Goal: Task Accomplishment & Management: Manage account settings

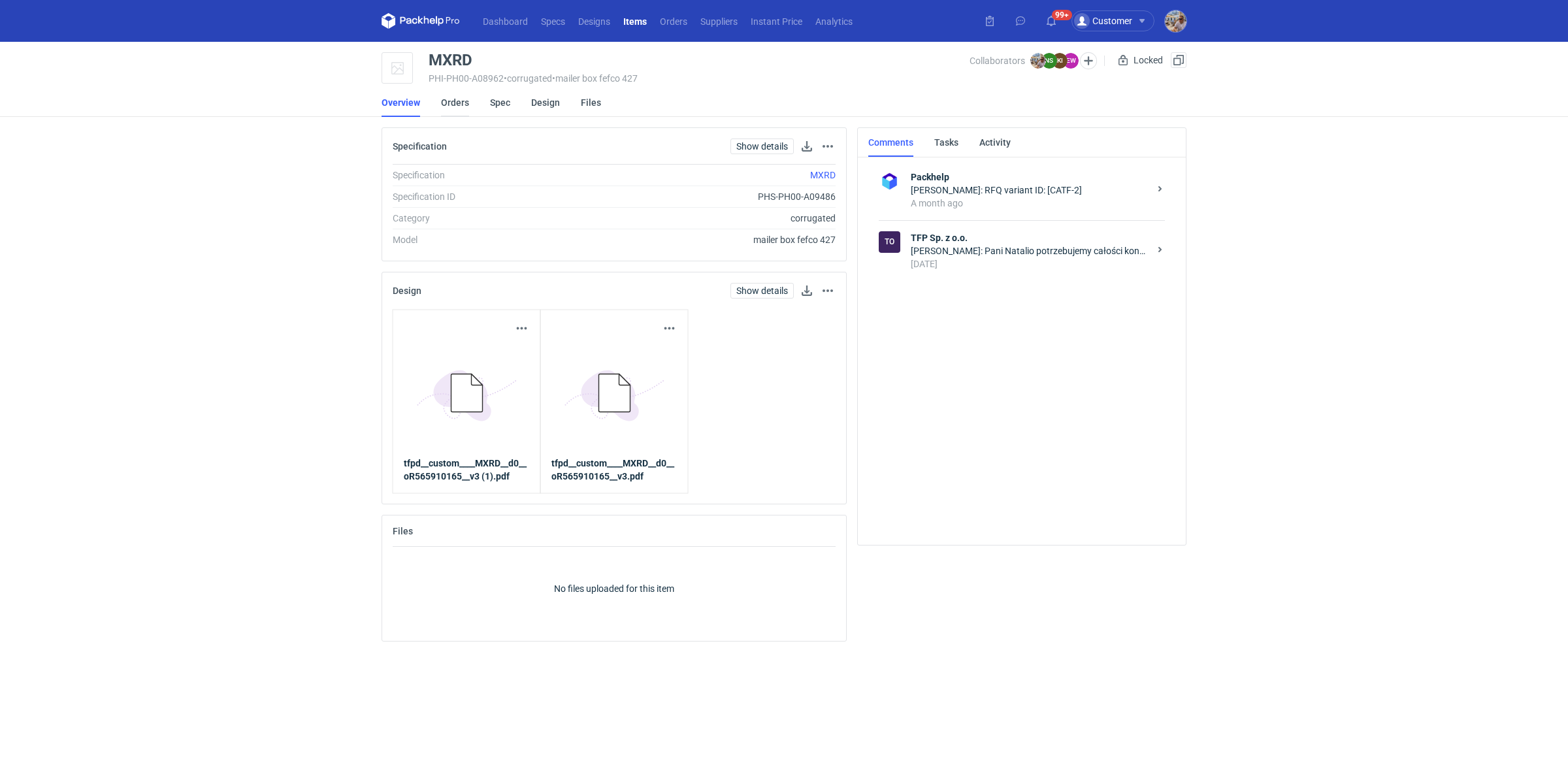
click at [456, 103] on link "Orders" at bounding box center [455, 102] width 28 height 28
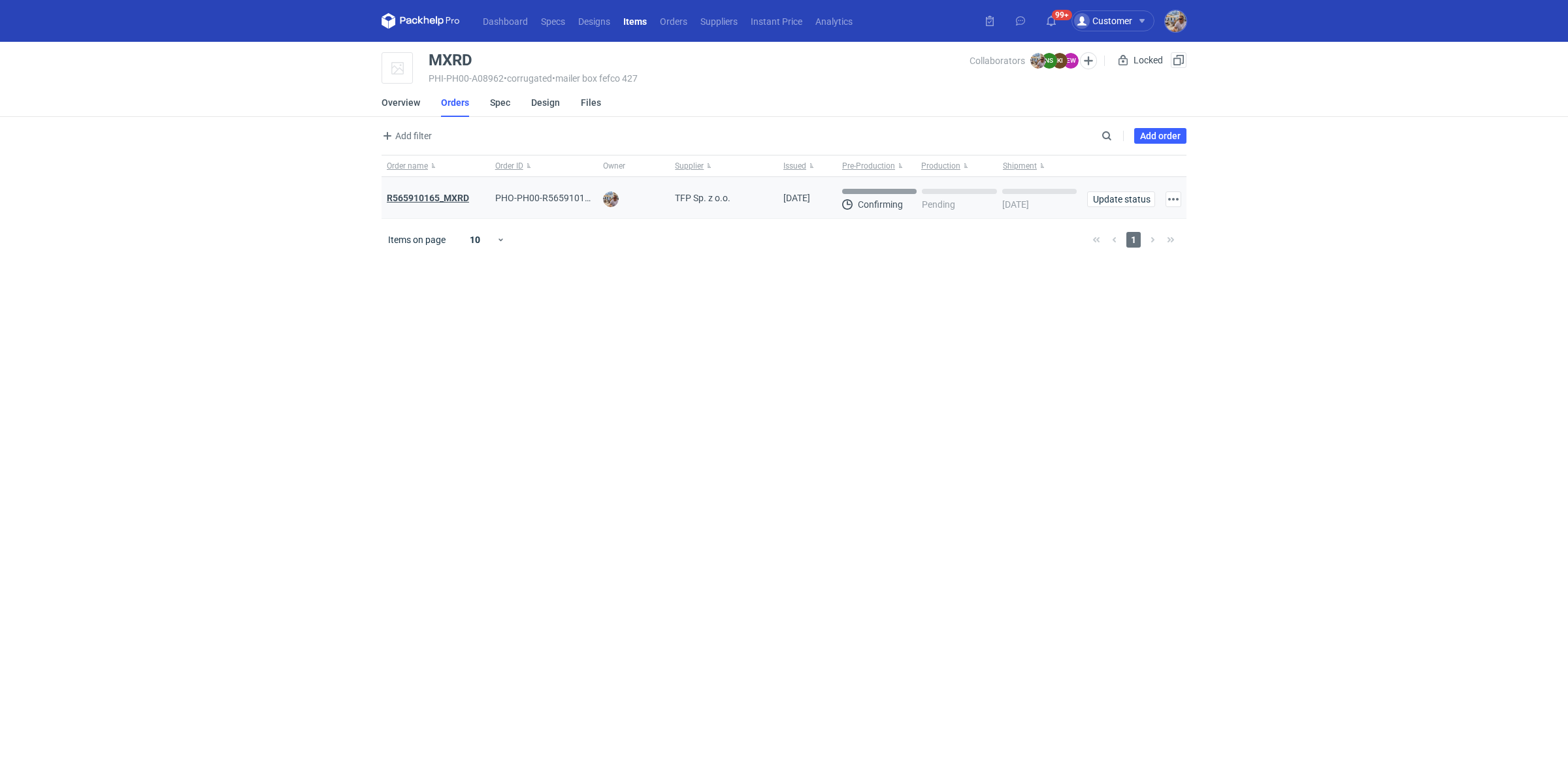
click at [437, 198] on strong "R565910165_MXRD" at bounding box center [428, 198] width 82 height 10
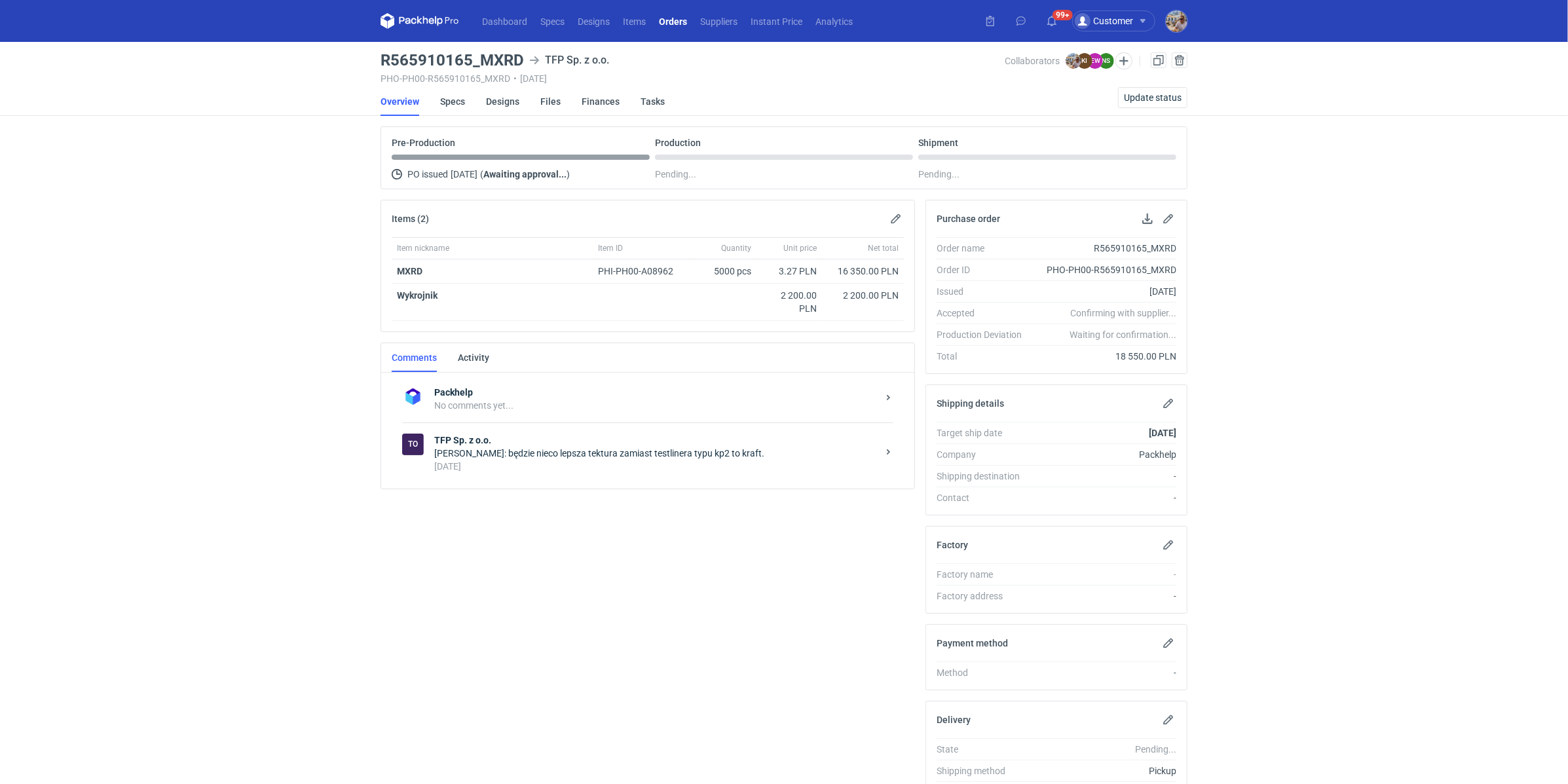
click at [507, 460] on div "2 days ago" at bounding box center [656, 466] width 444 height 13
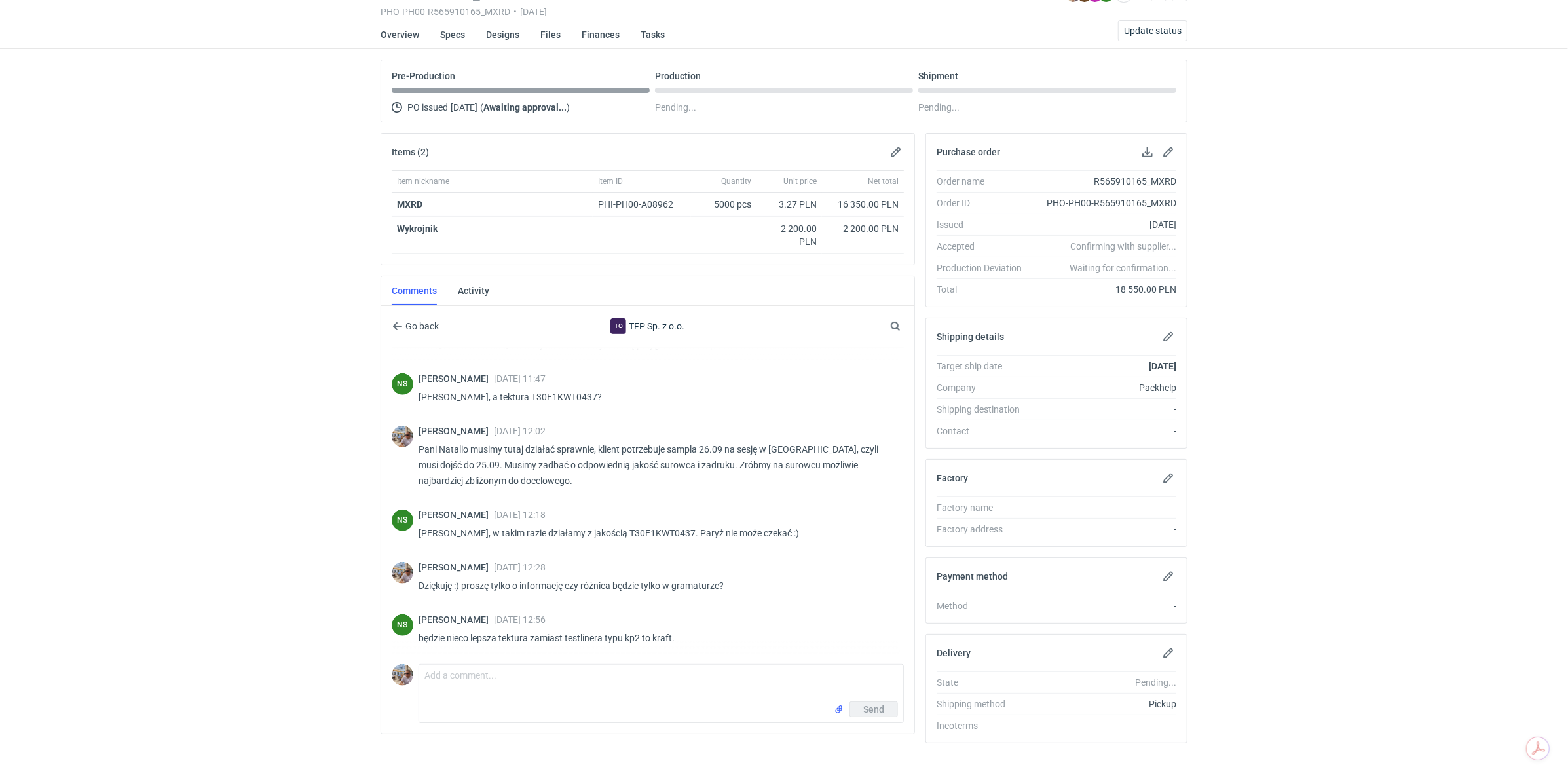
scroll to position [71, 0]
click at [482, 688] on textarea "Comment message" at bounding box center [662, 679] width 484 height 37
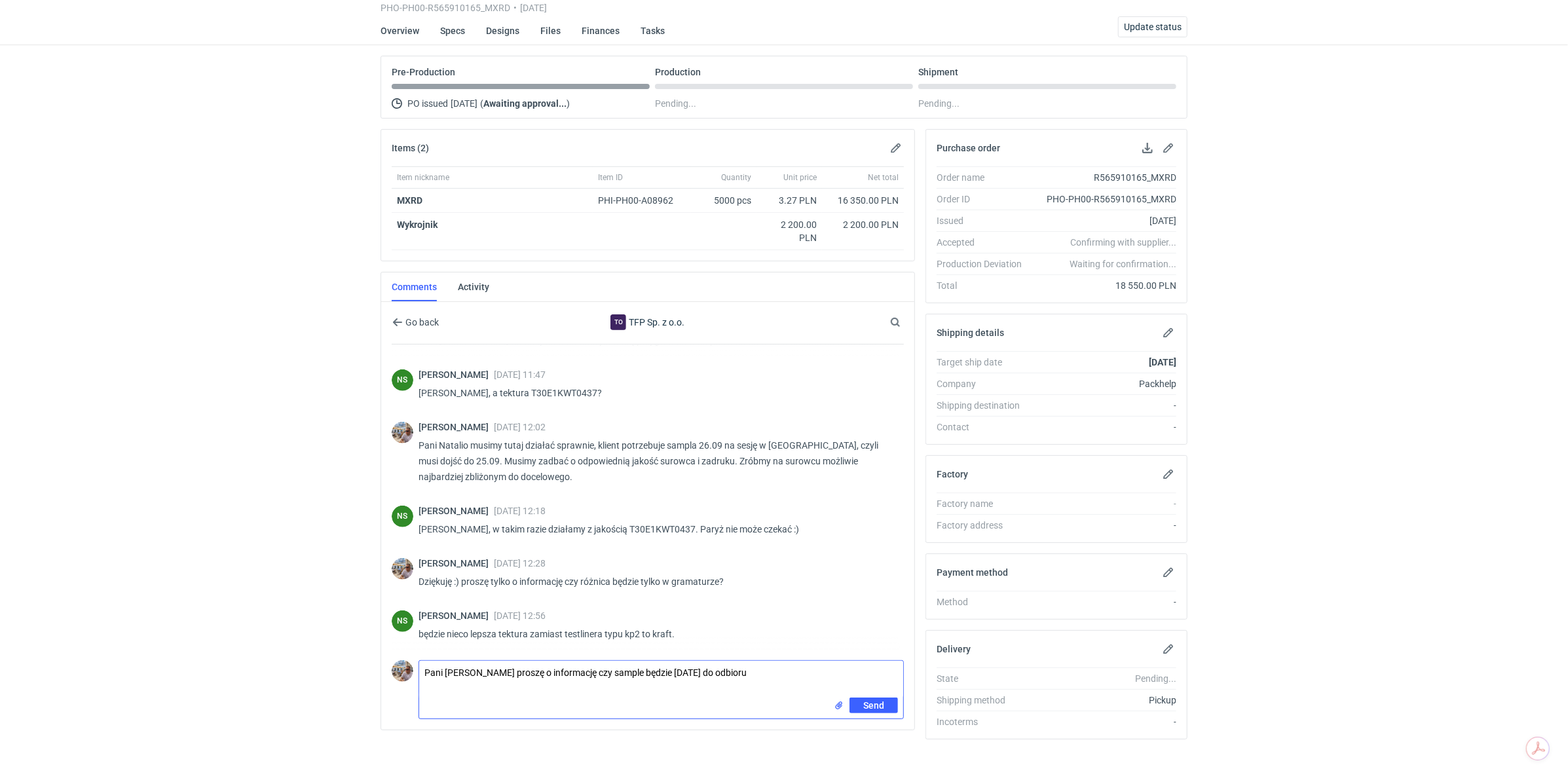
type textarea "Pani Natalio proszę o informację czy sample będzie dzisiaj do odbioru"
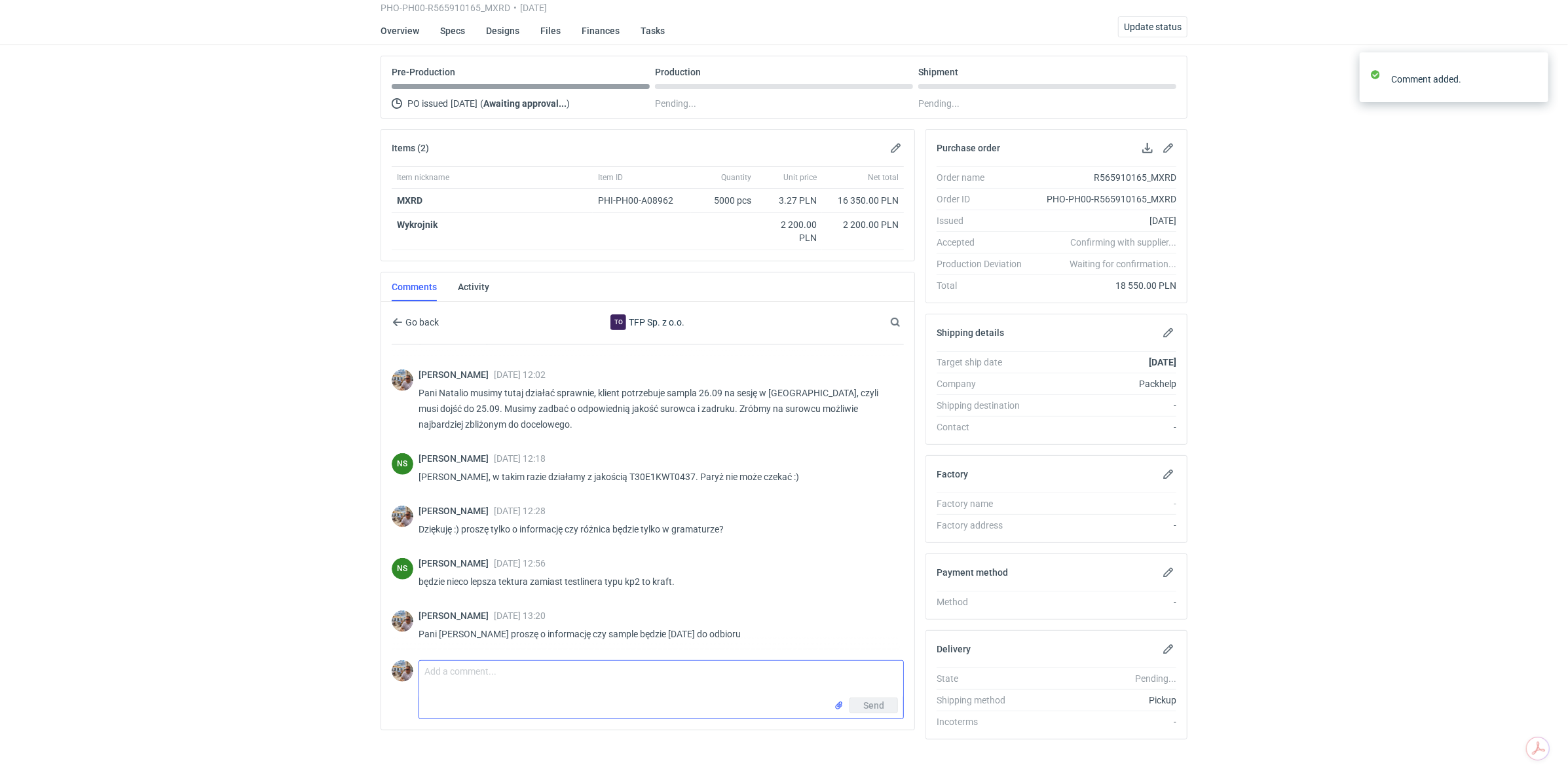
scroll to position [557, 0]
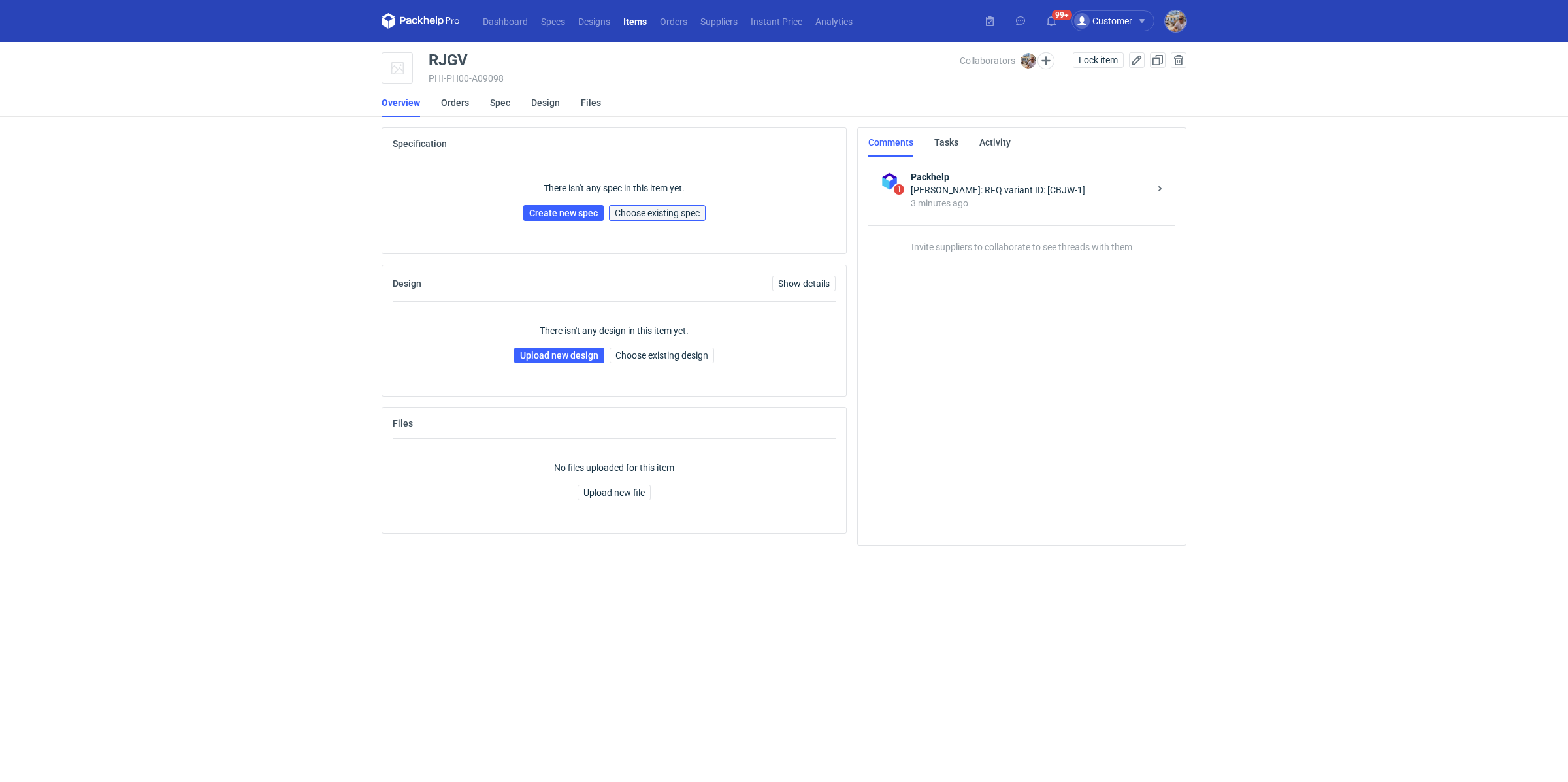
click at [674, 217] on button "Choose existing spec" at bounding box center [657, 213] width 97 height 15
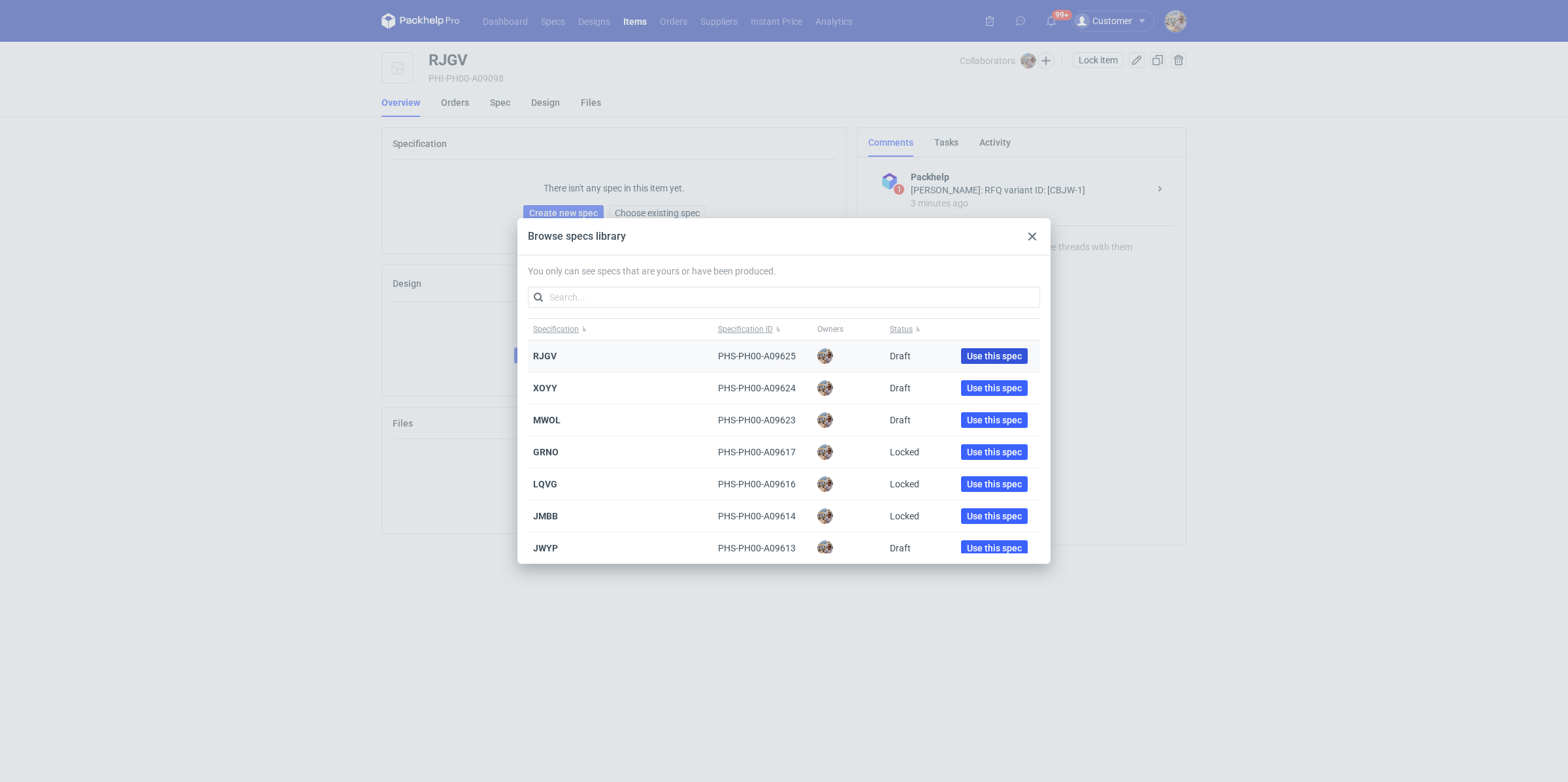
click at [973, 354] on span "Use this spec" at bounding box center [994, 356] width 55 height 9
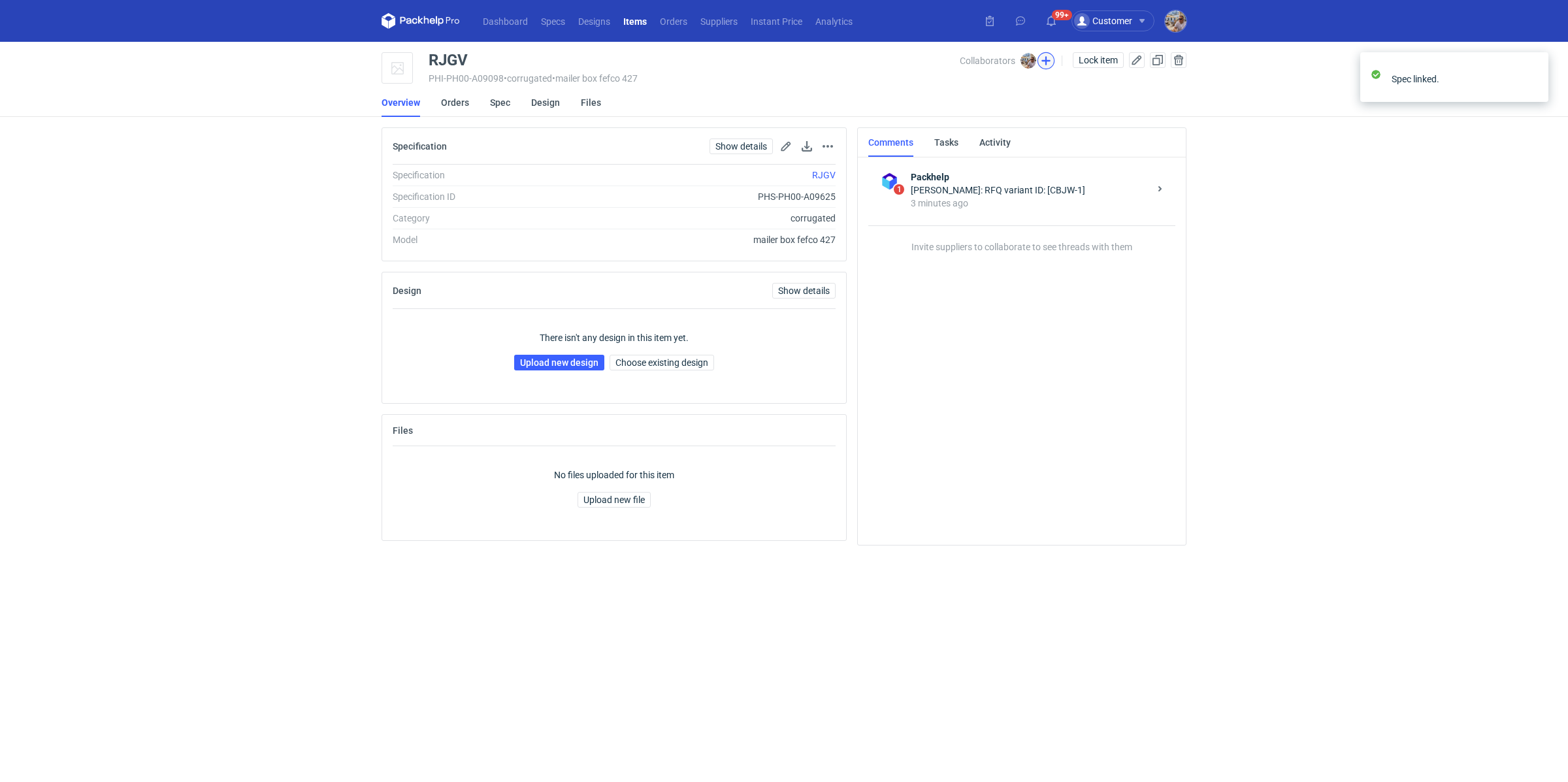
click at [1047, 59] on button "button" at bounding box center [1046, 61] width 17 height 17
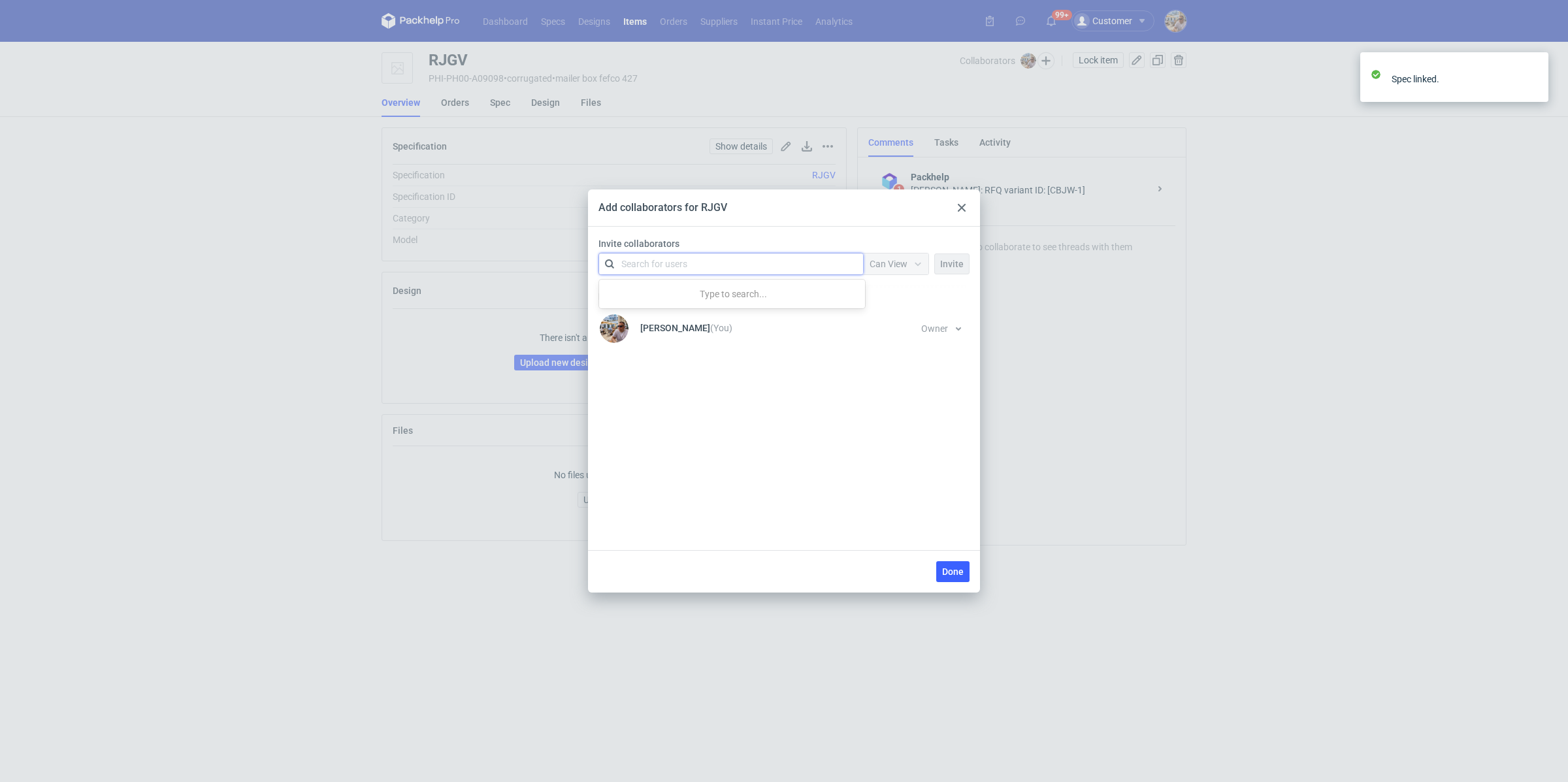
click at [669, 260] on div "Search for users" at bounding box center [654, 264] width 66 height 13
type input "serwach"
click at [683, 293] on div "Łukasz Postawa • Serwach Sp.z.o.o" at bounding box center [704, 296] width 146 height 13
click at [879, 272] on div "Can View" at bounding box center [895, 264] width 65 height 21
click at [893, 310] on span "Can Edit" at bounding box center [893, 315] width 34 height 13
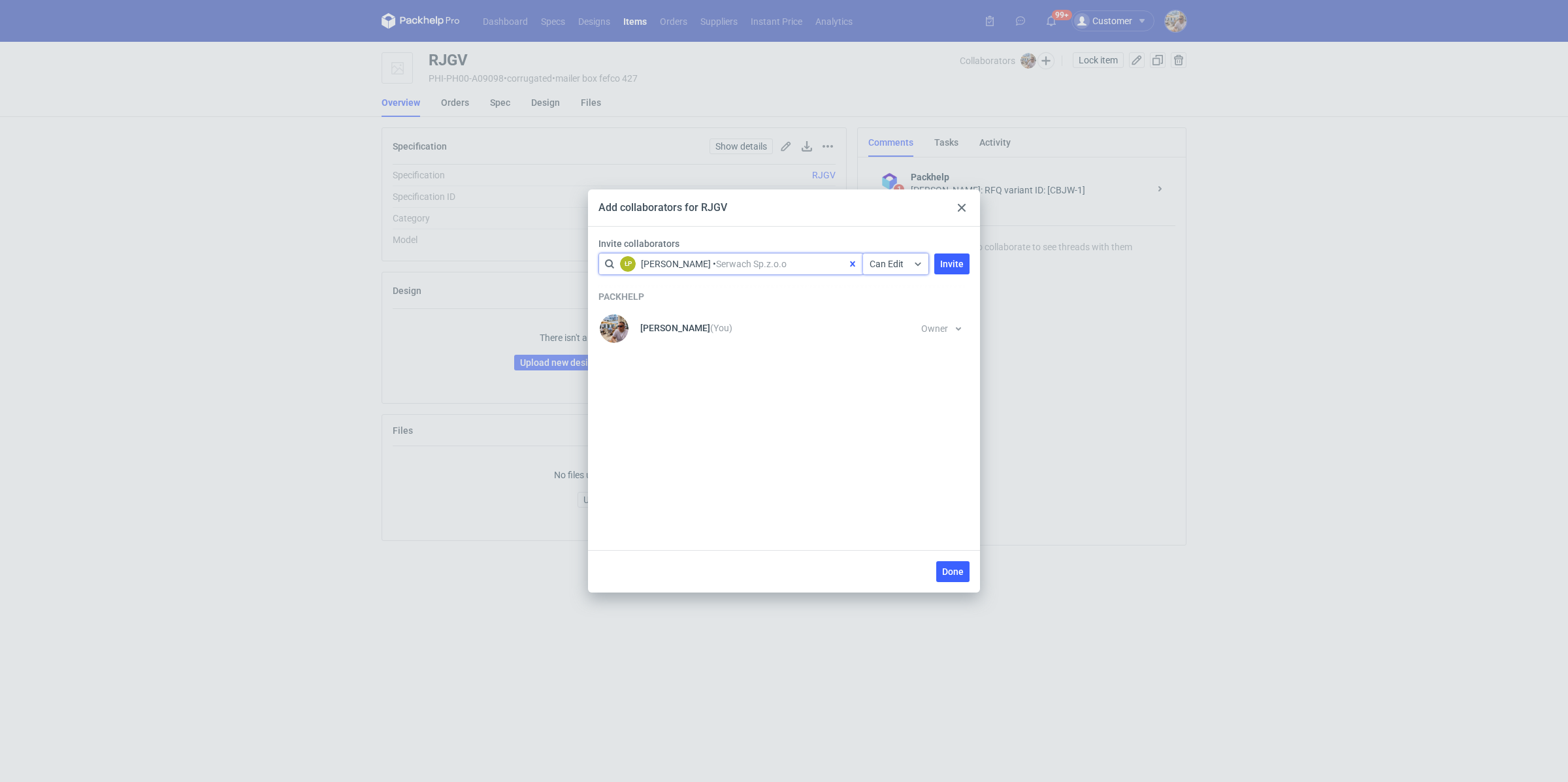
click at [972, 258] on div "Invite collaborators option <div title="Łukasz Postawa • Serwach Sp.z.o.o (post…" at bounding box center [784, 259] width 381 height 43
click at [962, 263] on span "Invite" at bounding box center [951, 264] width 23 height 9
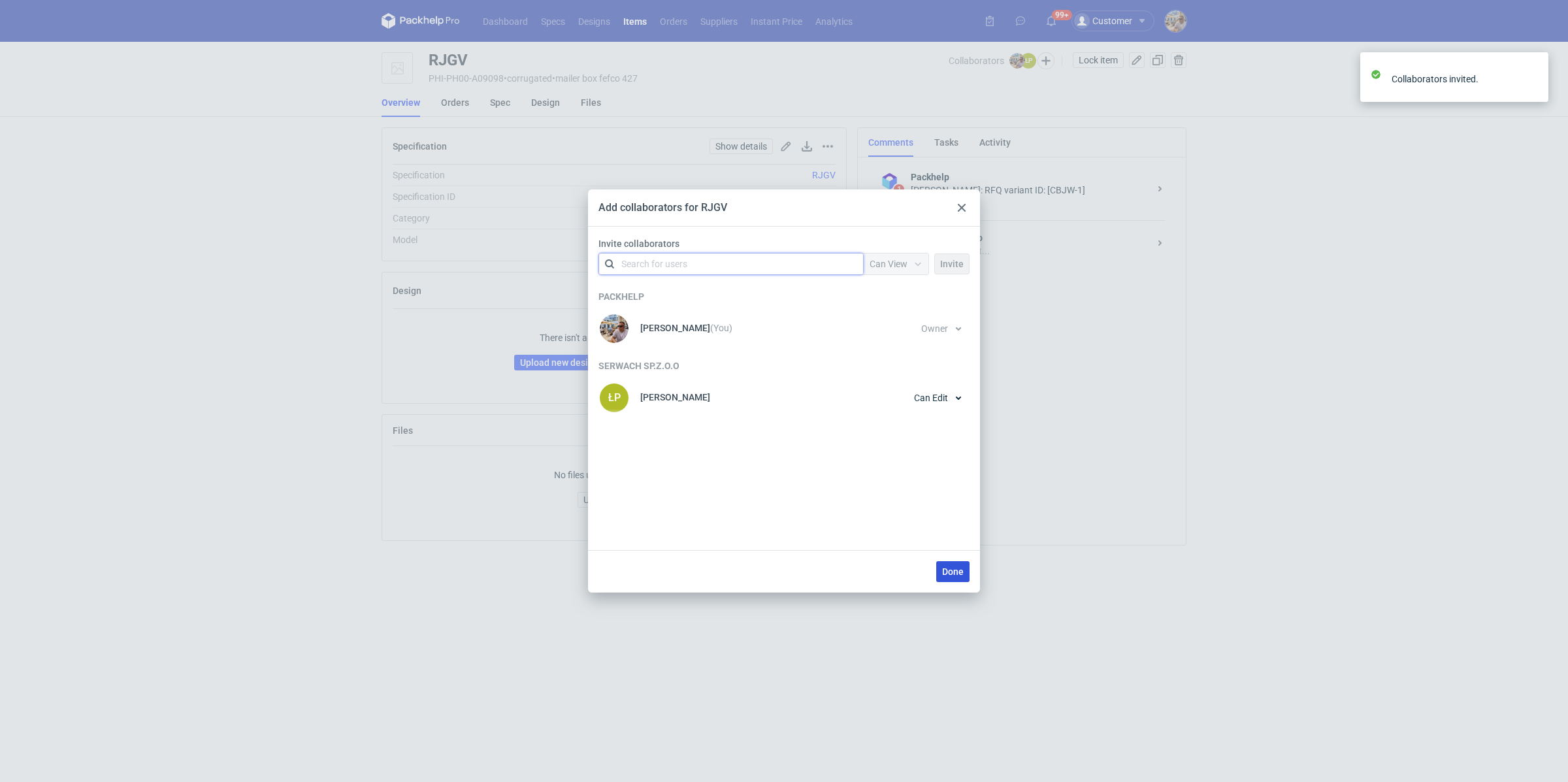
click at [952, 570] on span "Done" at bounding box center [952, 571] width 21 height 9
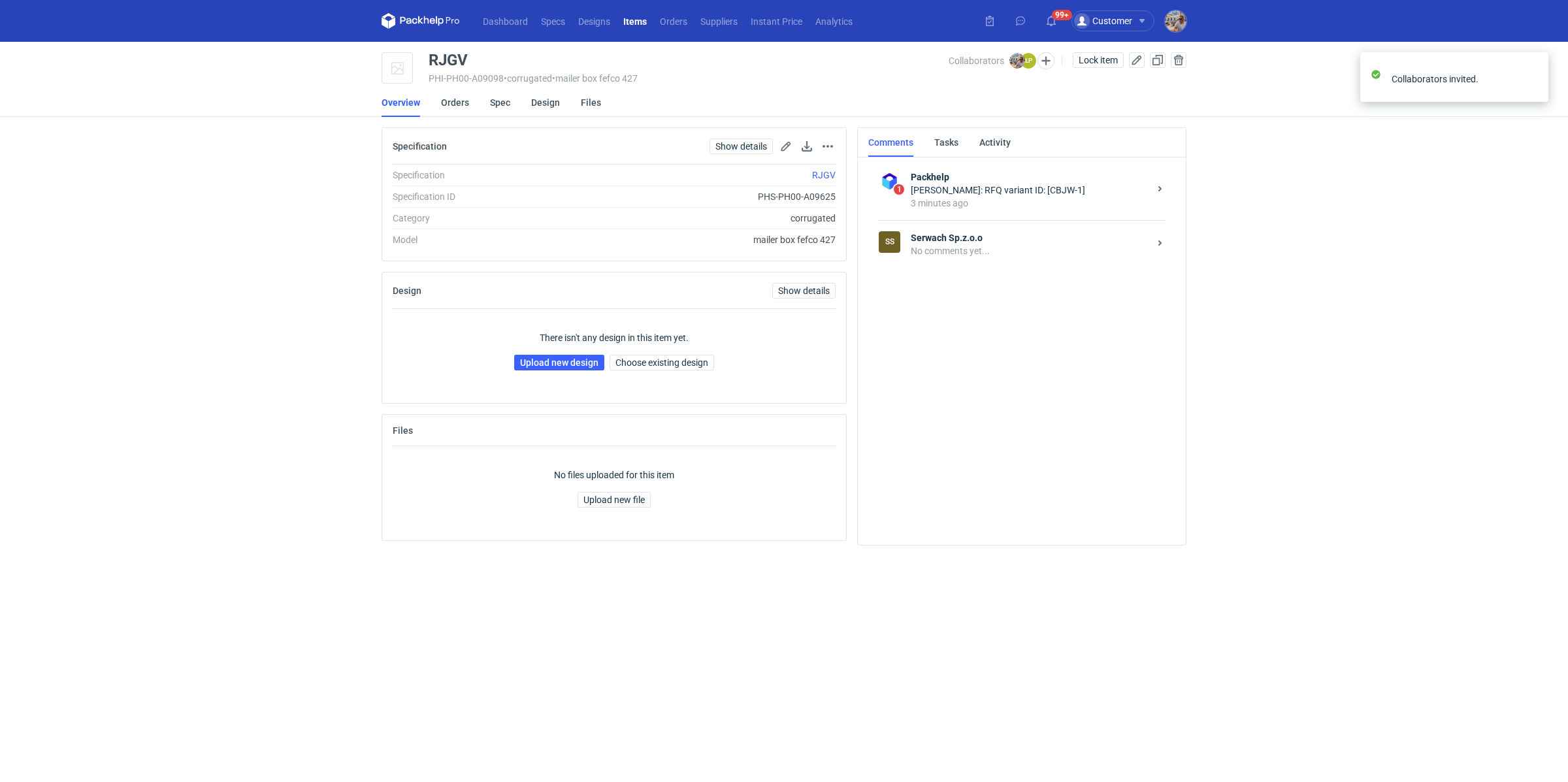
click at [941, 239] on strong "Serwach Sp.z.o.o" at bounding box center [1030, 237] width 239 height 13
click at [920, 488] on textarea "Comment message" at bounding box center [1034, 494] width 279 height 37
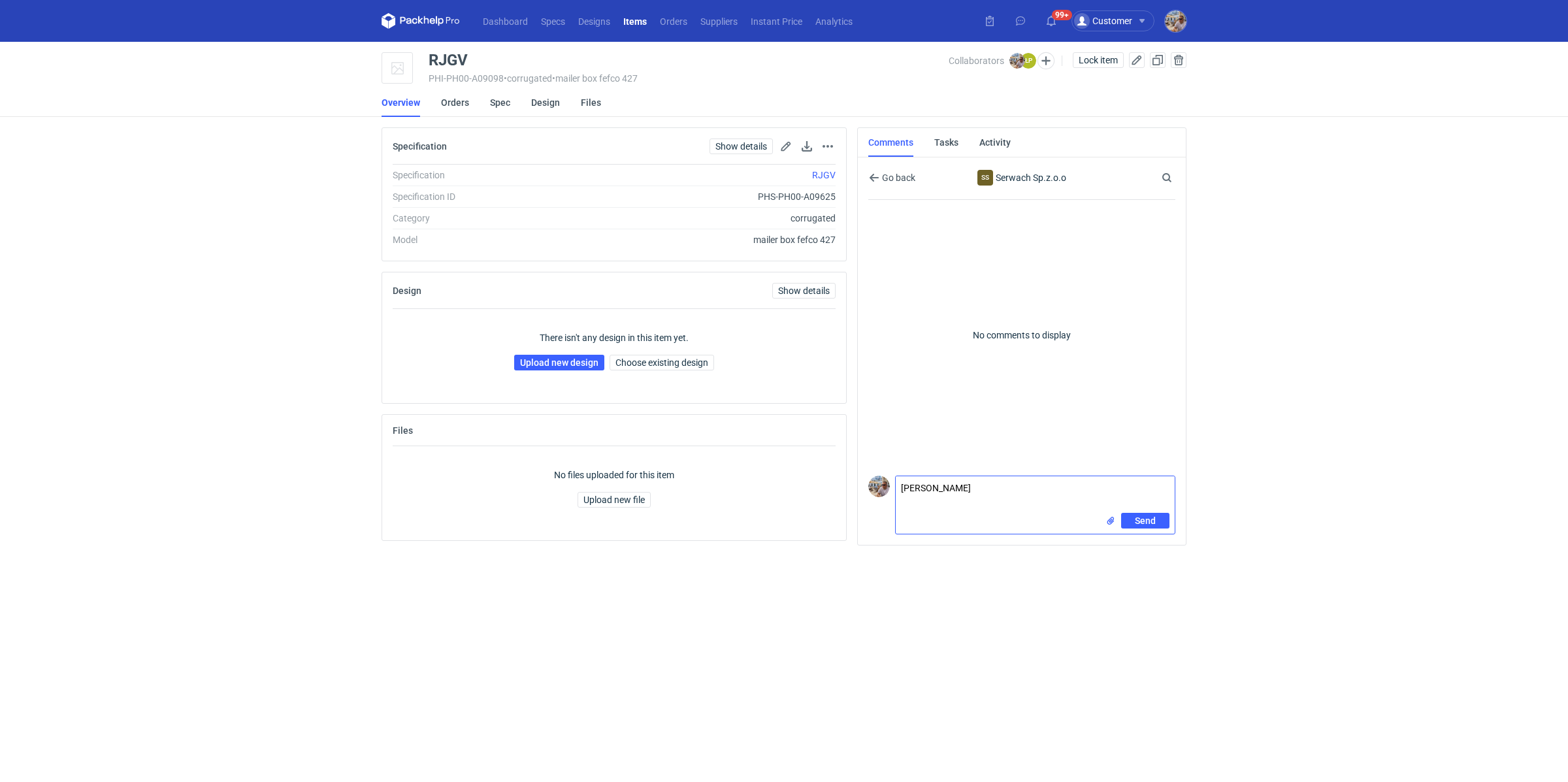
paste textarea "CBJW-1"
type textarea "Panie Łukaszu wycena CBJW-2. Proszę o przesłanie czystej siatki do nałożenie gr…"
click at [1113, 519] on input "file" at bounding box center [1110, 521] width 10 height 14
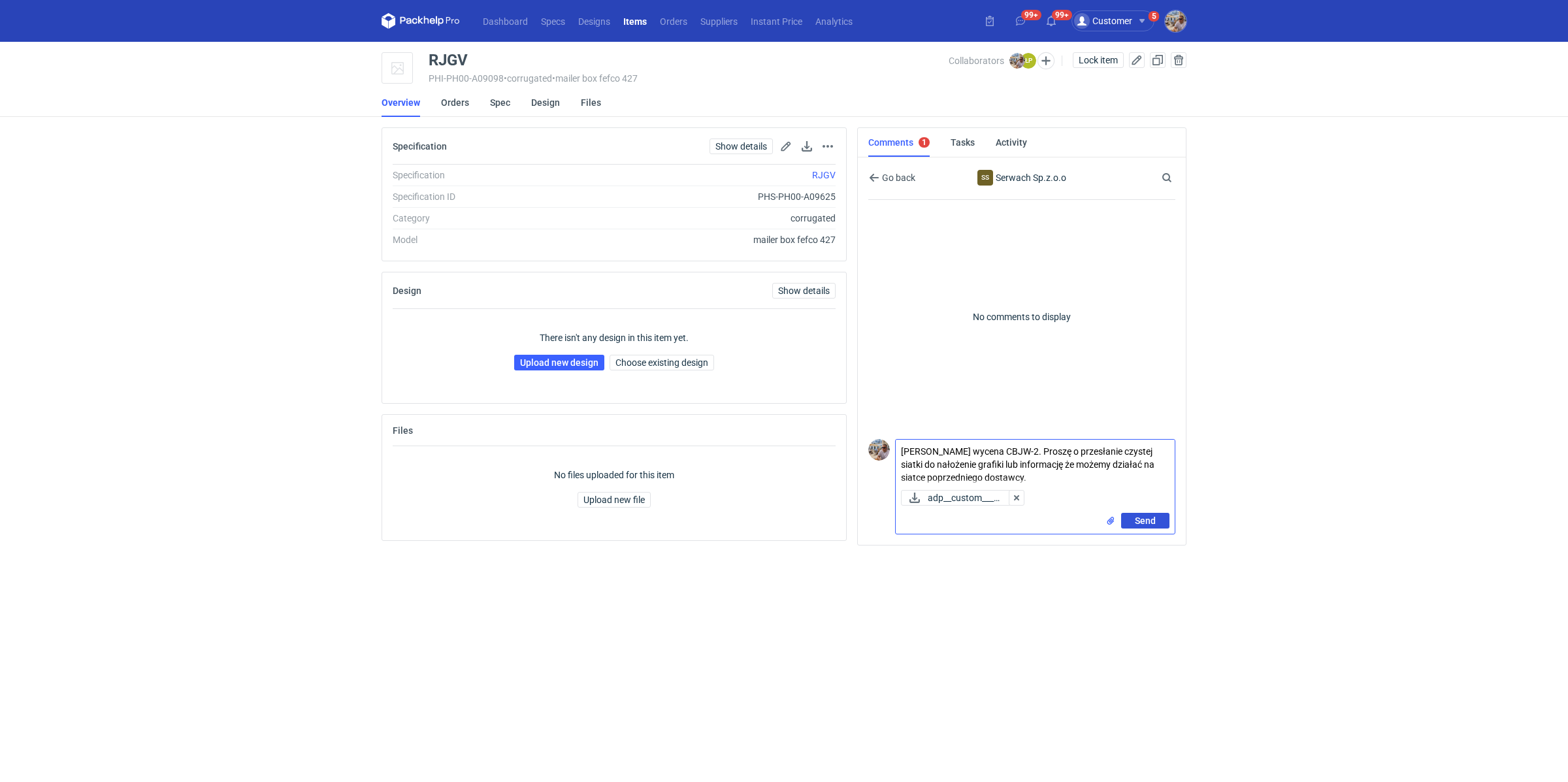
click at [1155, 523] on span "Send" at bounding box center [1145, 521] width 21 height 9
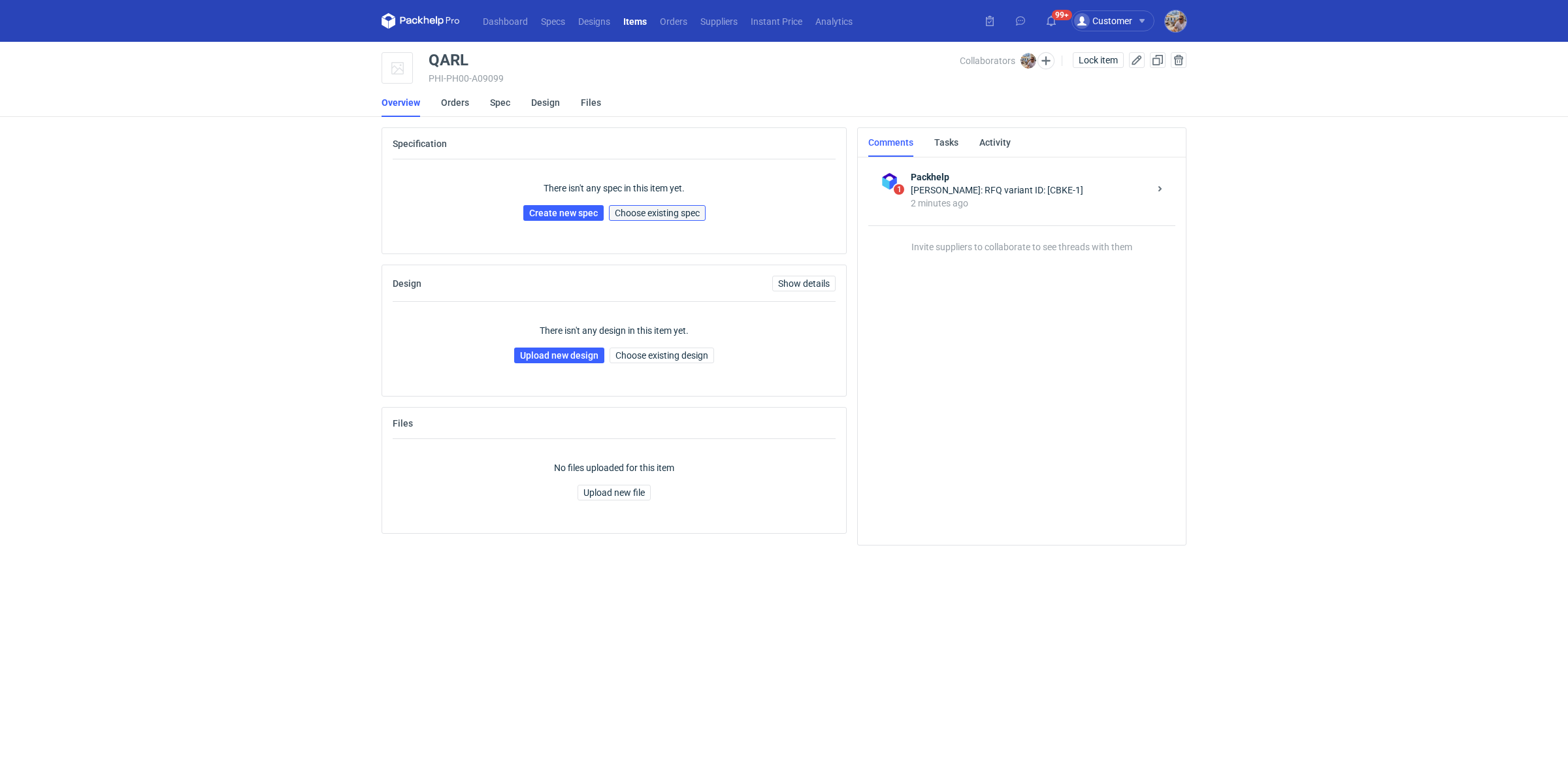
click at [670, 216] on span "Choose existing spec" at bounding box center [656, 213] width 85 height 9
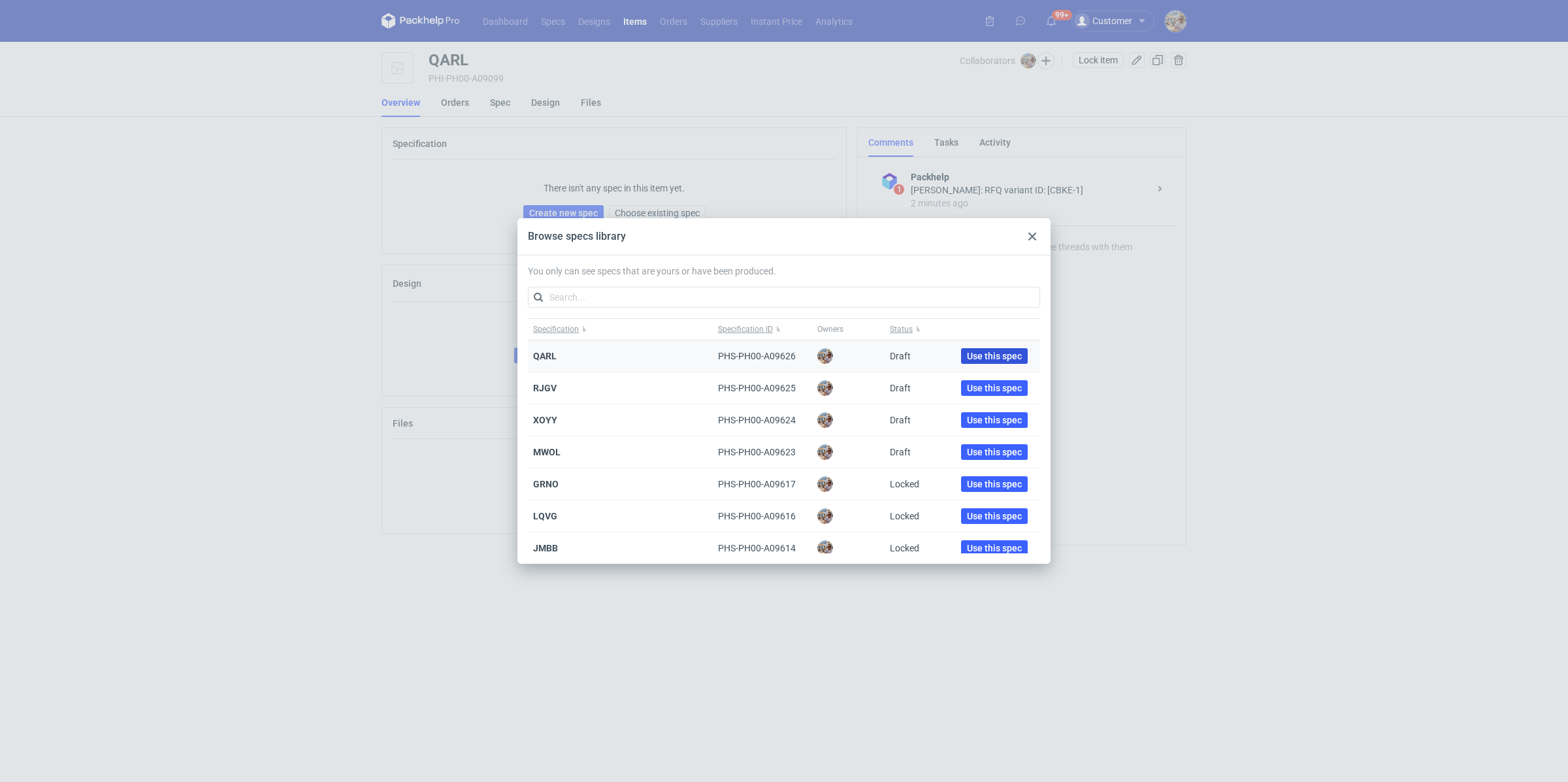
click at [981, 356] on span "Use this spec" at bounding box center [994, 356] width 55 height 9
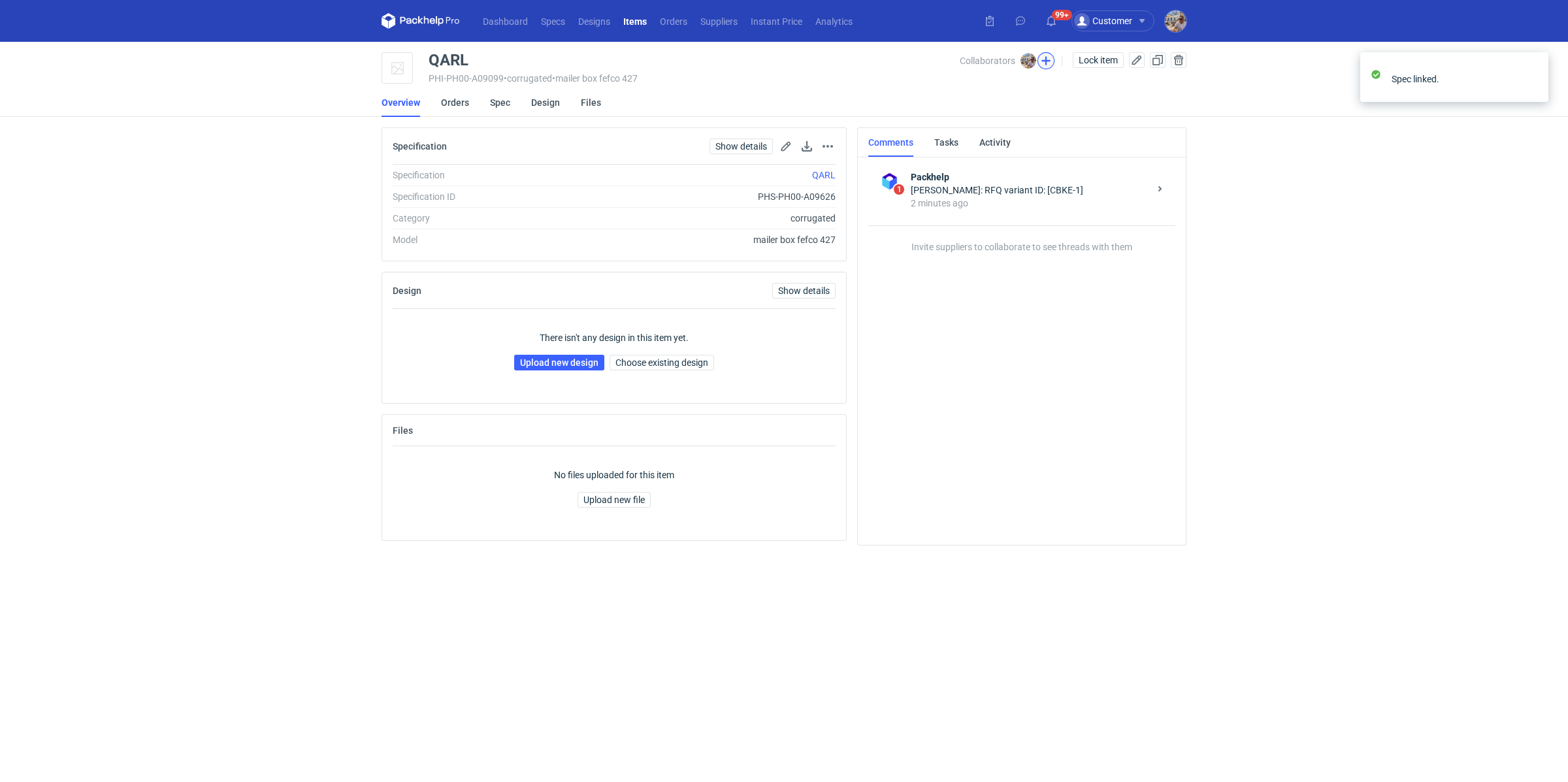
click at [1040, 67] on button "button" at bounding box center [1046, 61] width 17 height 17
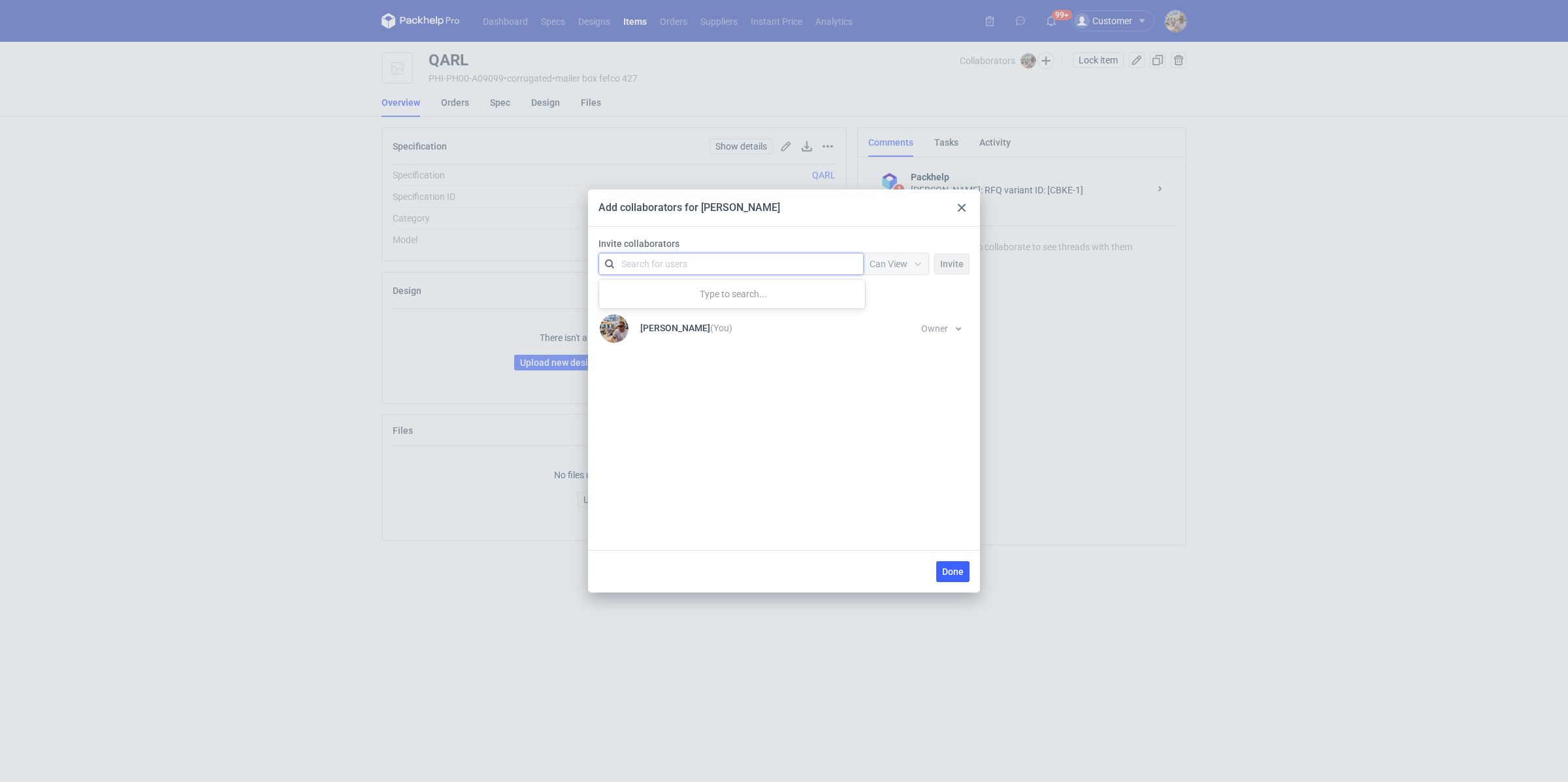
click at [649, 266] on div "Search for users" at bounding box center [654, 264] width 66 height 13
type input "stani"
click at [656, 294] on div "Rafał Stani • Karton-Pak Cieszyn" at bounding box center [708, 296] width 155 height 13
click at [904, 262] on span "Can View" at bounding box center [888, 264] width 38 height 10
click at [902, 307] on div "Can Edit" at bounding box center [898, 315] width 55 height 18
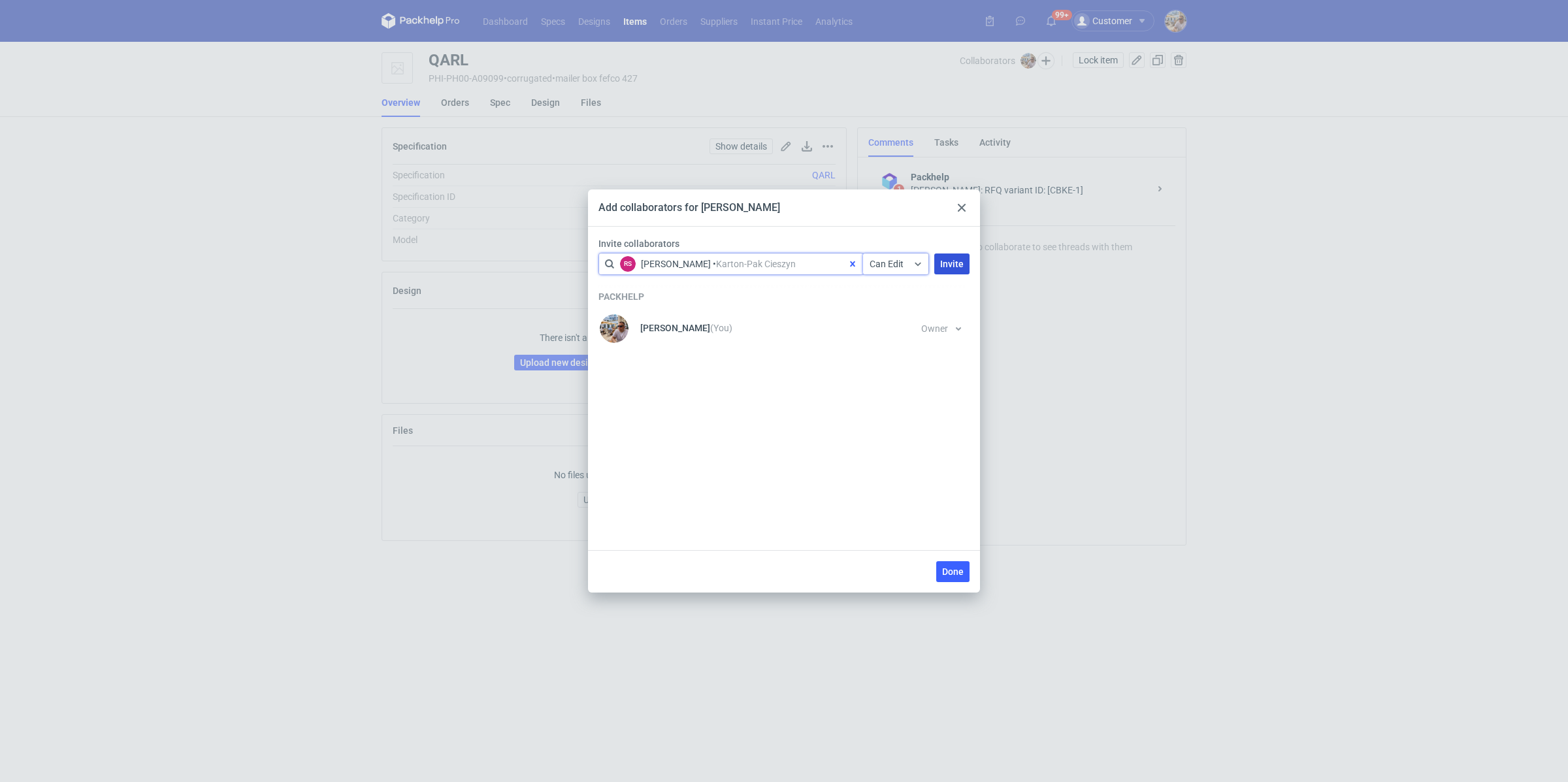
click at [956, 262] on span "Invite" at bounding box center [951, 264] width 23 height 9
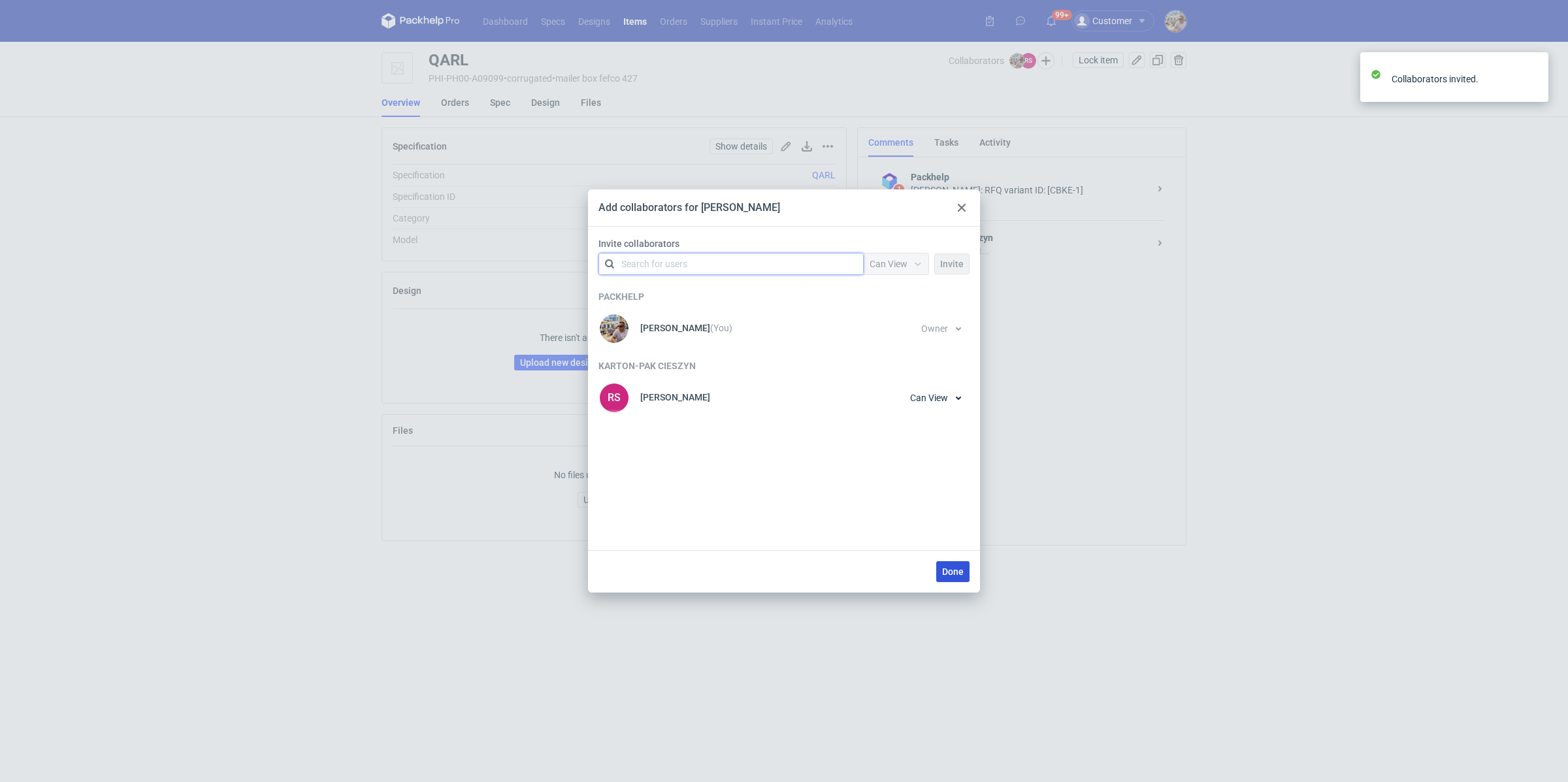
click at [963, 570] on span "Done" at bounding box center [952, 571] width 21 height 9
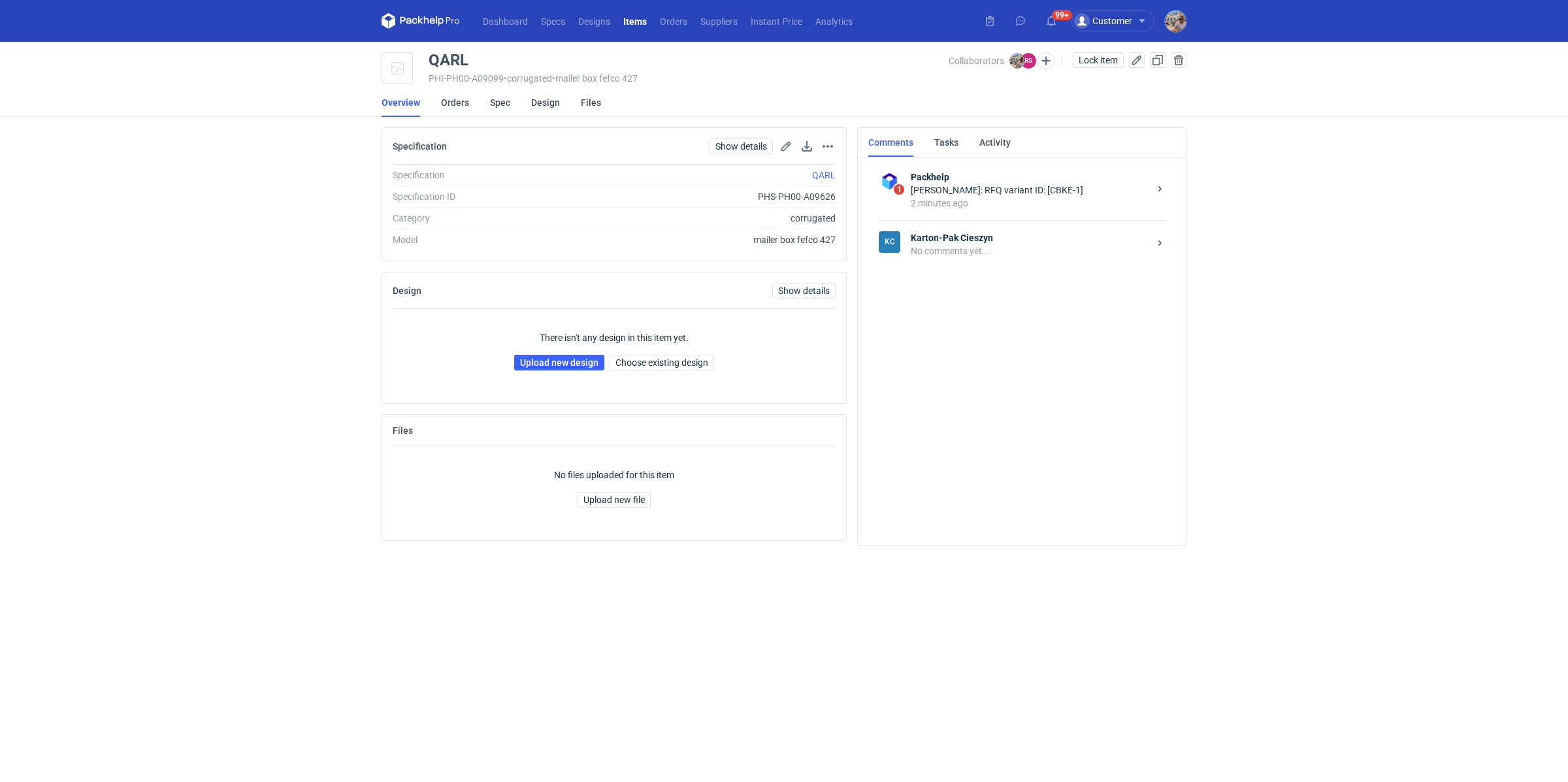
click at [991, 252] on div "No comments yet..." at bounding box center [1030, 250] width 239 height 13
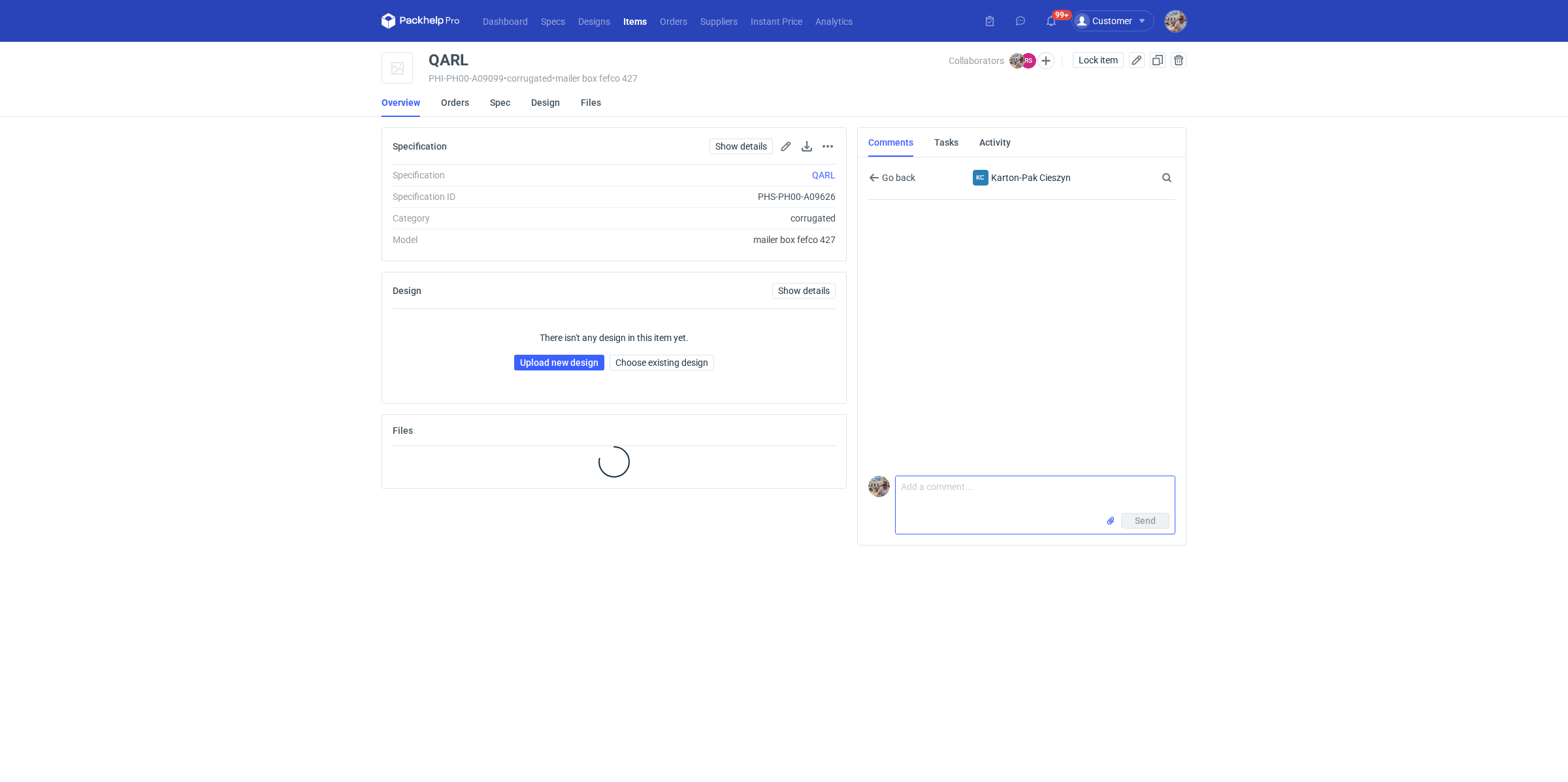
click at [936, 501] on textarea "Comment message" at bounding box center [1034, 494] width 279 height 37
type textarea "\"
paste textarea "CBKE - 3"
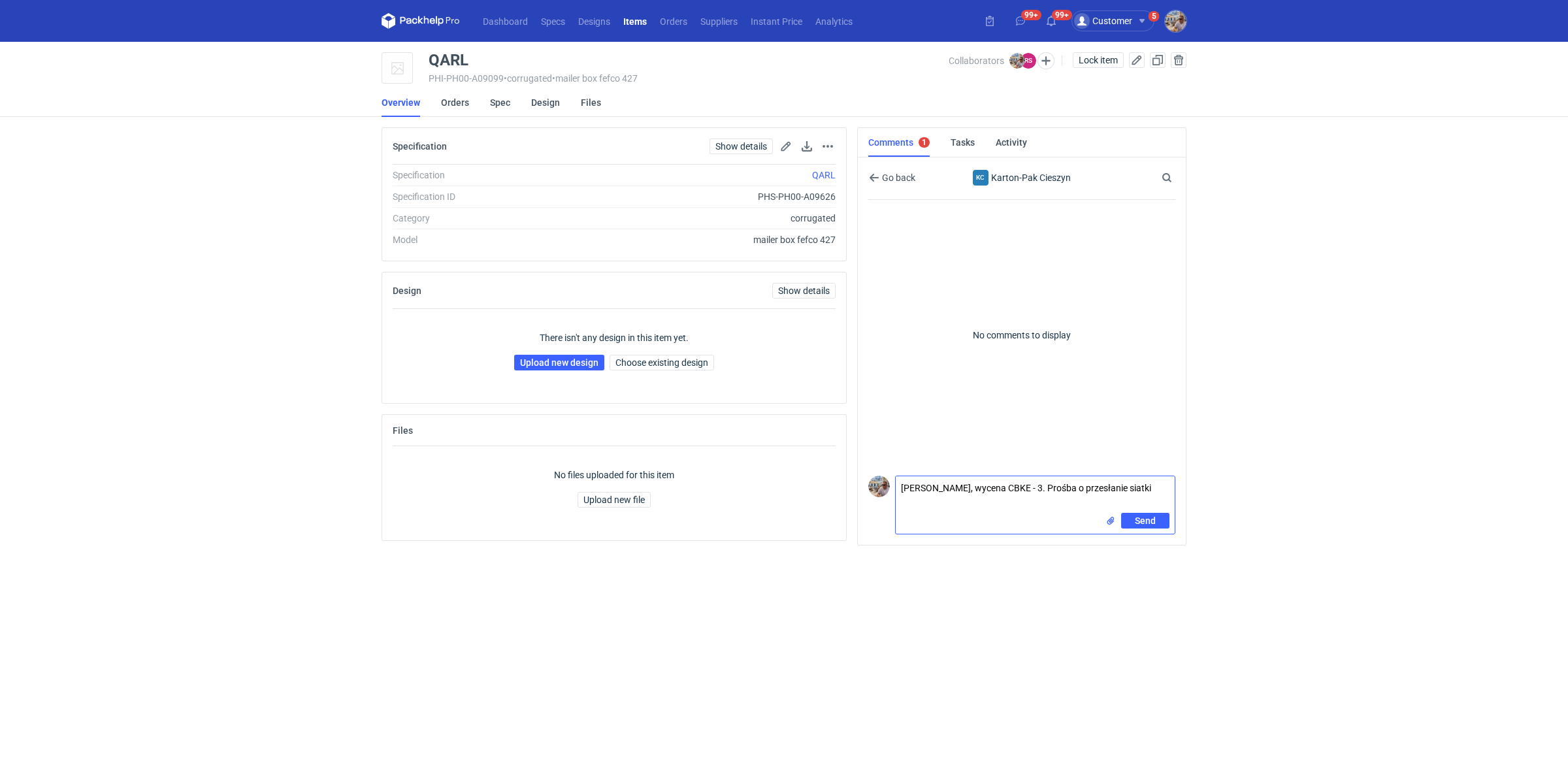
type textarea "Panie Rafale, wycena CBKE - 3. Prośba o przesłanie siatki"
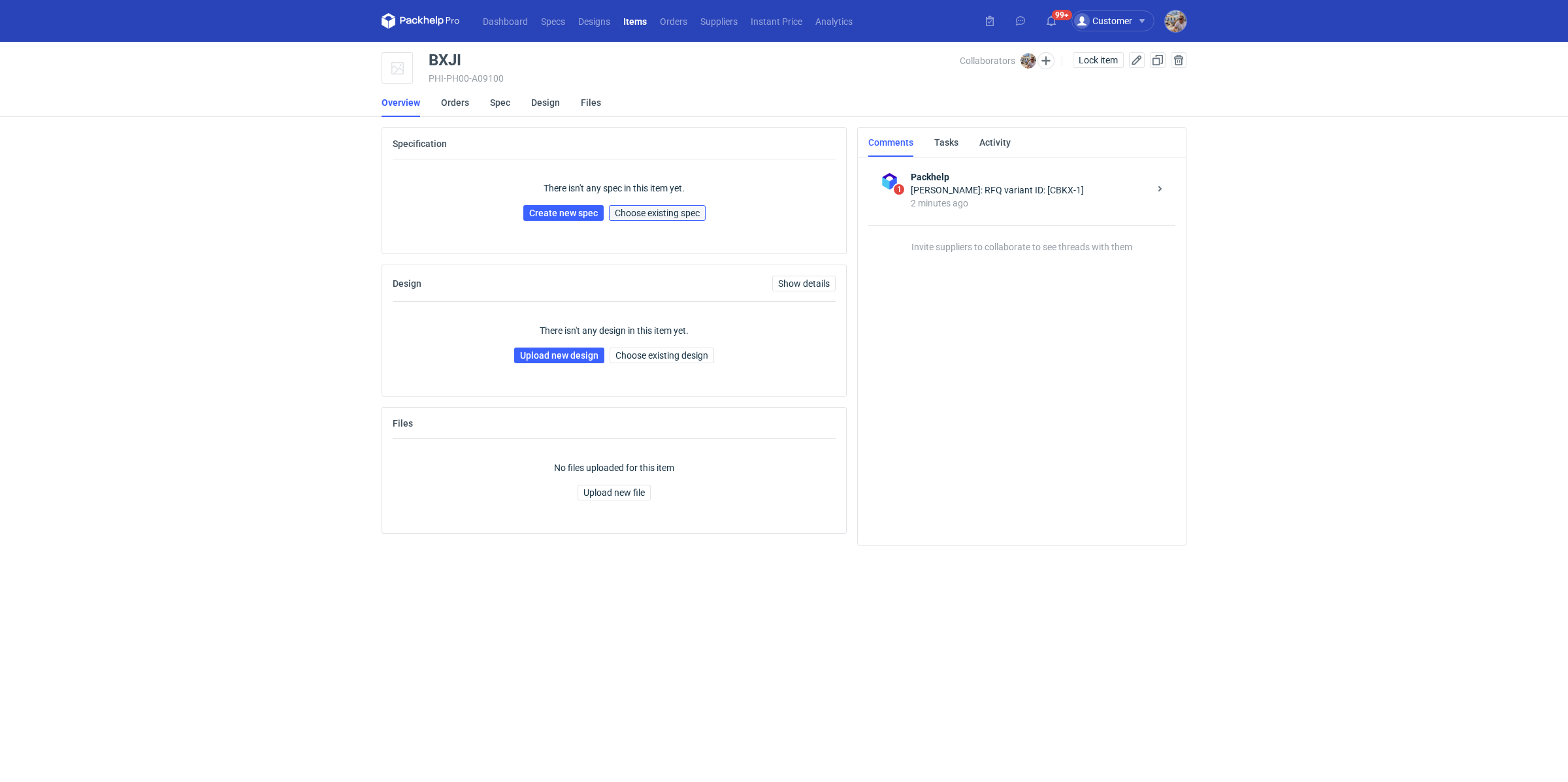
click at [648, 211] on span "Choose existing spec" at bounding box center [656, 213] width 85 height 9
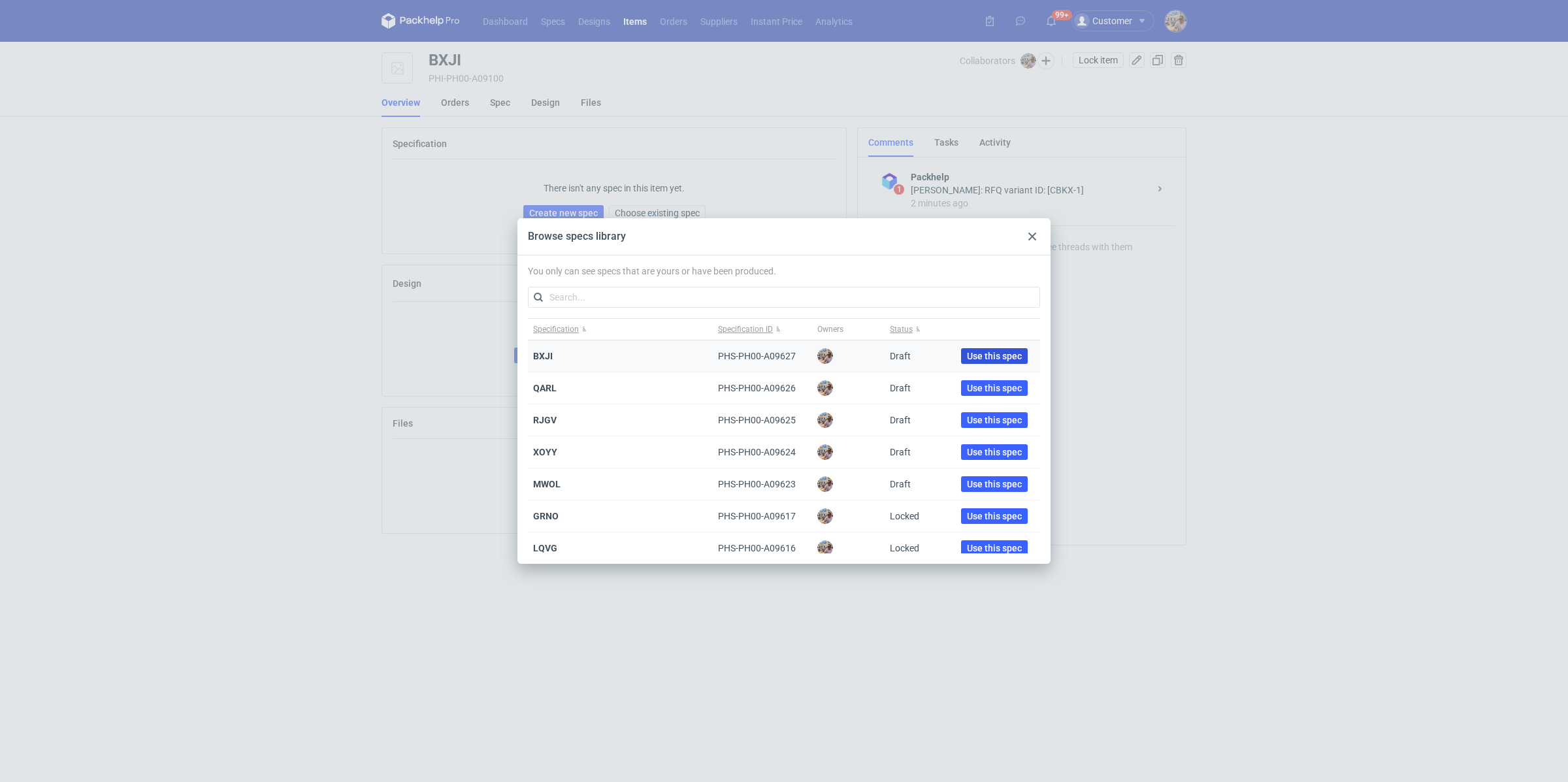
click at [968, 353] on span "Use this spec" at bounding box center [994, 356] width 55 height 9
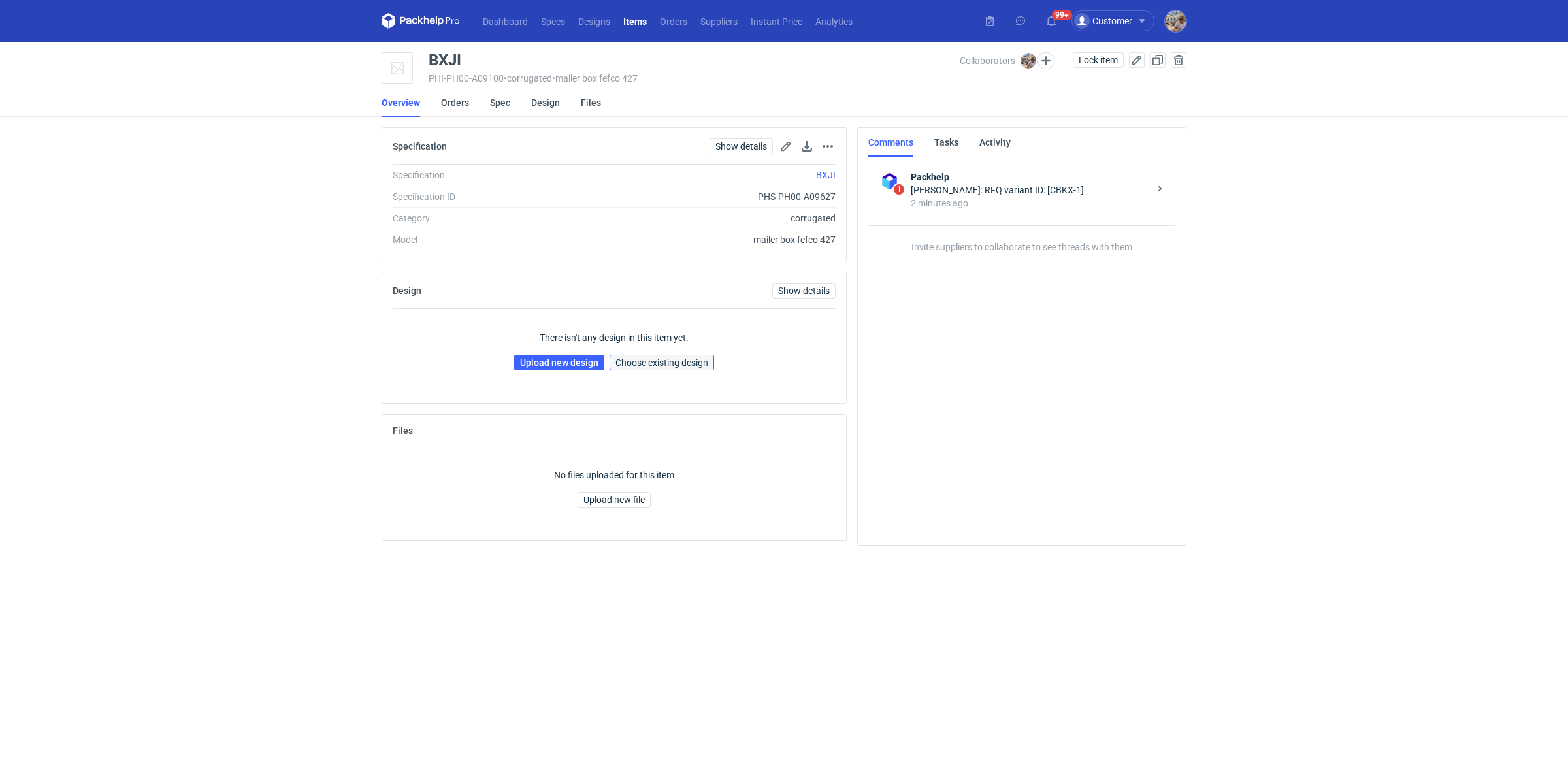
click at [638, 358] on span "Choose existing design" at bounding box center [662, 363] width 93 height 9
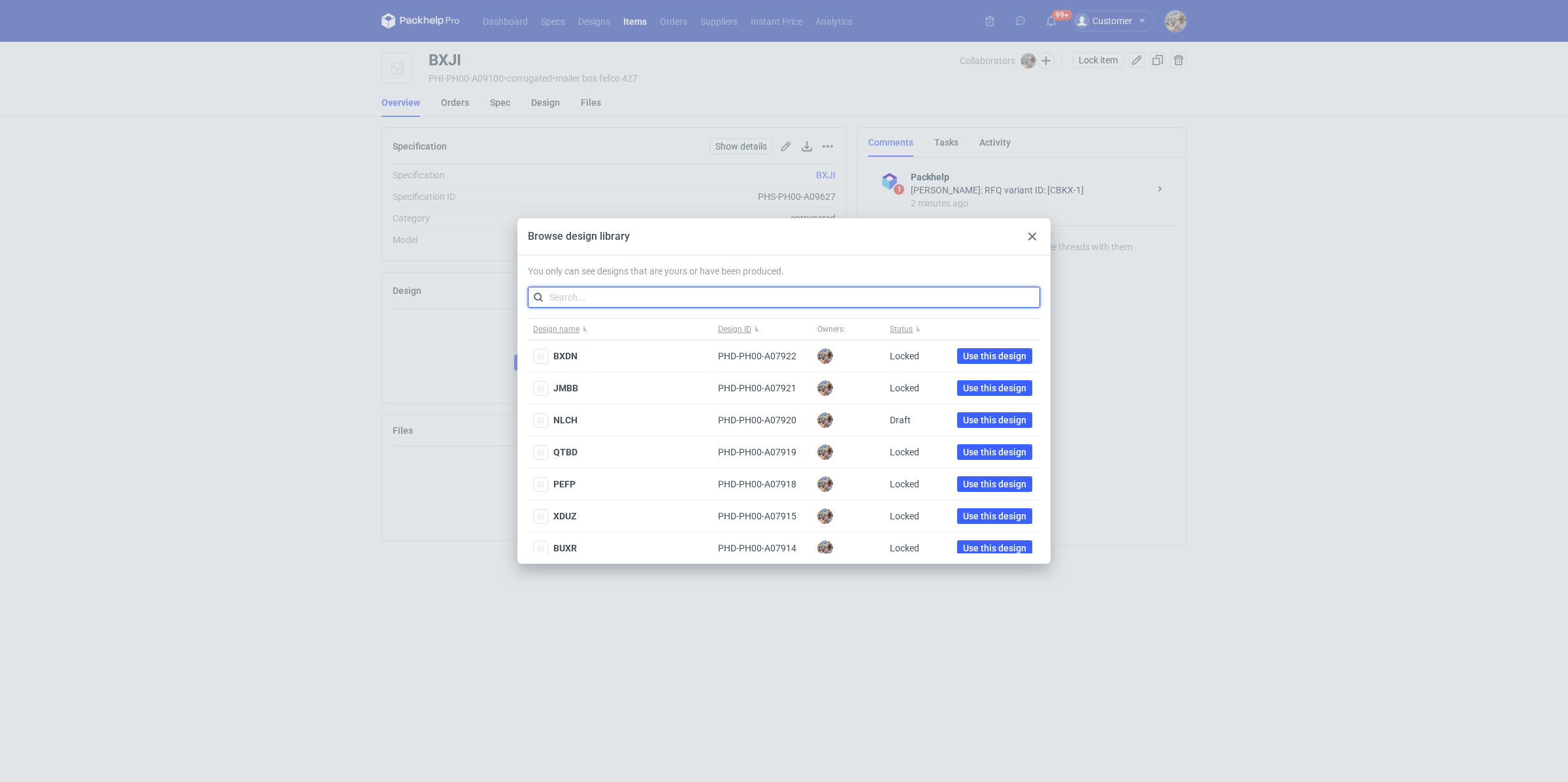
click at [604, 287] on input "text" at bounding box center [784, 297] width 512 height 21
paste input "XBRP"
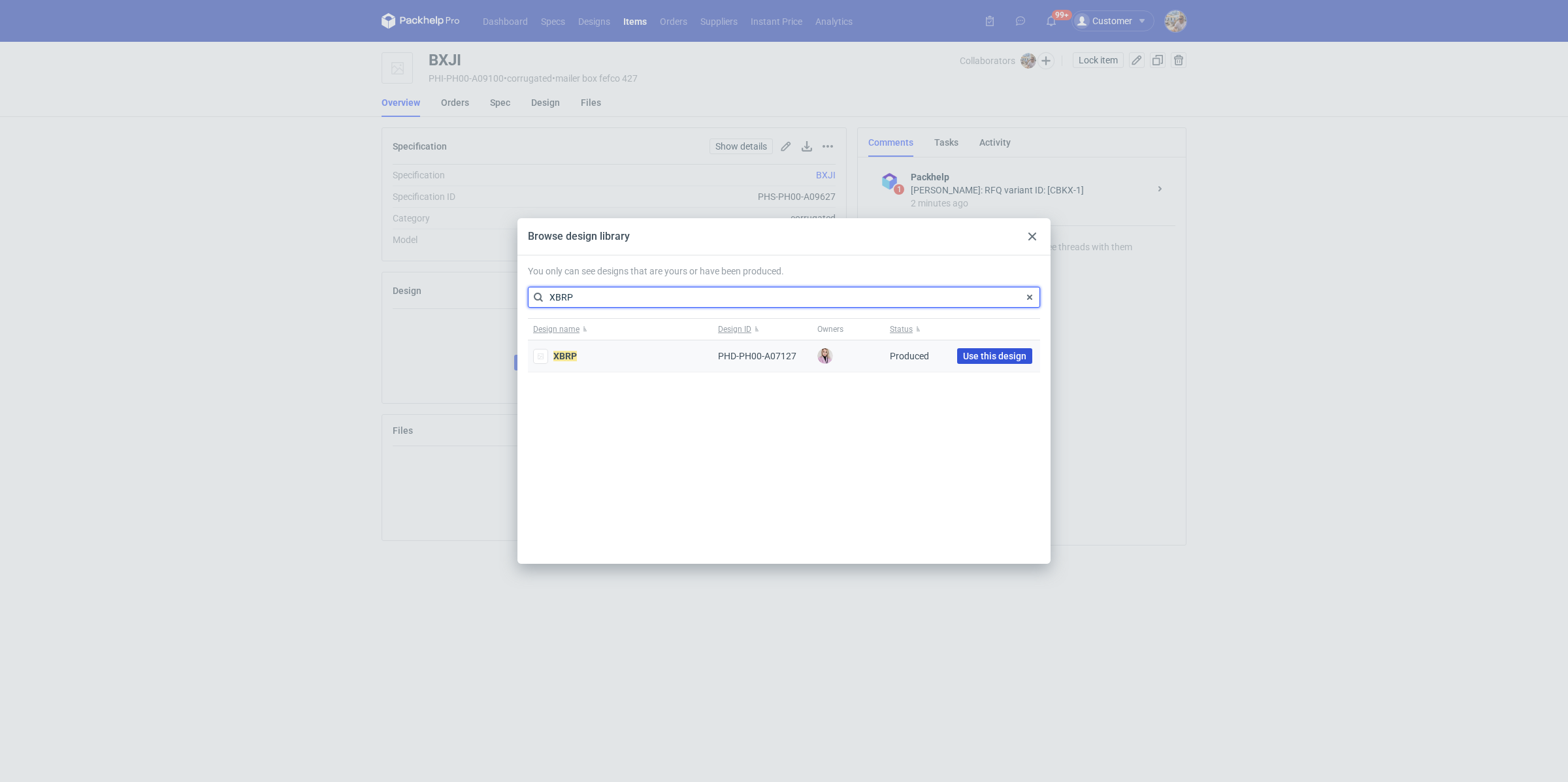
type input "XBRP"
click at [1002, 355] on span "Use this design" at bounding box center [995, 356] width 64 height 9
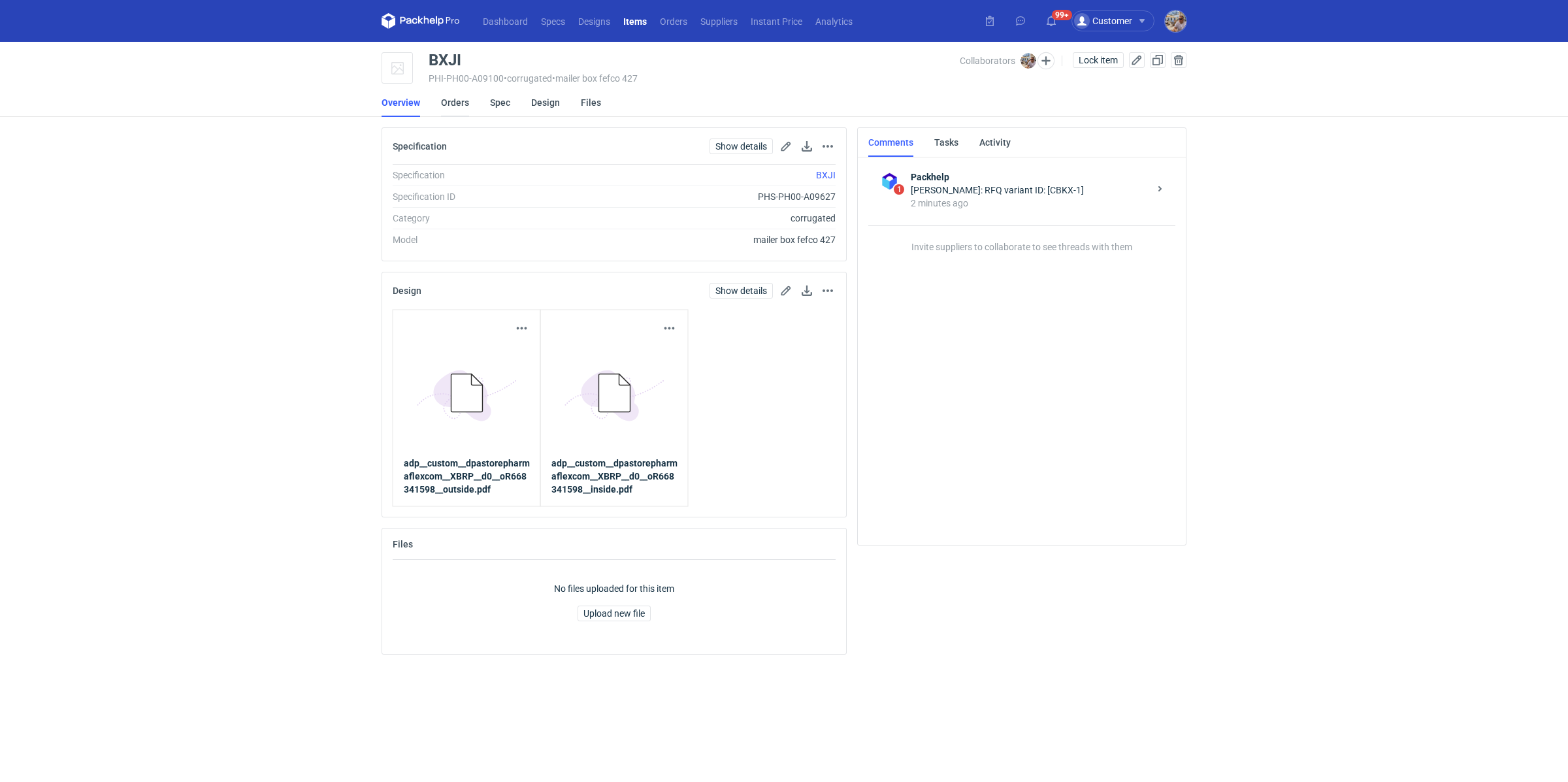
click at [459, 107] on link "Orders" at bounding box center [455, 102] width 28 height 28
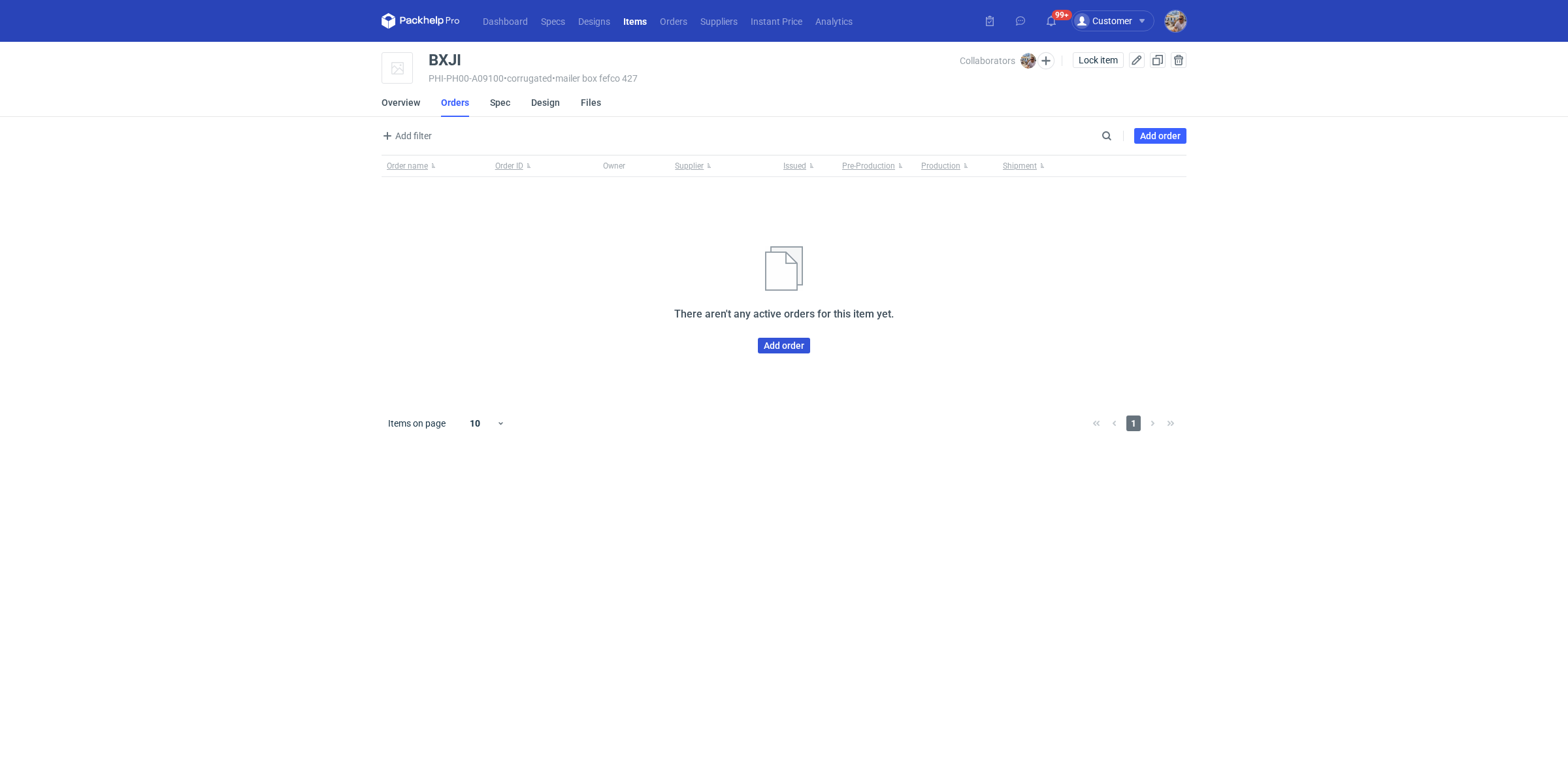
click at [792, 345] on link "Add order" at bounding box center [784, 345] width 52 height 15
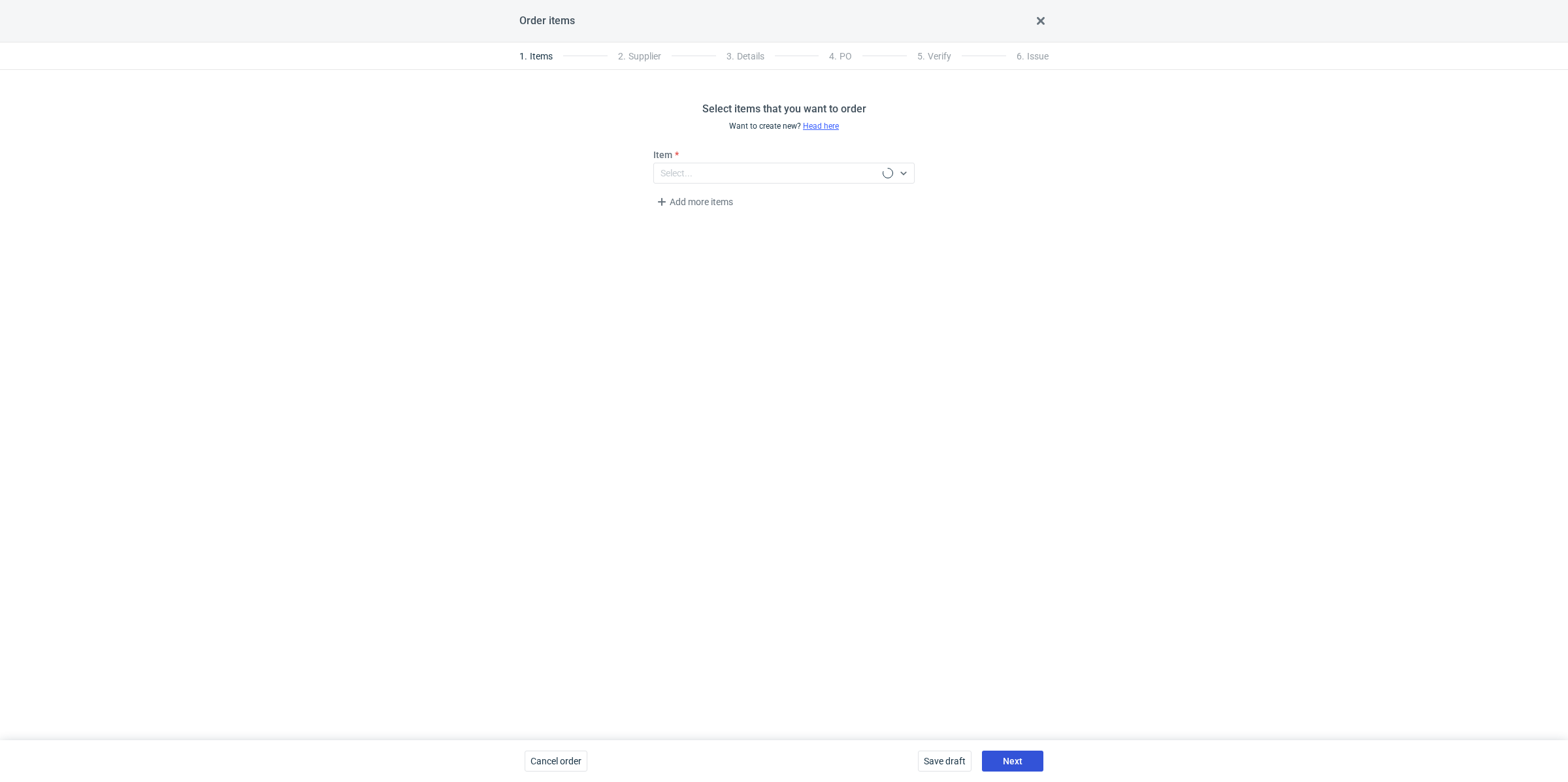
click at [1022, 766] on button "Next" at bounding box center [1012, 761] width 61 height 21
click at [674, 174] on div "Select..." at bounding box center [676, 173] width 32 height 13
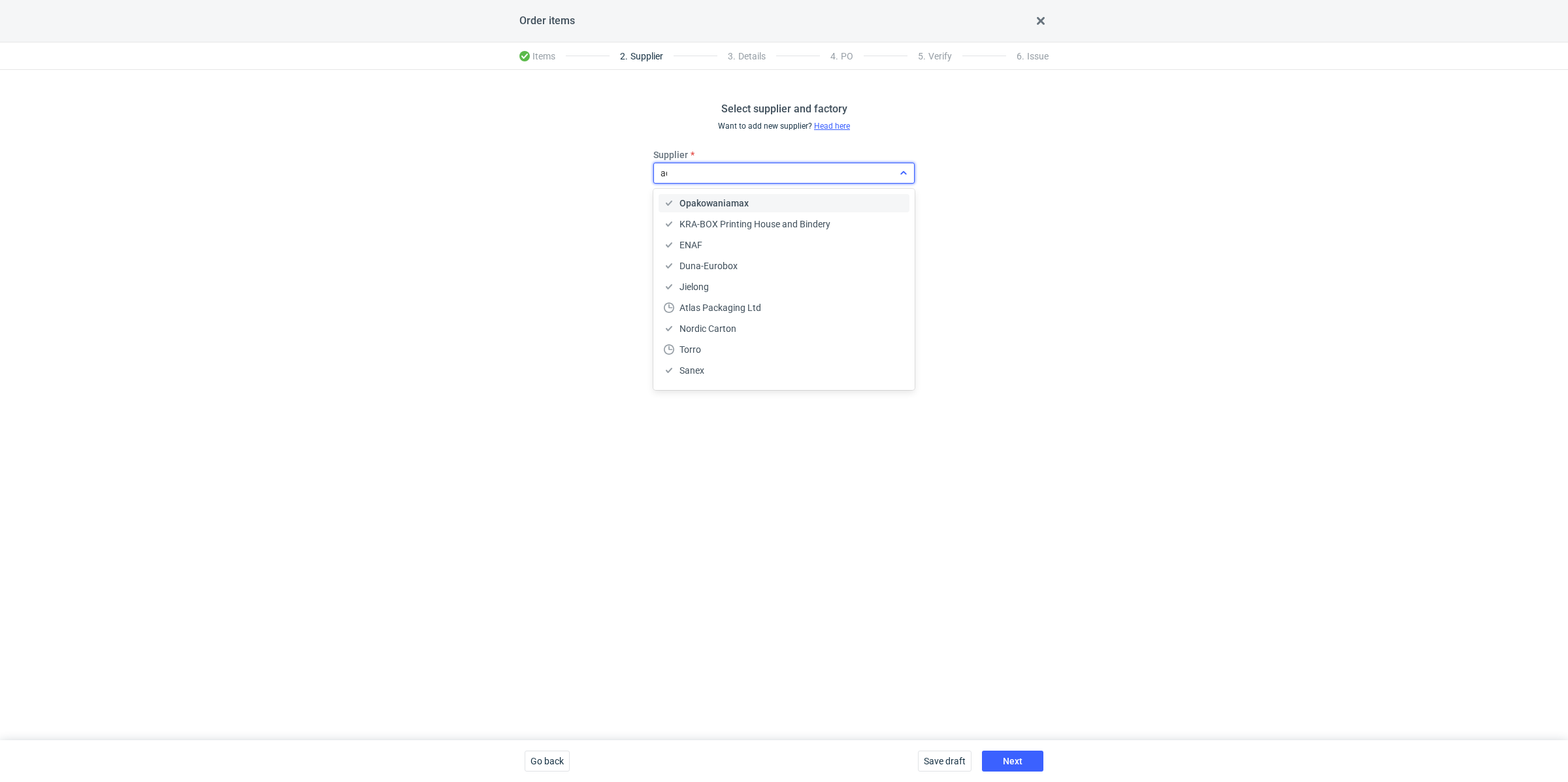
type input "ada"
click at [682, 192] on div "Adams Packaging Karton-Pak Cieszyn" at bounding box center [784, 214] width 253 height 45
click at [686, 197] on span "Adams Packaging" at bounding box center [717, 203] width 75 height 13
click at [1022, 759] on button "Next" at bounding box center [1012, 761] width 61 height 21
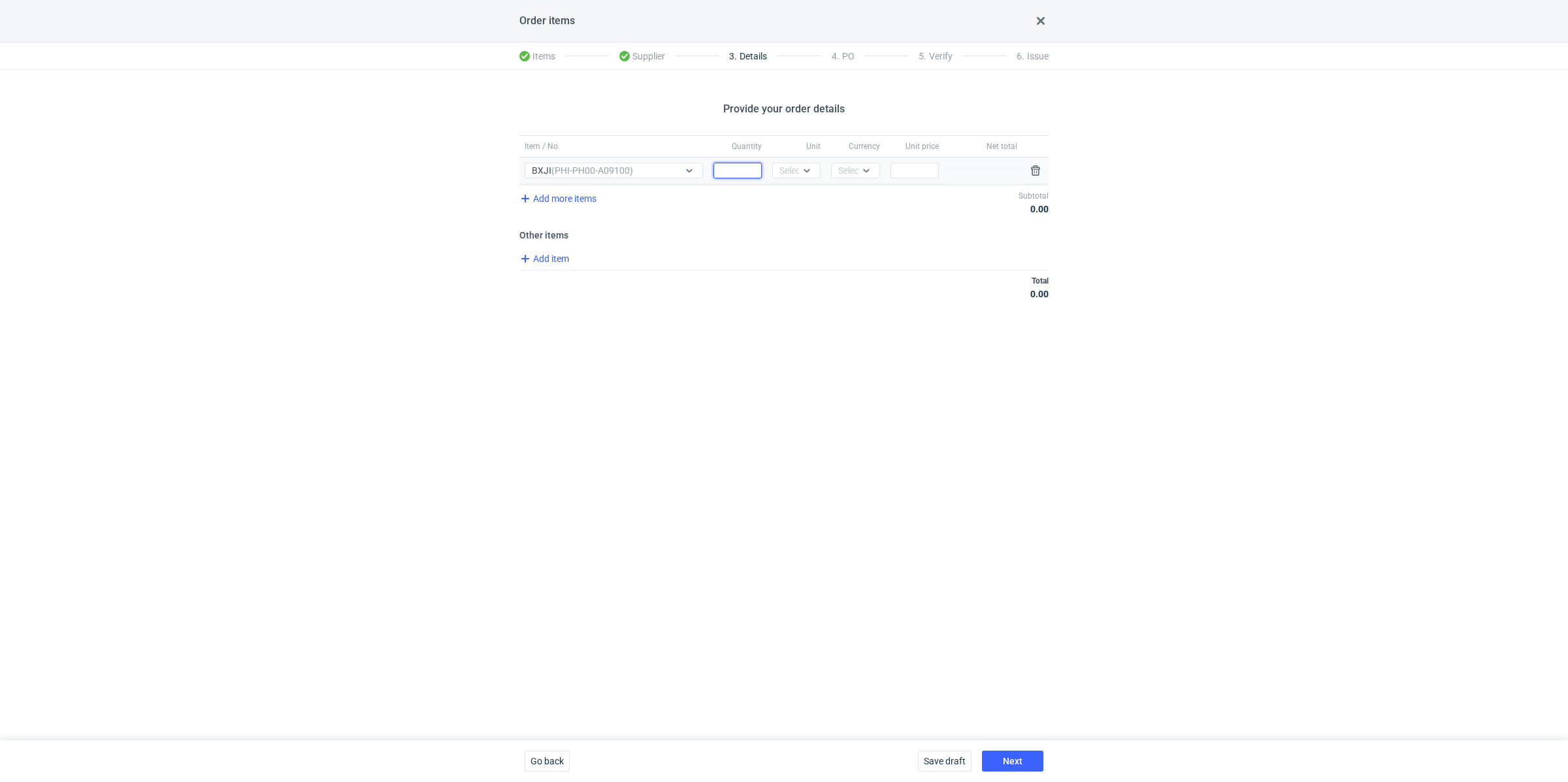
click at [737, 170] on input "Quantity" at bounding box center [737, 170] width 48 height 15
paste input "1500"
type input "1500"
click at [787, 164] on div "Select..." at bounding box center [795, 170] width 32 height 13
click at [798, 195] on div "pcs" at bounding box center [796, 197] width 27 height 13
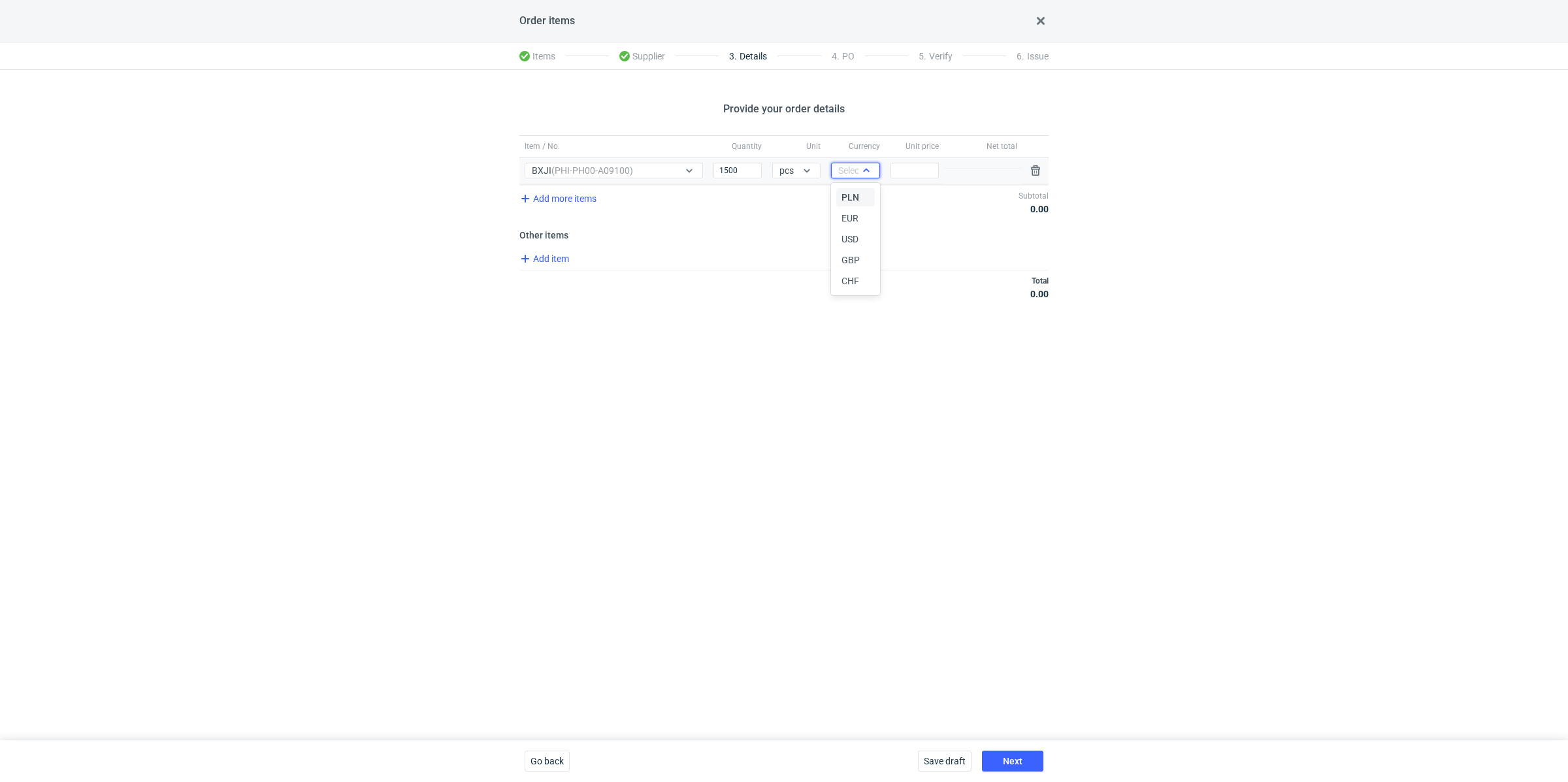
click at [838, 170] on div "Select..." at bounding box center [853, 170] width 32 height 13
click at [853, 192] on span "PLN" at bounding box center [850, 197] width 18 height 13
click at [905, 245] on div "Item / No. Quantity Unit Currency Unit price Net total Item / No. BXJI (PHI-PH0…" at bounding box center [784, 224] width 529 height 180
click at [911, 168] on input "Price" at bounding box center [914, 170] width 48 height 15
paste input "4.56"
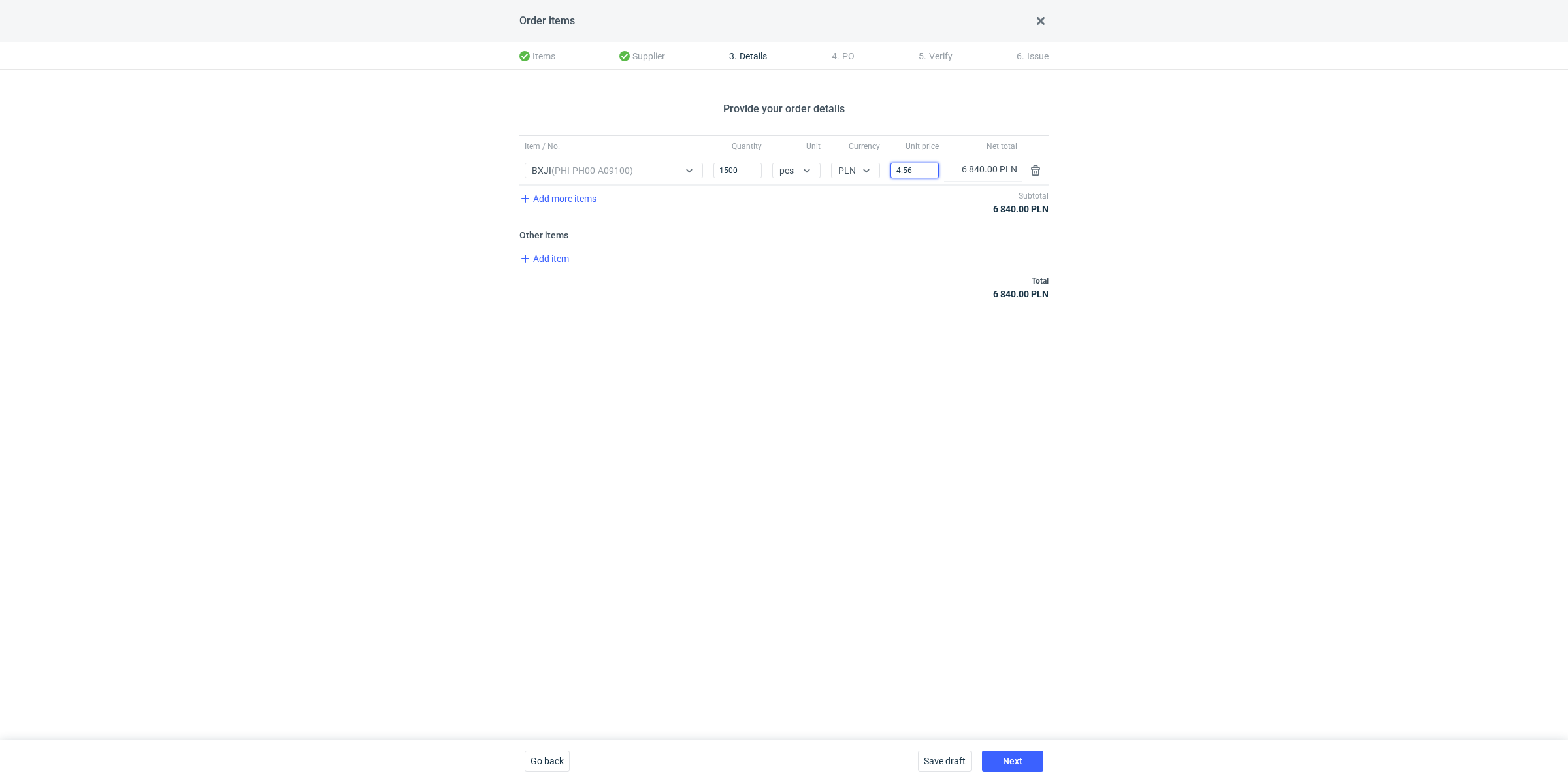
type input "4.56"
click at [814, 275] on div "Total 6 840.00 PLN" at bounding box center [784, 287] width 529 height 34
click at [1031, 756] on button "Next" at bounding box center [1012, 761] width 61 height 21
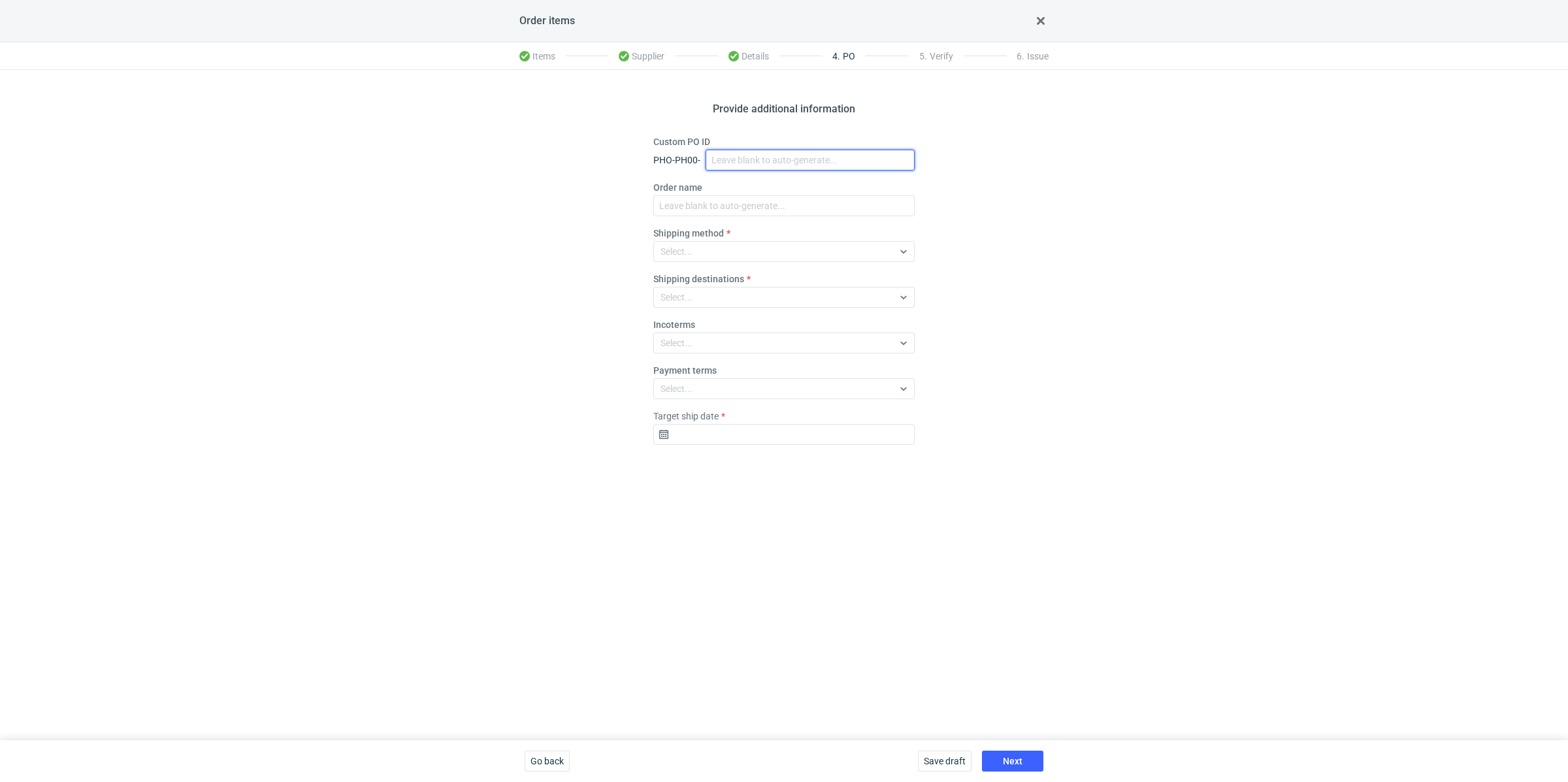
click at [757, 160] on input "Custom PO ID" at bounding box center [809, 160] width 209 height 21
paste input "R803873951"
paste input "BXJI"
drag, startPoint x: 797, startPoint y: 156, endPoint x: 697, endPoint y: 146, distance: 100.5
click at [697, 144] on div "Custom PO ID PHO-PH00- R803873951_BXJI" at bounding box center [784, 152] width 261 height 35
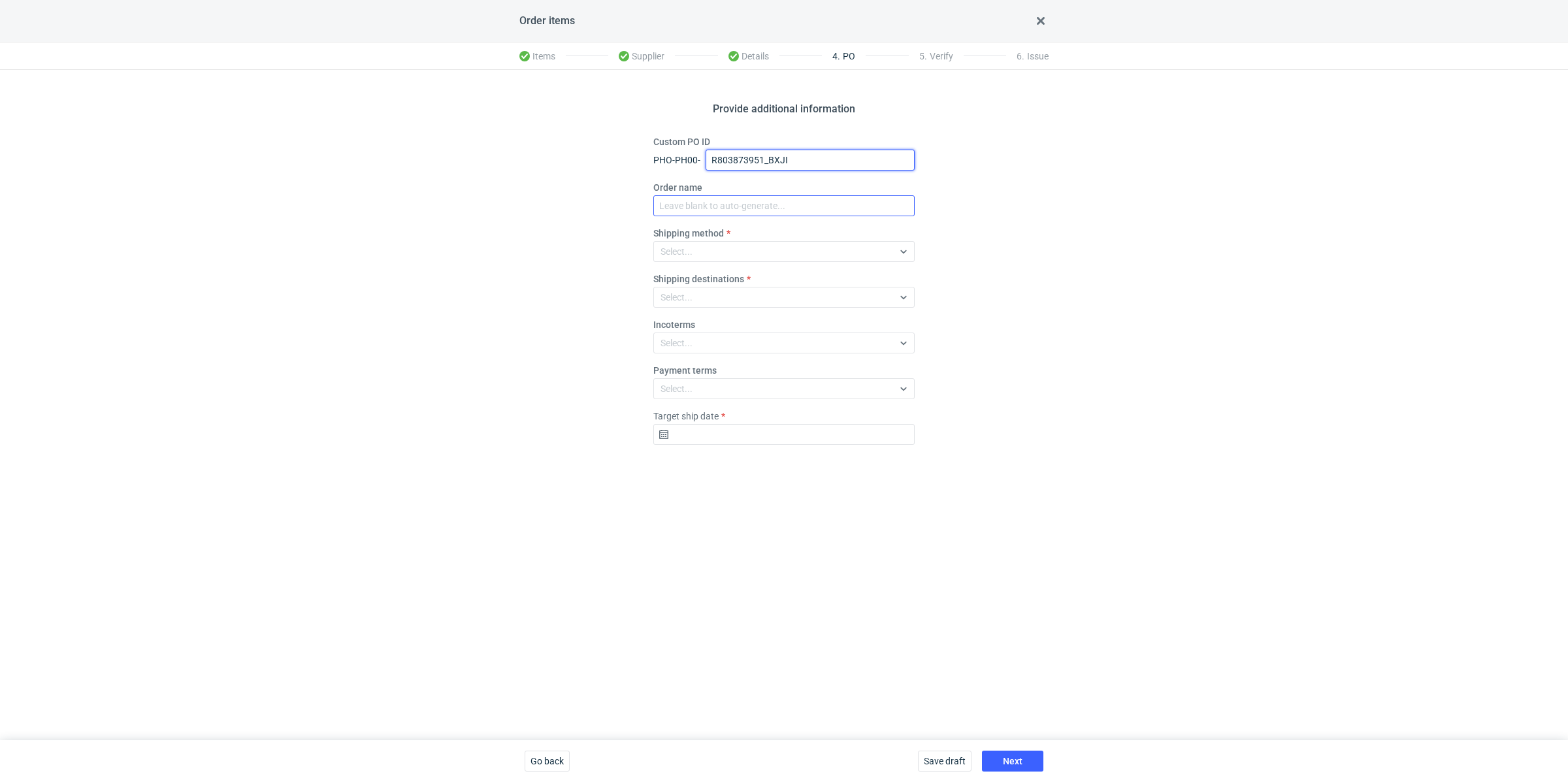
type input "R803873951_BXJI"
click at [737, 207] on input "Order name" at bounding box center [784, 205] width 261 height 21
paste input "R803873951_BXJI"
type input "R803873951_BXJI"
click at [740, 249] on div "Select..." at bounding box center [773, 251] width 239 height 18
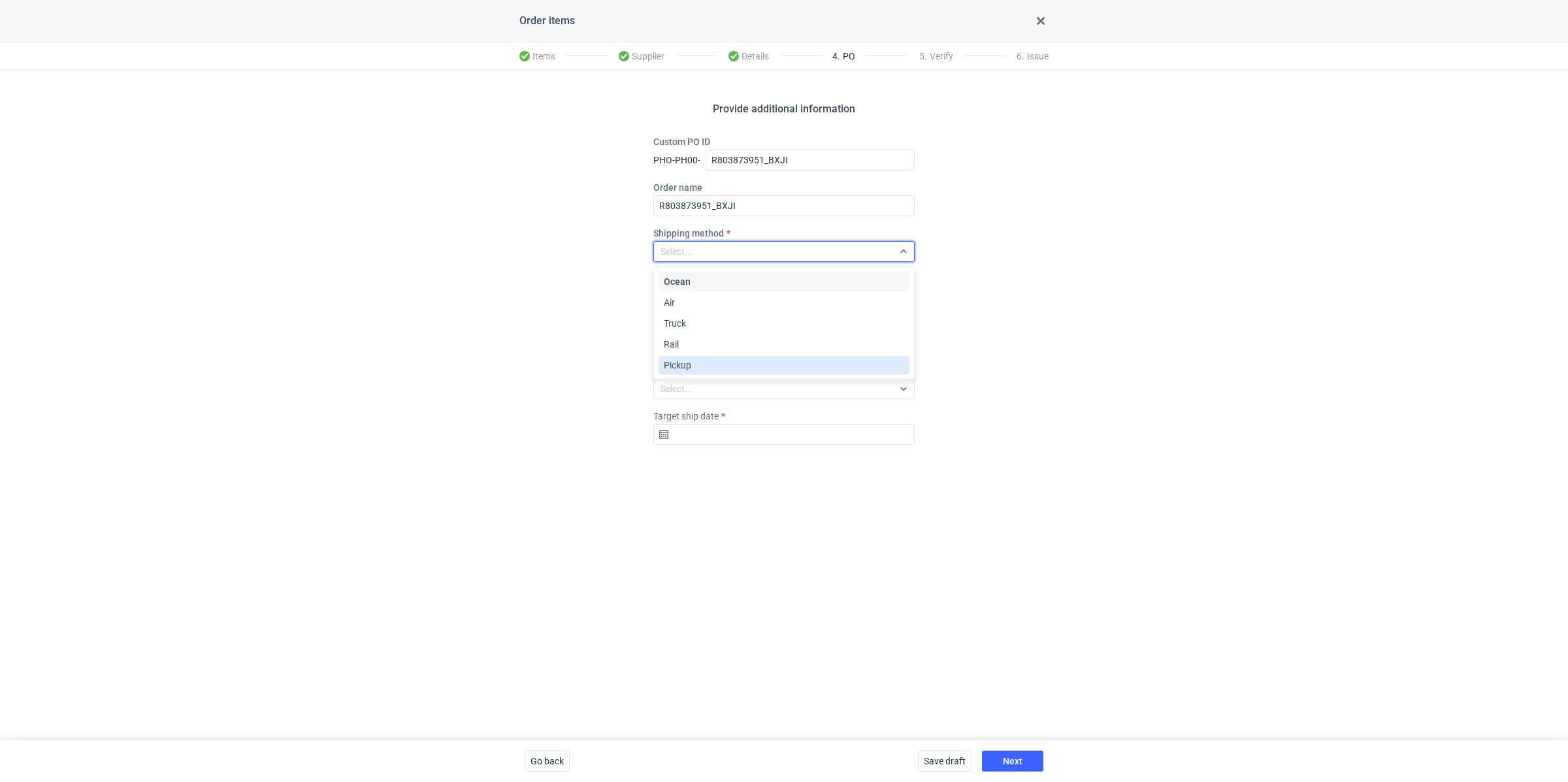
click at [705, 360] on div "Pickup" at bounding box center [784, 364] width 241 height 13
click at [604, 364] on div "Provide additional information Custom PO ID PHO-PH00- R803873951_BXJI Order nam…" at bounding box center [784, 405] width 1568 height 670
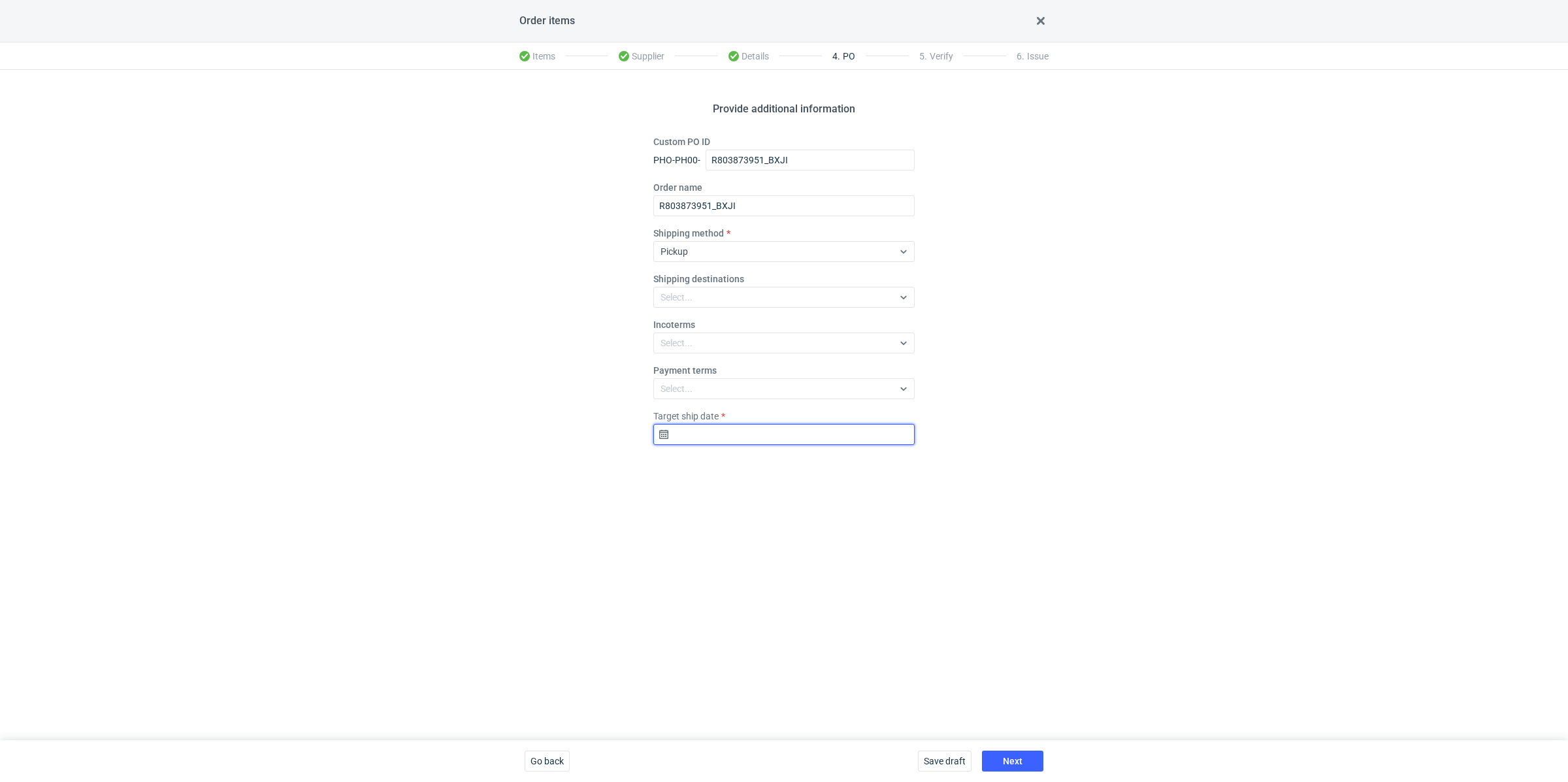
click at [698, 437] on input "Target ship date" at bounding box center [784, 434] width 261 height 21
click at [852, 467] on icon "Go forward 1 month" at bounding box center [851, 468] width 10 height 10
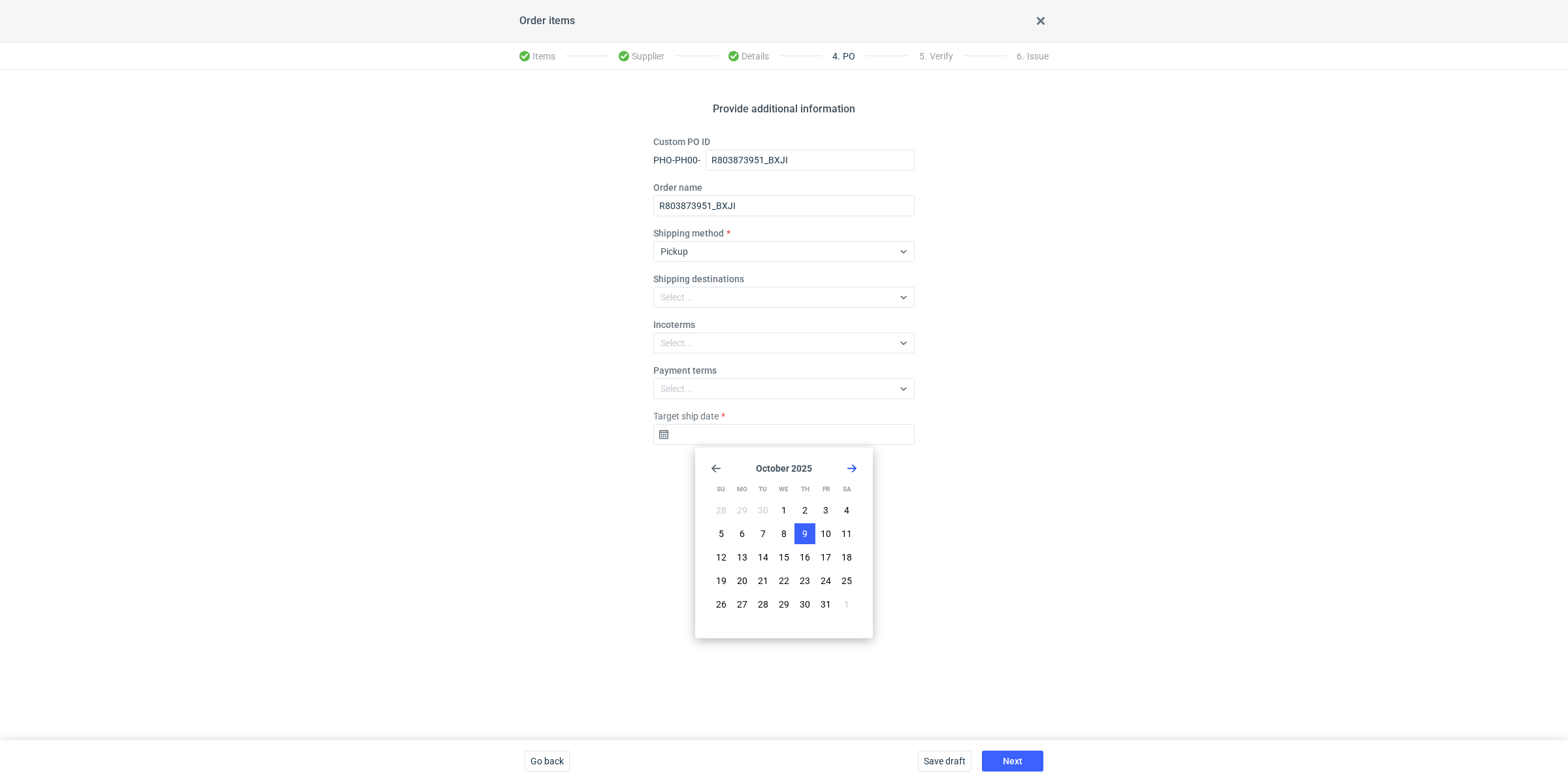
click at [802, 535] on span "9" at bounding box center [805, 534] width 5 height 13
type input "2025-10-09"
click at [1004, 754] on button "Next" at bounding box center [1012, 761] width 61 height 21
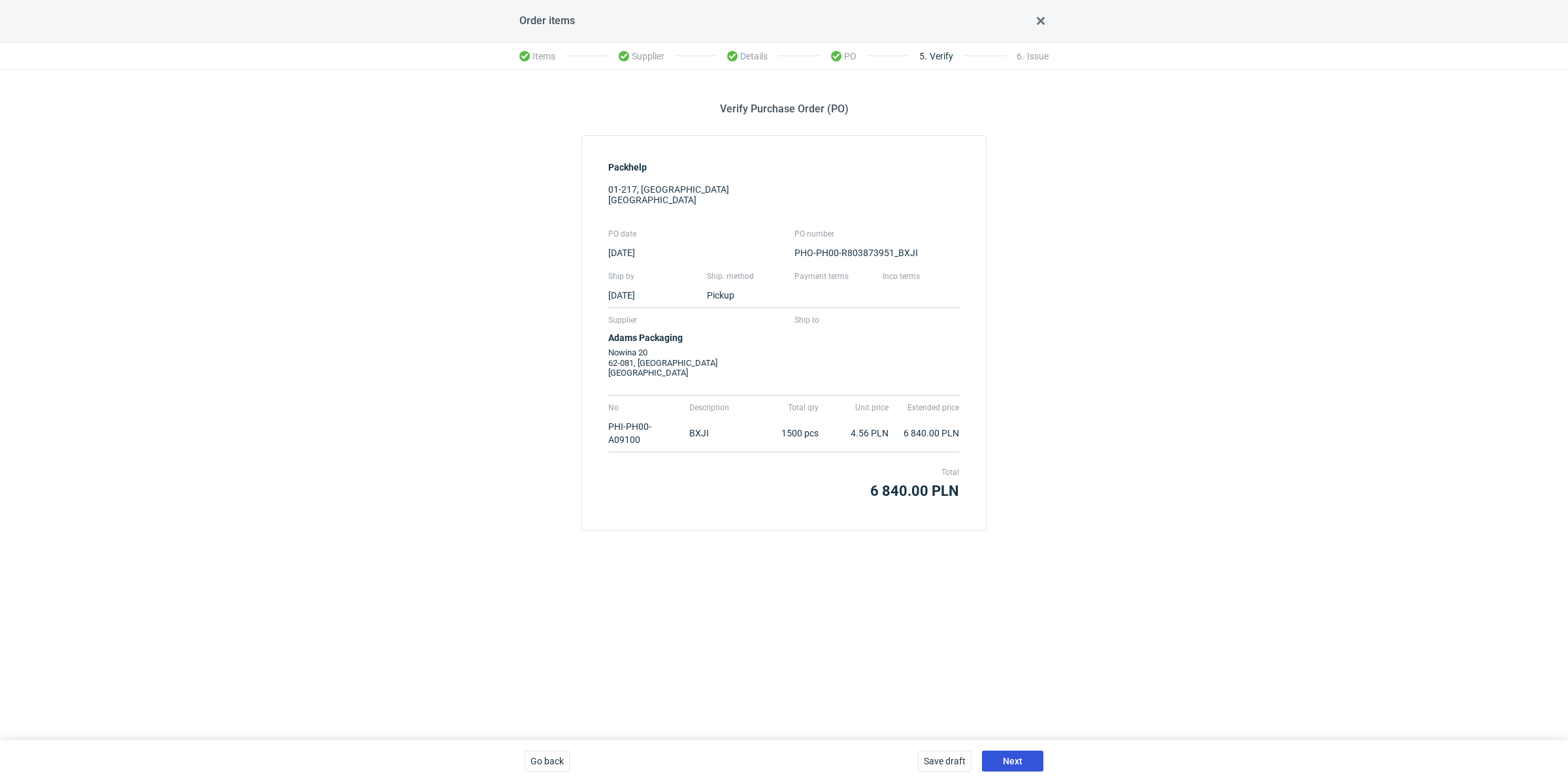
click at [1018, 761] on span "Next" at bounding box center [1012, 761] width 20 height 9
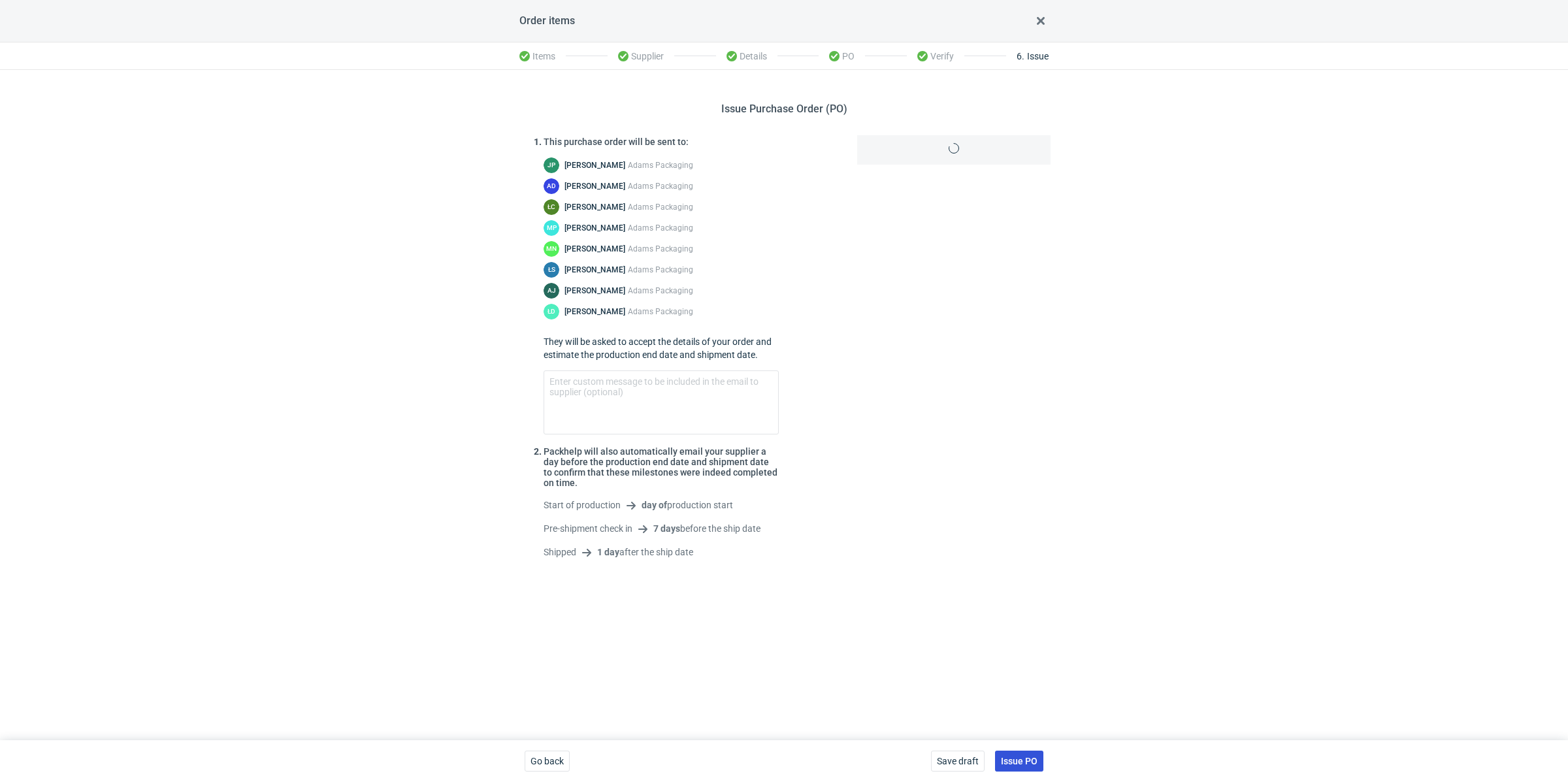
click at [1019, 761] on span "Issue PO" at bounding box center [1019, 761] width 37 height 9
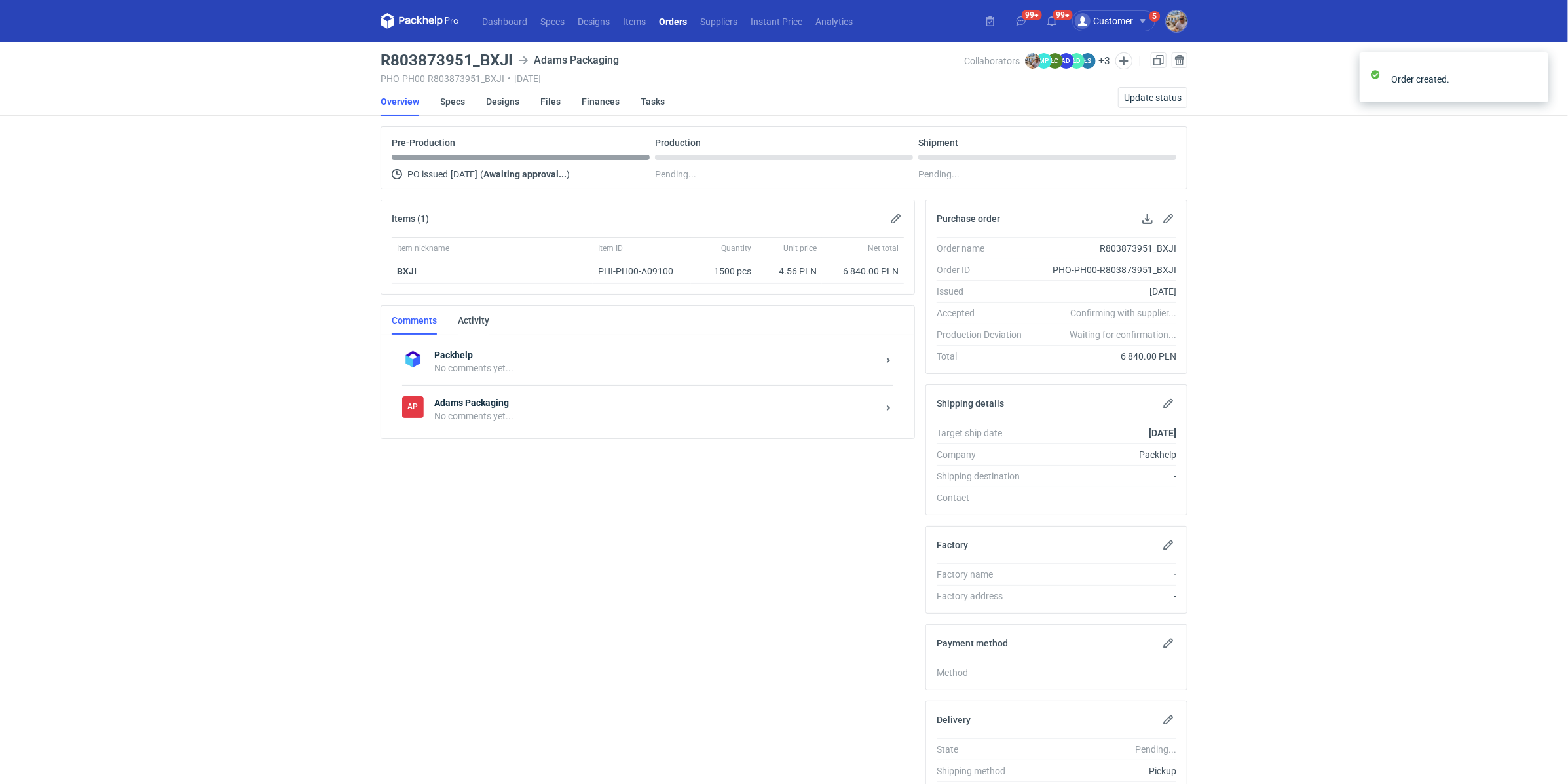
click at [529, 409] on div "No comments yet..." at bounding box center [656, 415] width 444 height 13
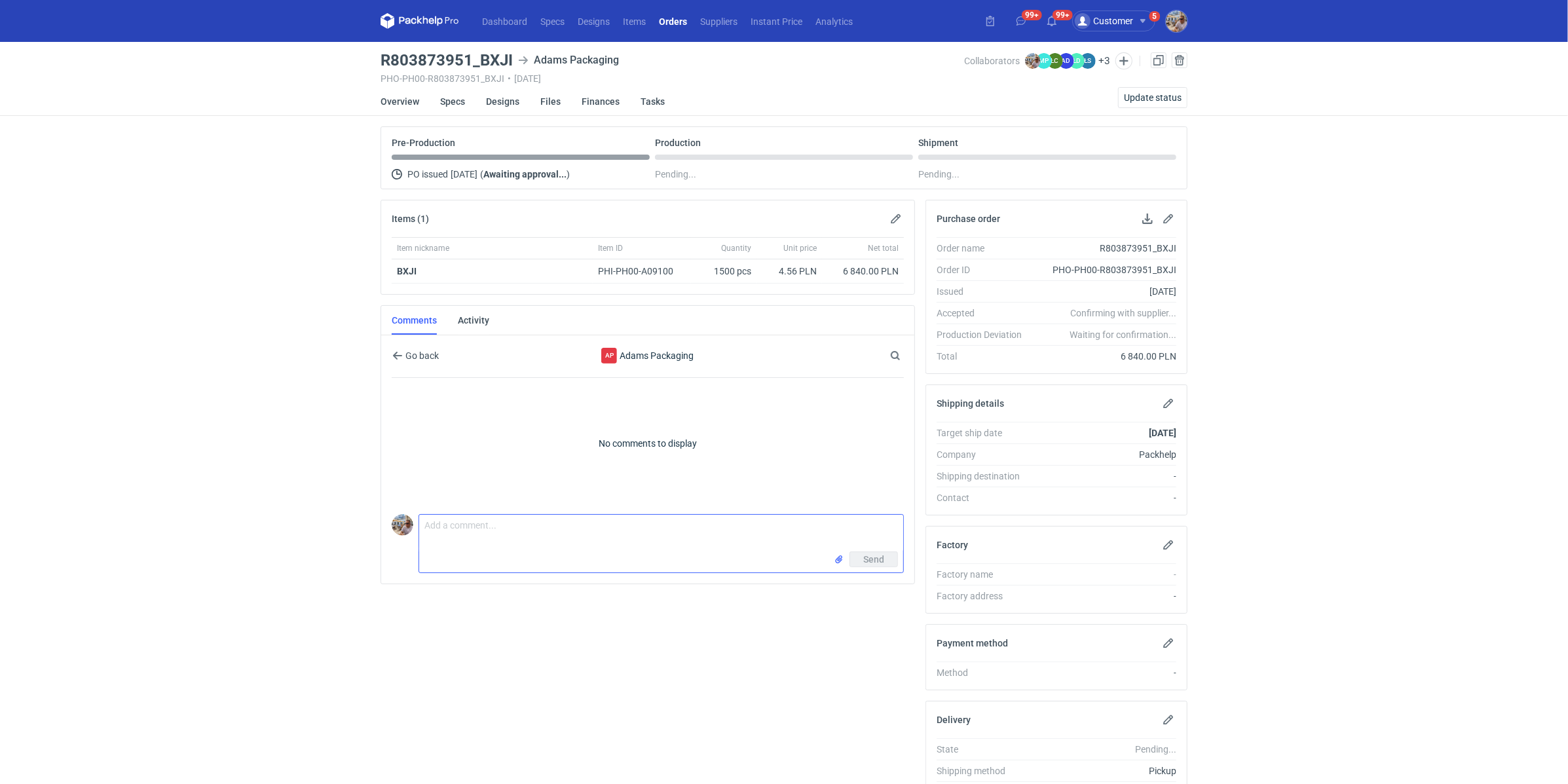
click at [482, 520] on textarea "Comment message" at bounding box center [662, 533] width 484 height 37
click at [466, 537] on textarea "Comment message" at bounding box center [662, 533] width 484 height 37
click at [560, 516] on textarea "Zamówienie do wyceny" at bounding box center [662, 533] width 484 height 37
click at [562, 526] on textarea "Zamówienie do wyceny" at bounding box center [662, 533] width 484 height 37
paste textarea "CBKX - 1"
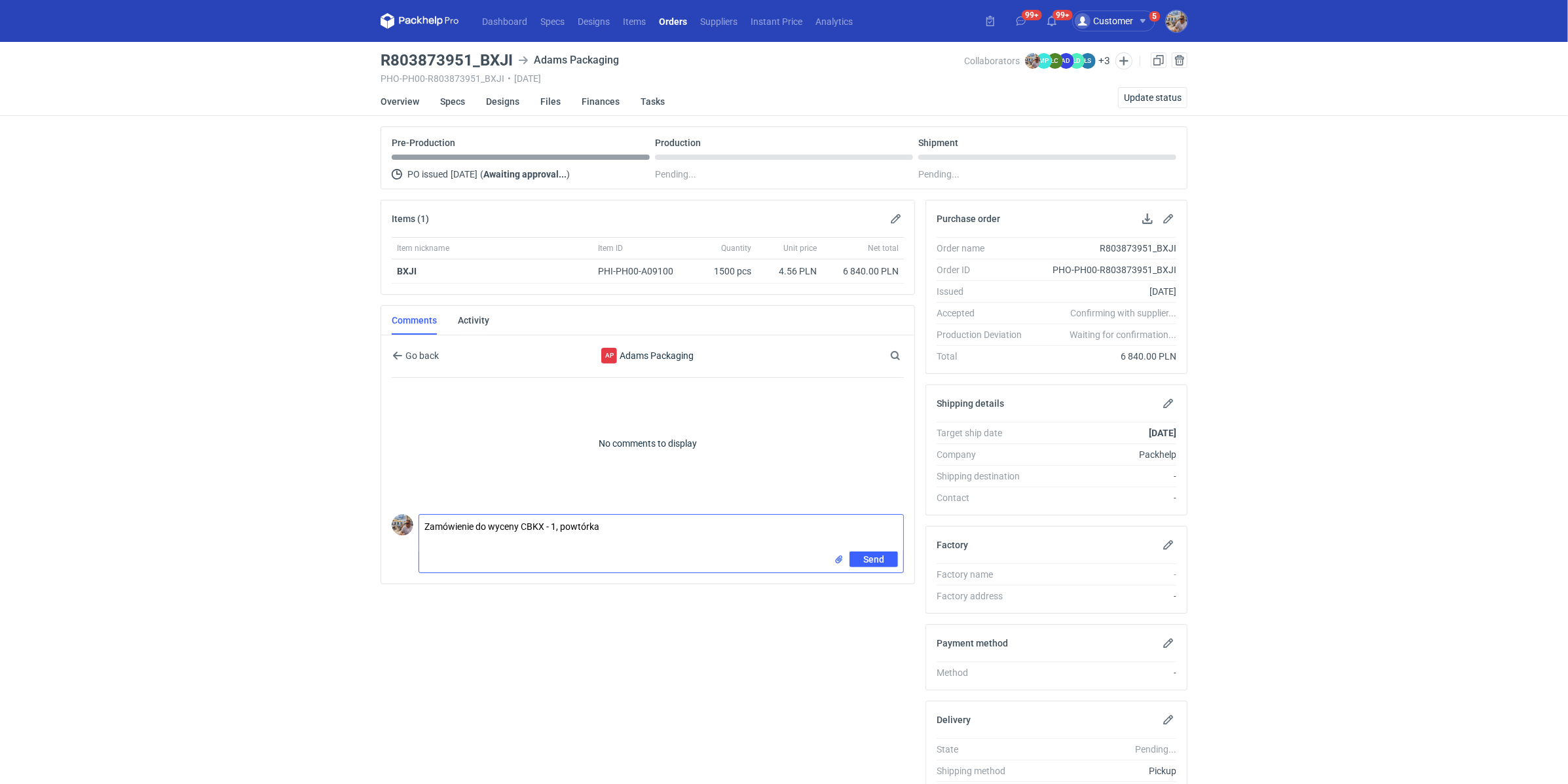
paste textarea "XBRP"
type textarea "Zamówienie do wyceny CBKX - 1, powtórka XBRP"
click at [887, 560] on button "Send" at bounding box center [874, 559] width 48 height 16
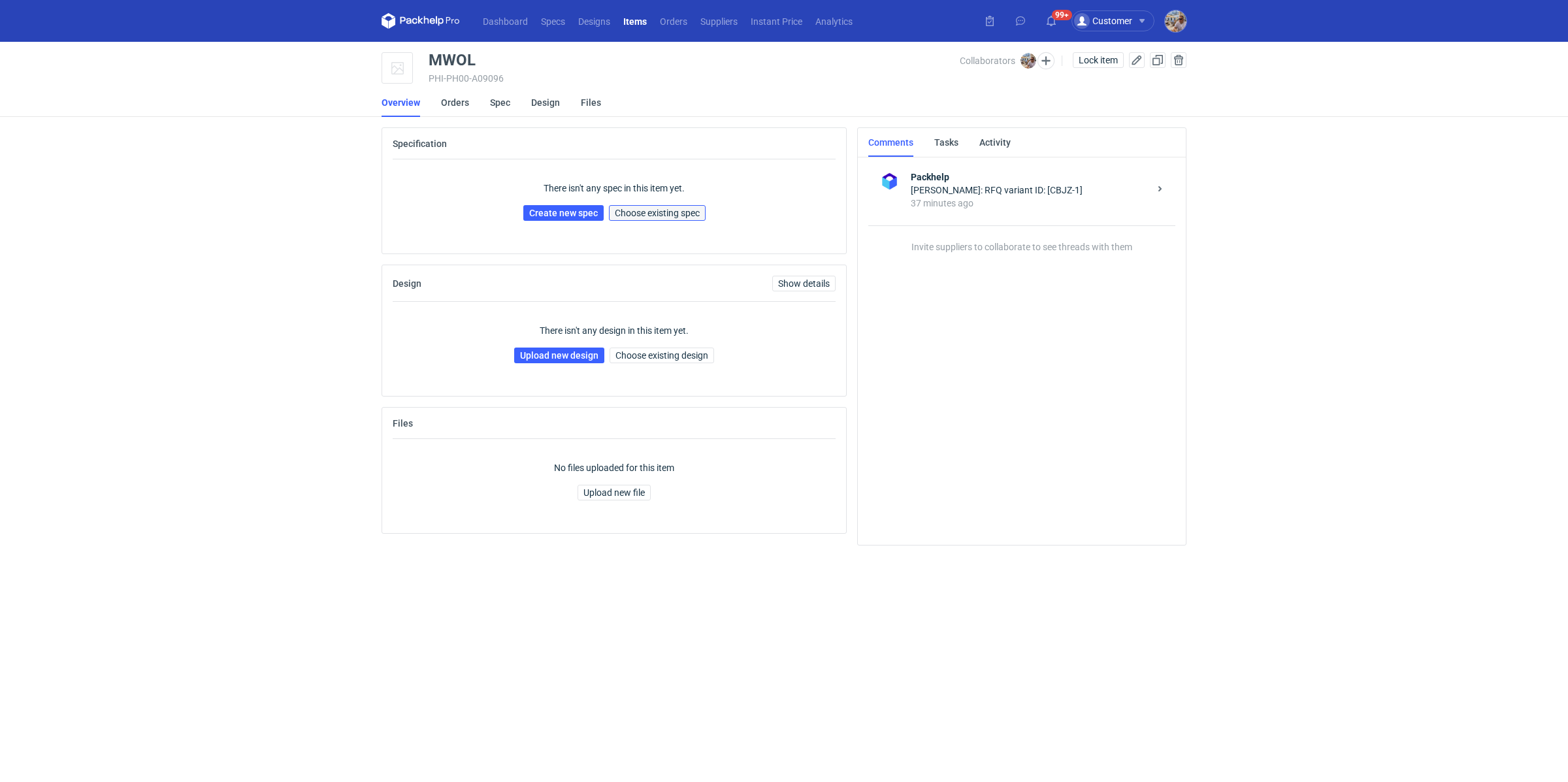
click at [670, 213] on span "Choose existing spec" at bounding box center [656, 213] width 85 height 9
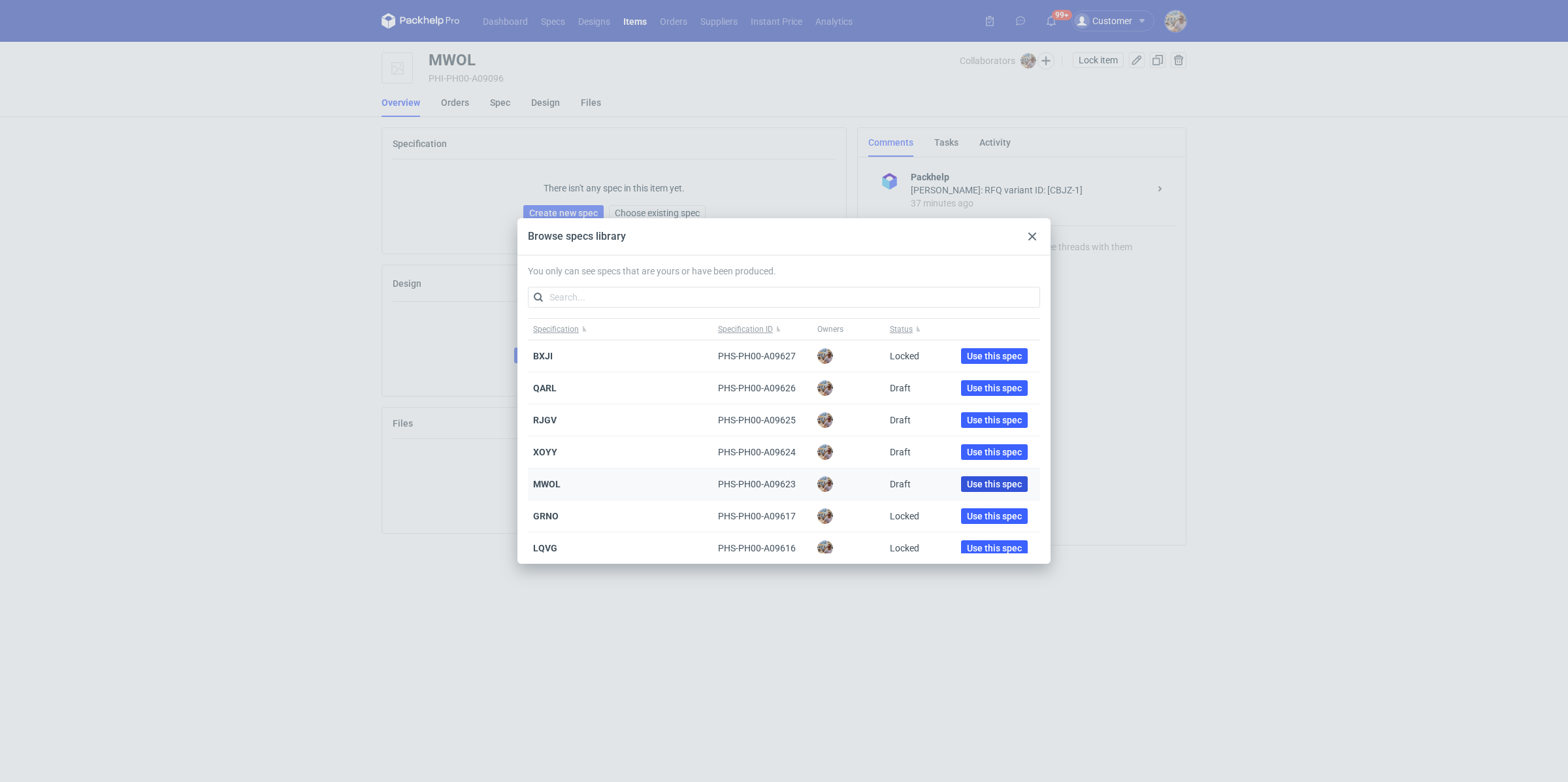
click at [972, 480] on span "Use this spec" at bounding box center [994, 484] width 55 height 9
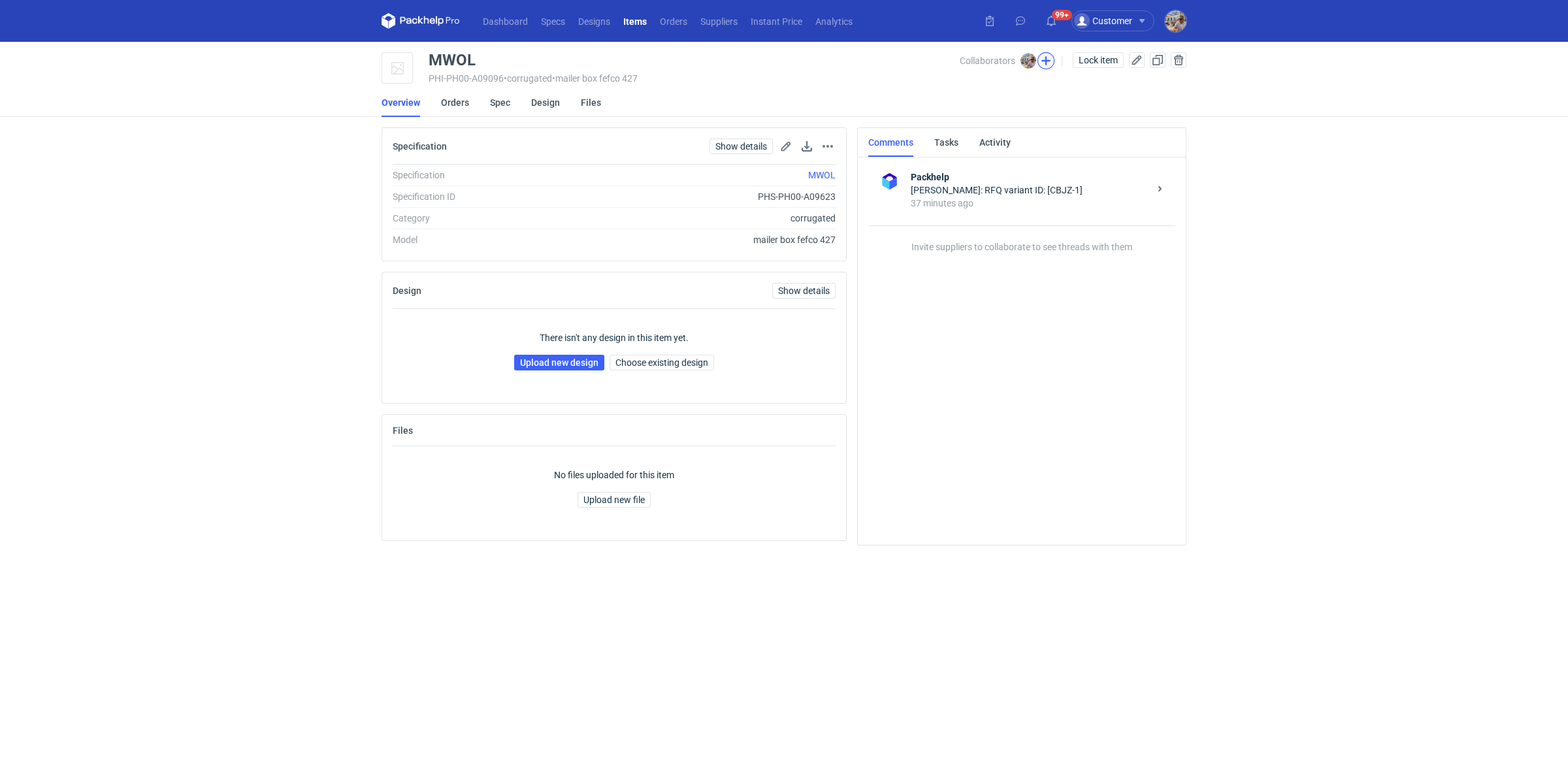
click at [1043, 58] on button "button" at bounding box center [1046, 61] width 17 height 17
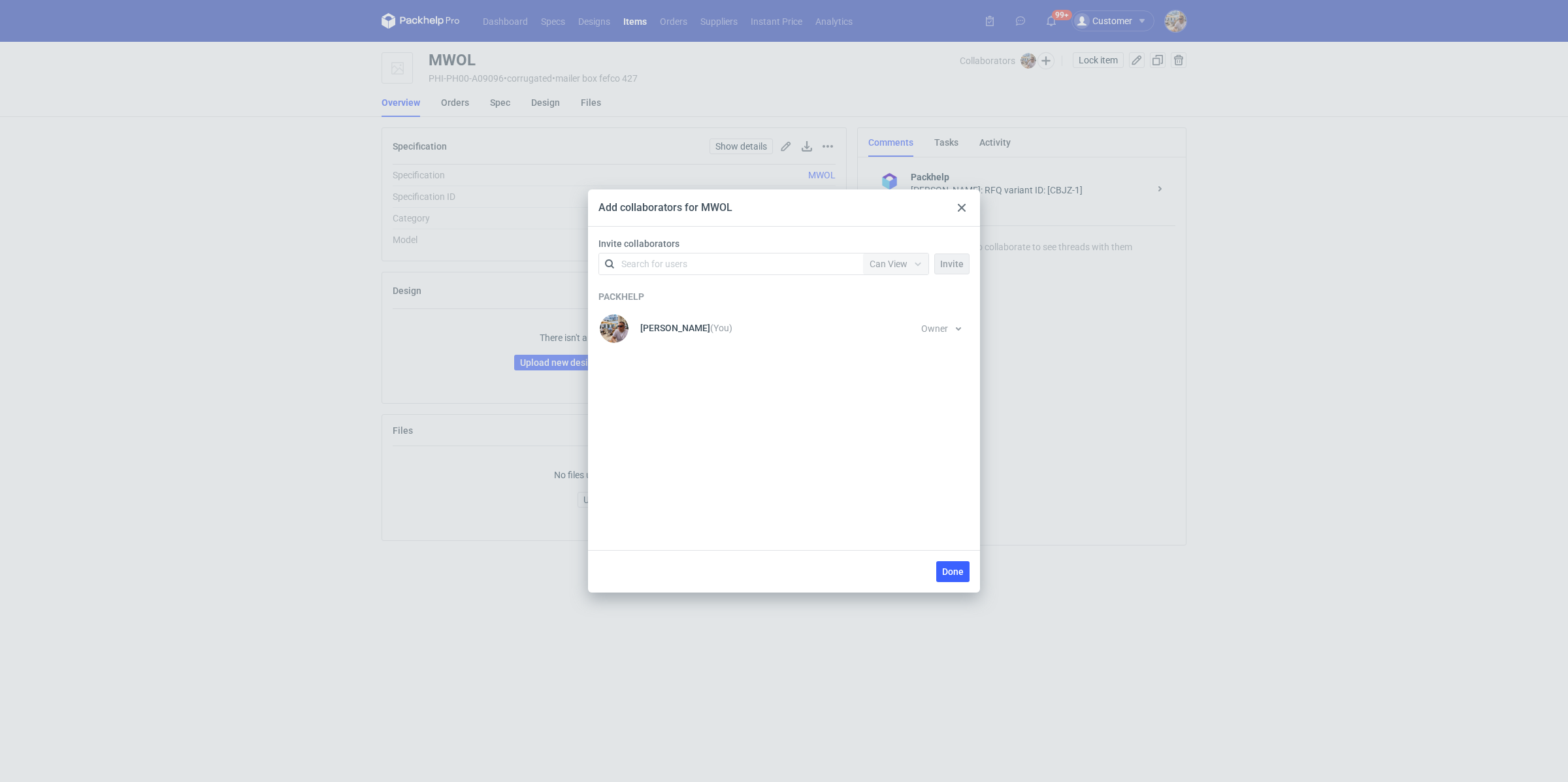
click at [641, 271] on div "Search for users" at bounding box center [728, 264] width 228 height 18
type input "serwach"
click at [695, 294] on div "Łukasz Postawa • Serwach Sp.z.o.o" at bounding box center [704, 296] width 146 height 13
click at [888, 265] on span "Can View" at bounding box center [888, 264] width 38 height 10
click at [895, 321] on div "Can Edit" at bounding box center [898, 315] width 55 height 18
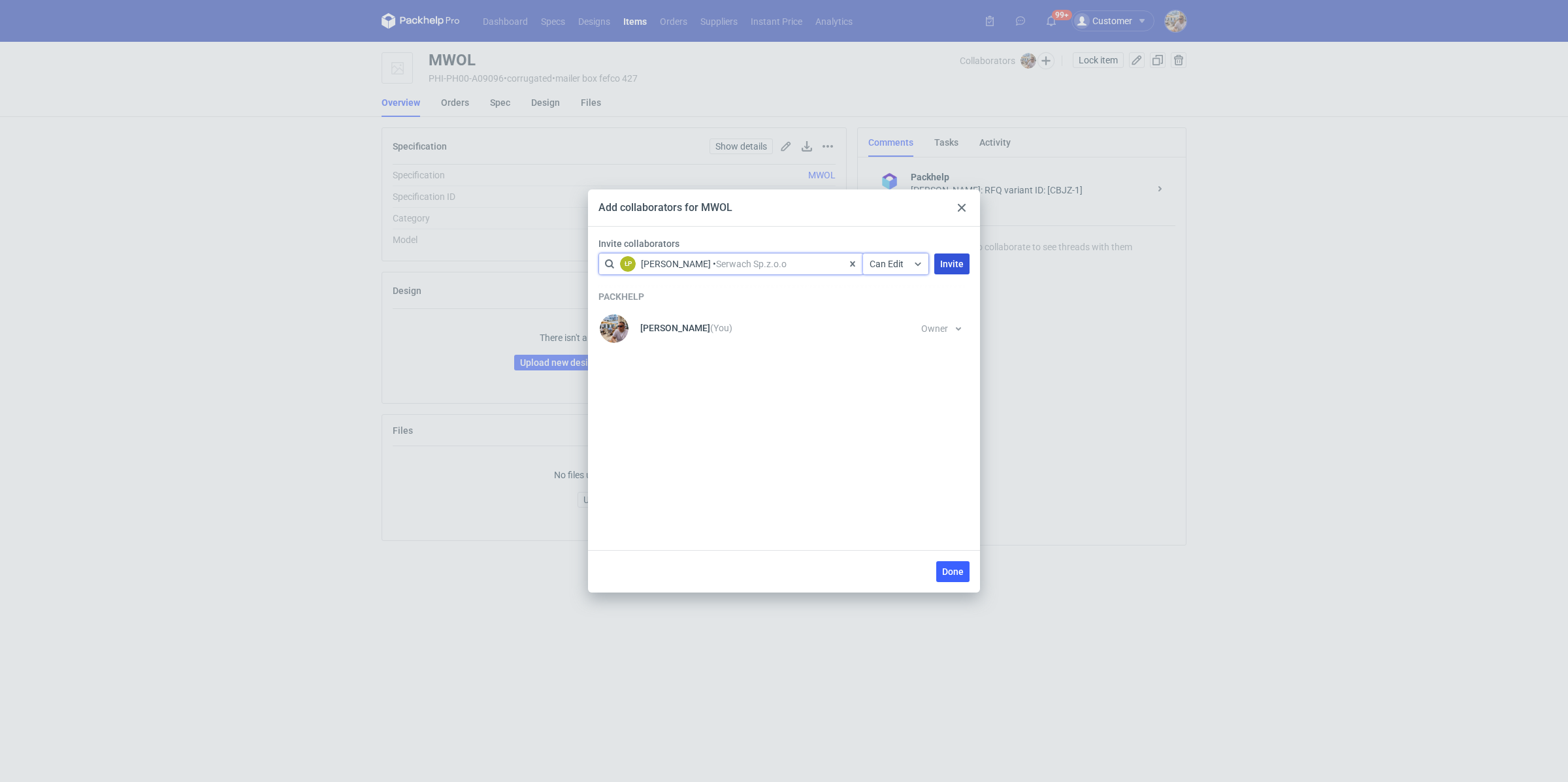
click at [956, 264] on span "Invite" at bounding box center [951, 264] width 23 height 9
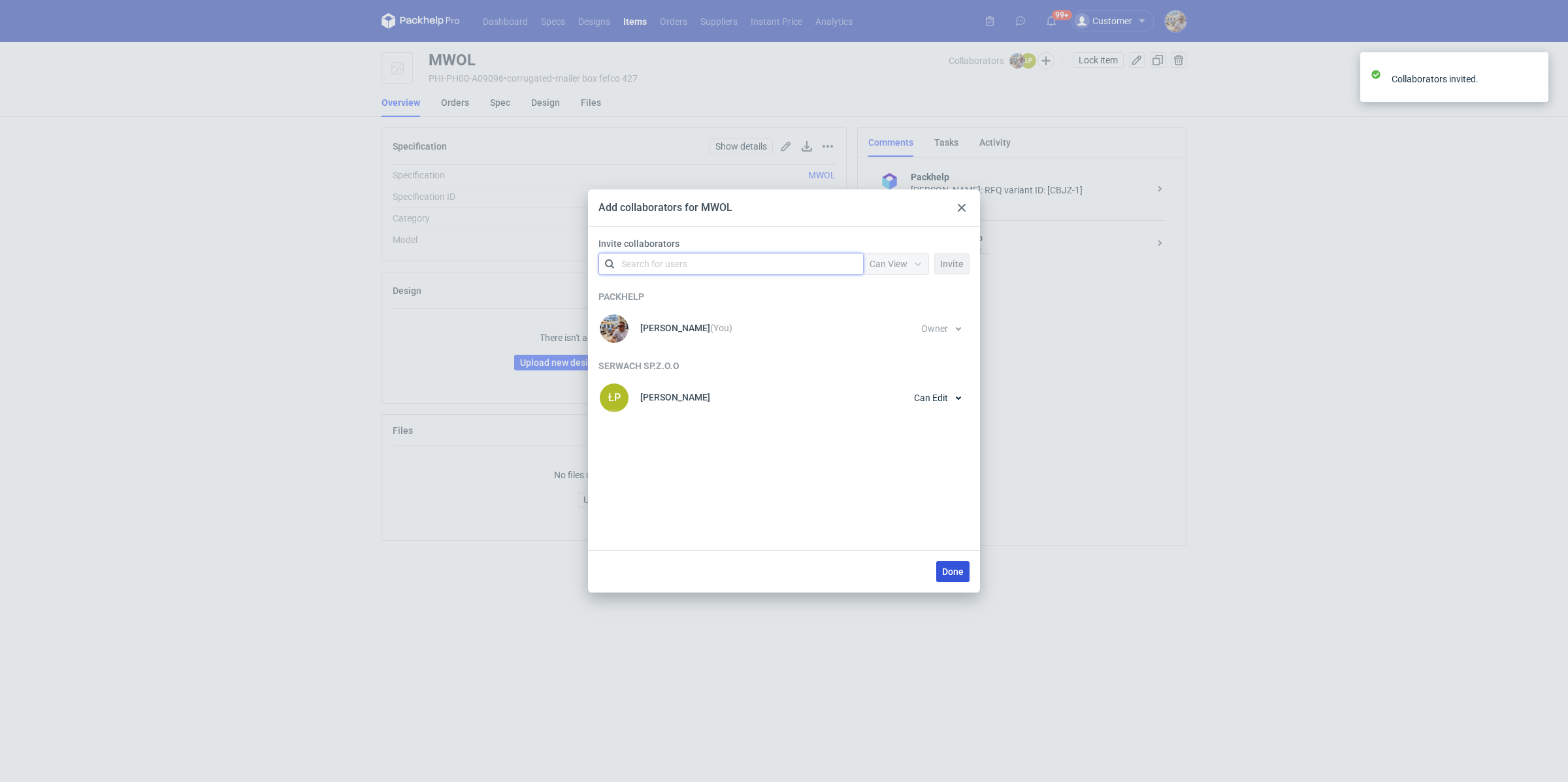
click at [957, 571] on span "Done" at bounding box center [952, 571] width 21 height 9
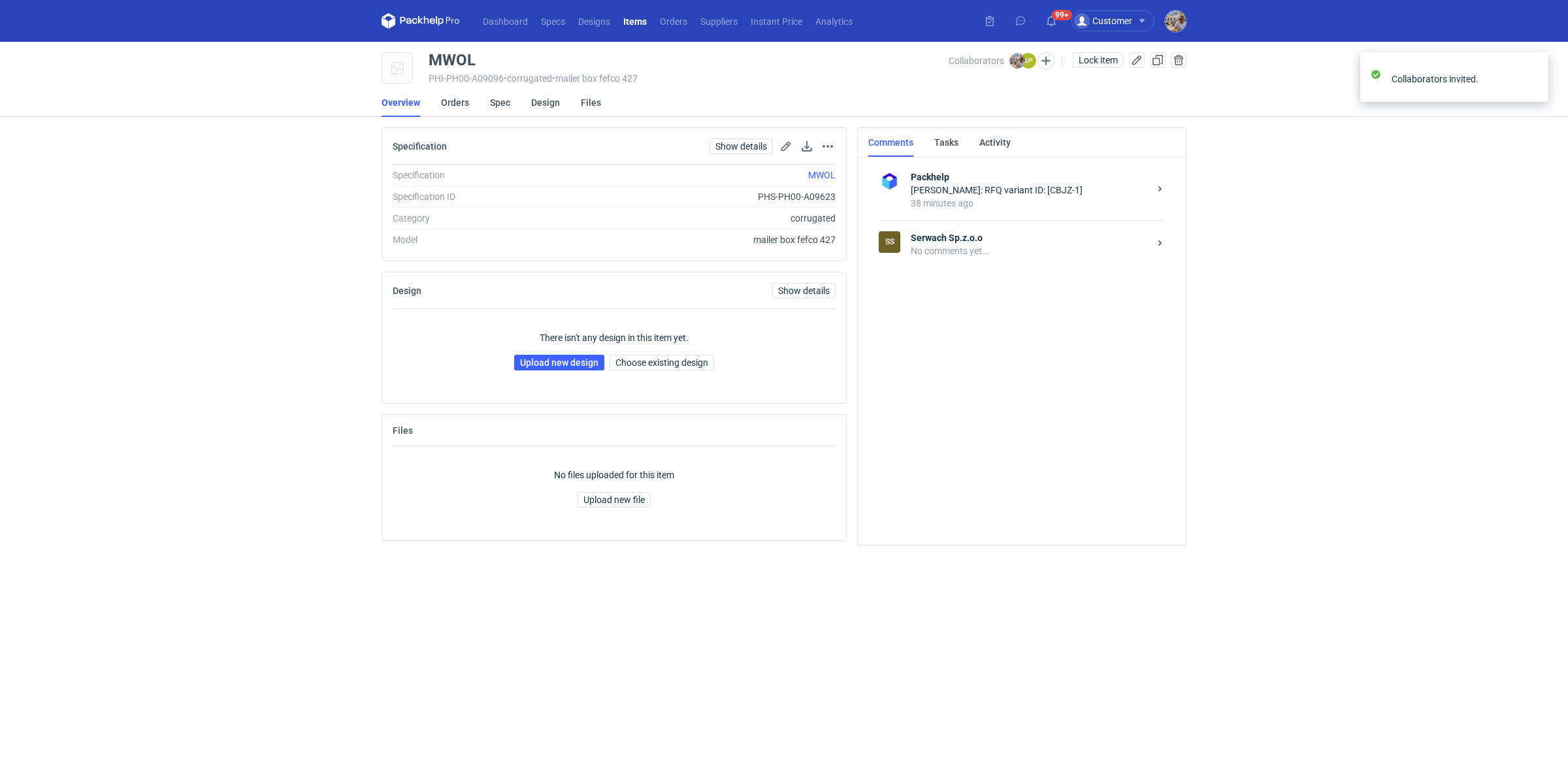
click at [946, 244] on div "No comments yet..." at bounding box center [1030, 250] width 239 height 13
click at [941, 503] on textarea "Comment message" at bounding box center [1034, 494] width 279 height 37
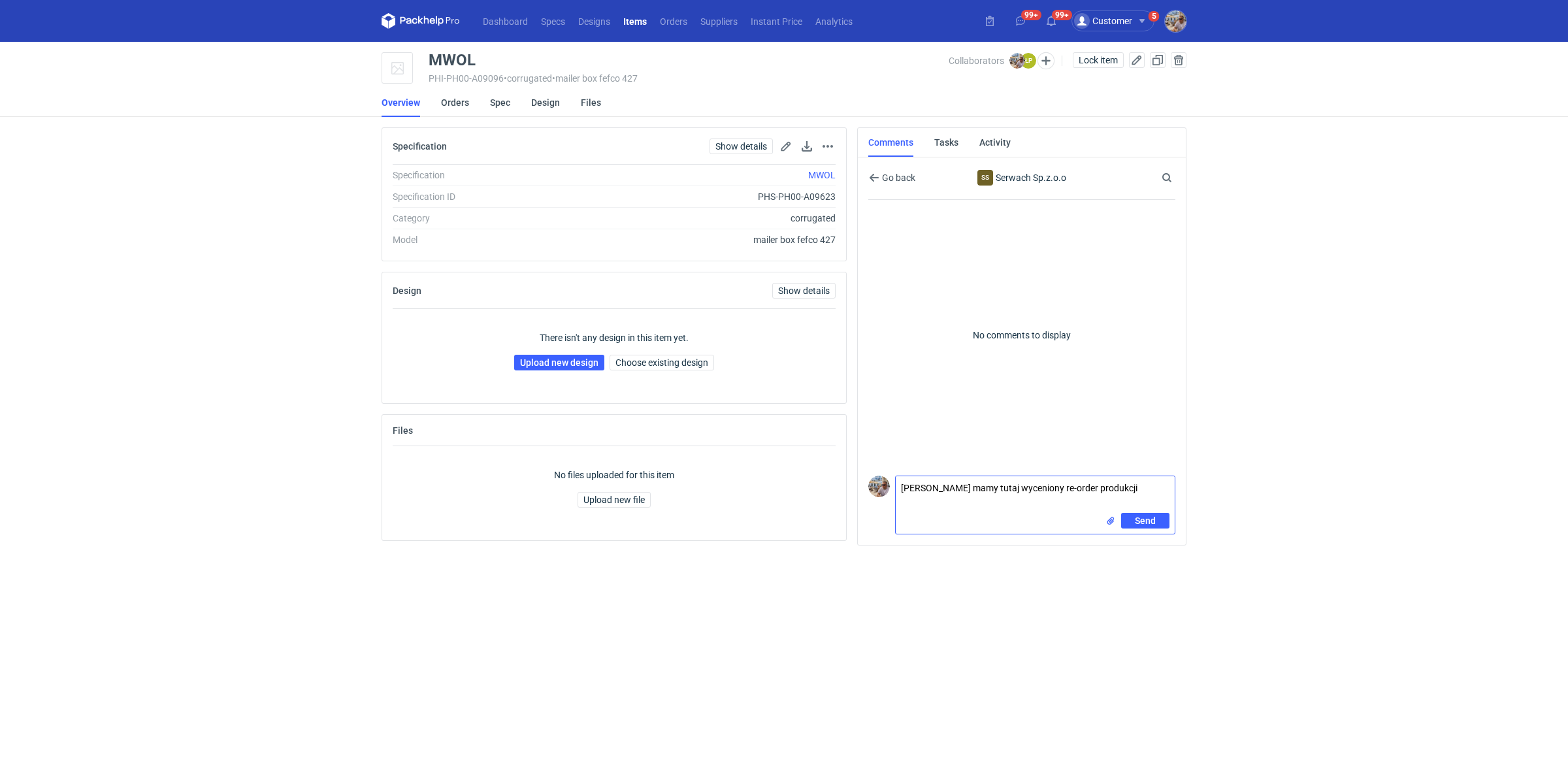
paste textarea "R239503919_KSEV"
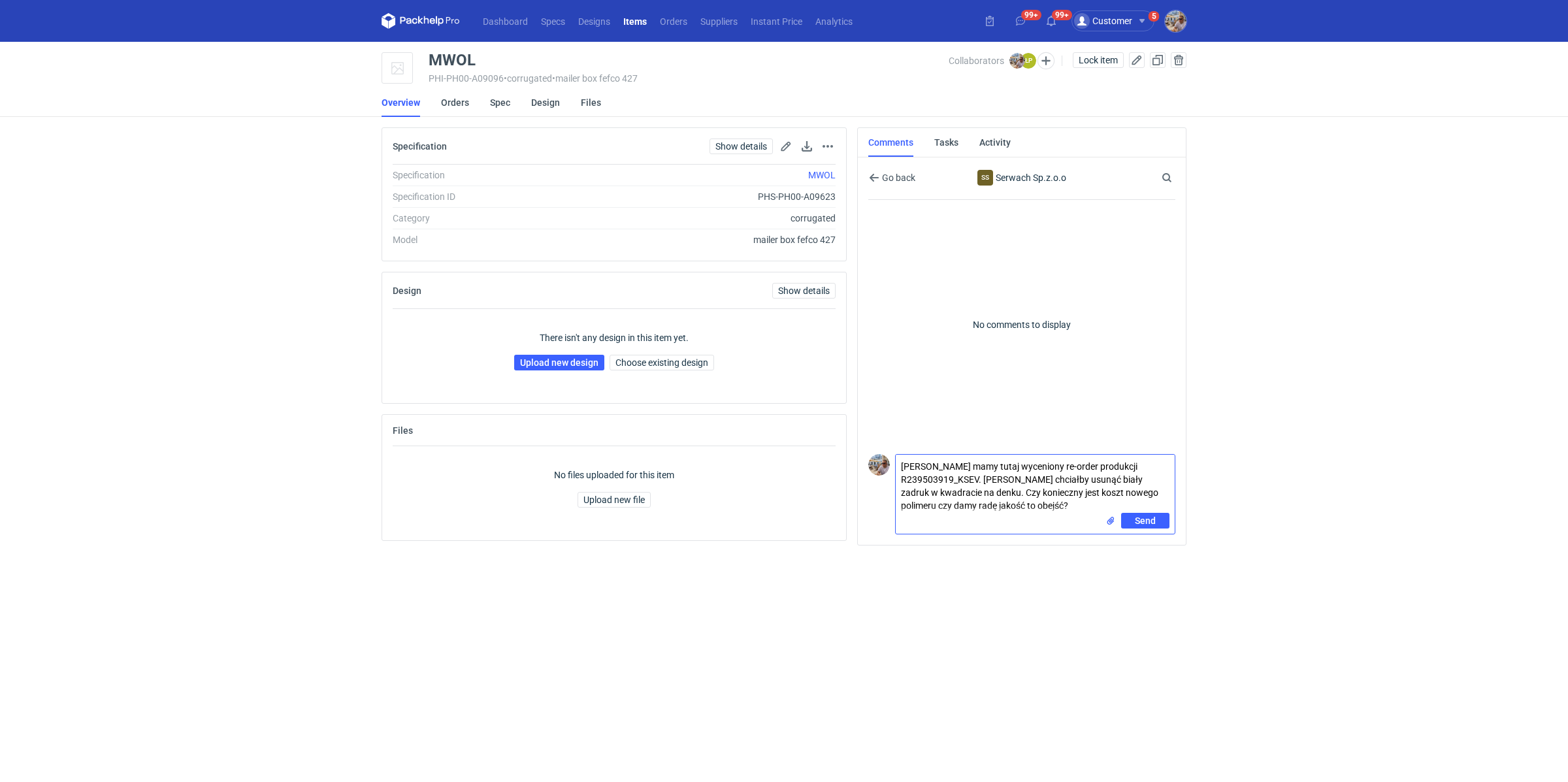
type textarea "Panie Łukaszu mamy tutaj wyceniony re-order produkcji R239503919_KSEV. Klient c…"
click at [1111, 525] on input "file" at bounding box center [1110, 521] width 10 height 14
click at [1110, 522] on input "file" at bounding box center [1110, 521] width 10 height 14
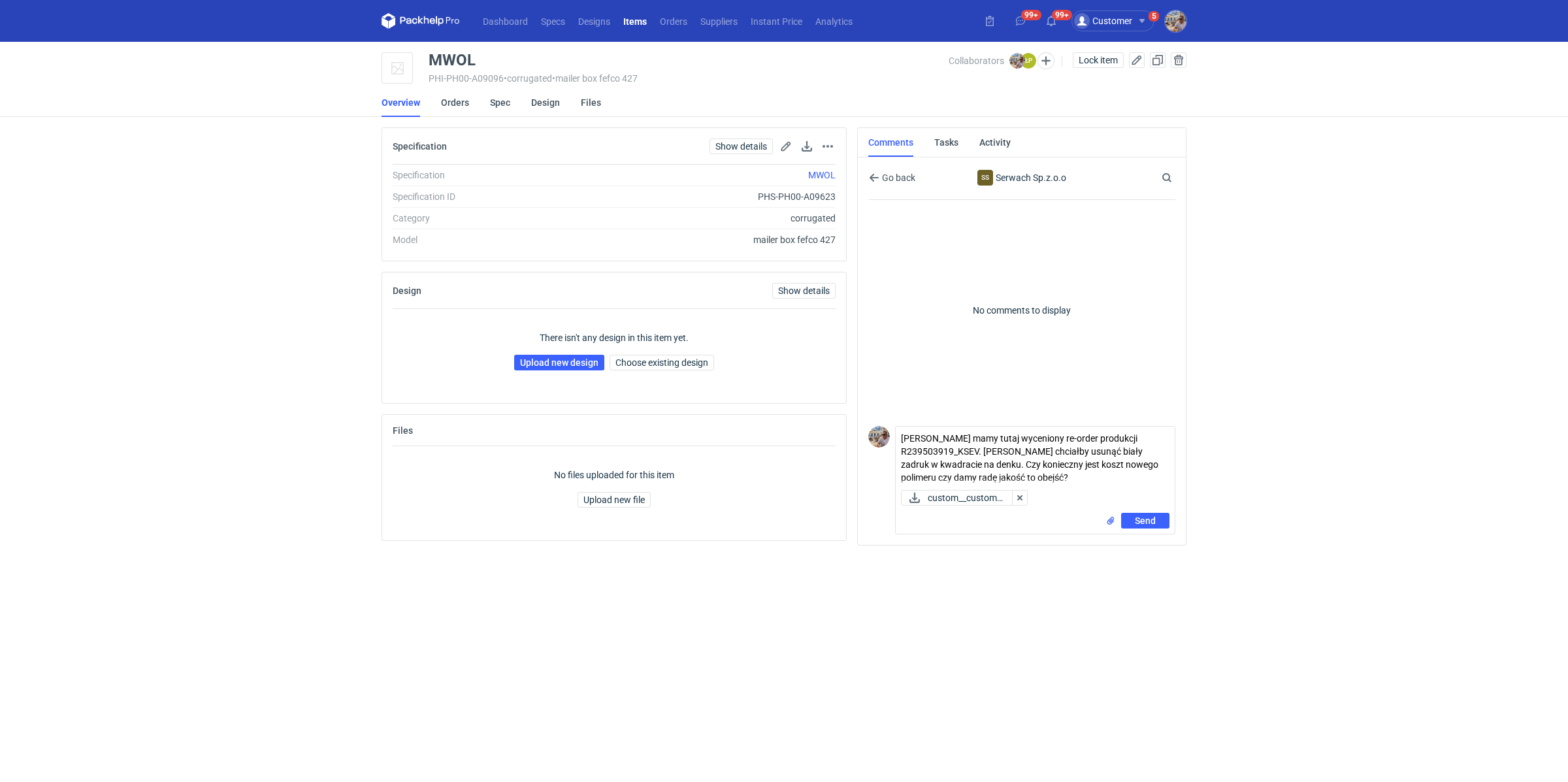
click at [994, 581] on main "MWOL PHI-PH00-A09096 • corrugated • mailer box fefco 427 Collaborators ŁP Łukas…" at bounding box center [784, 412] width 815 height 740
click at [1147, 521] on span "Send" at bounding box center [1145, 521] width 21 height 9
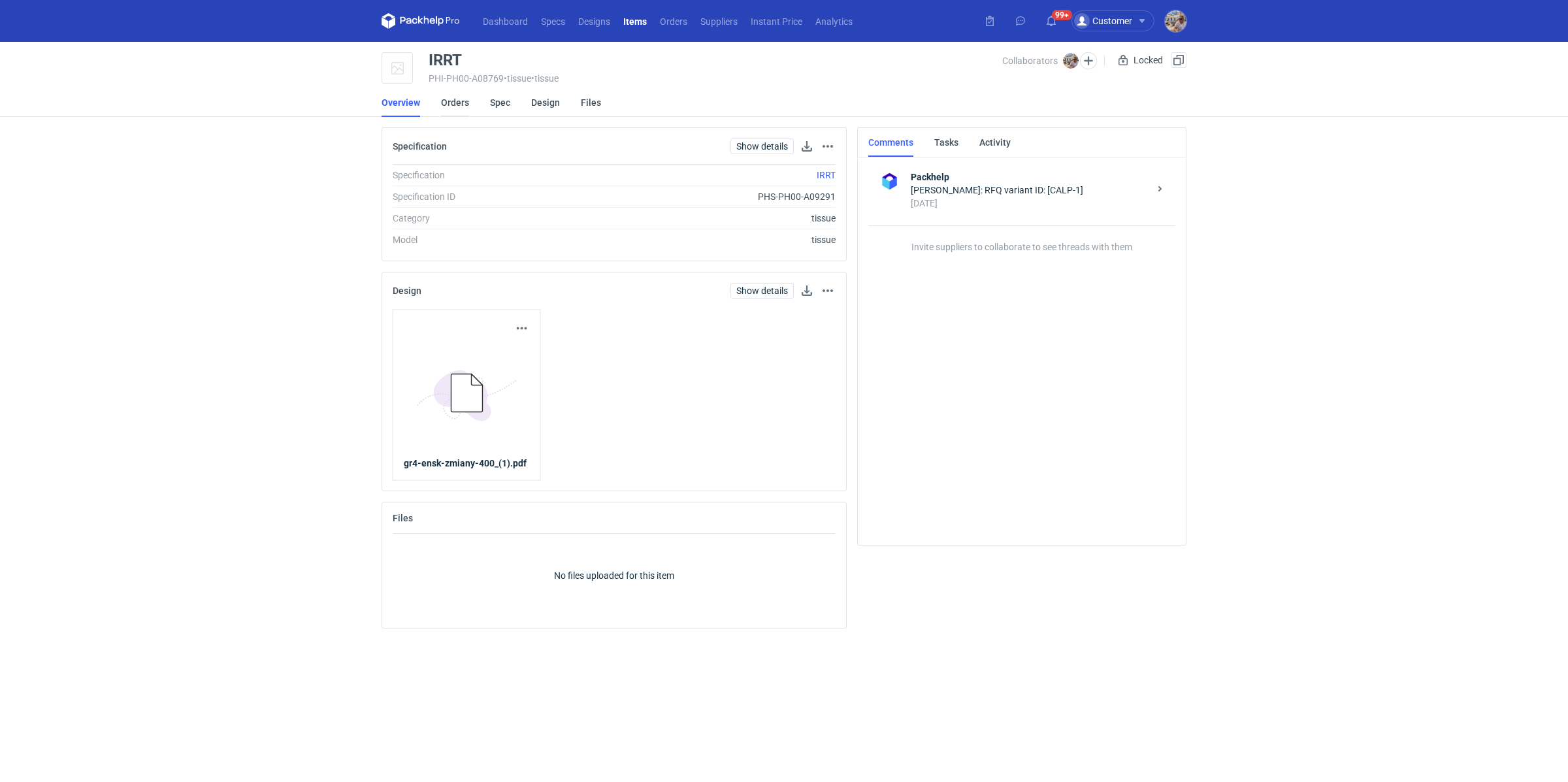
click at [465, 110] on link "Orders" at bounding box center [455, 102] width 28 height 28
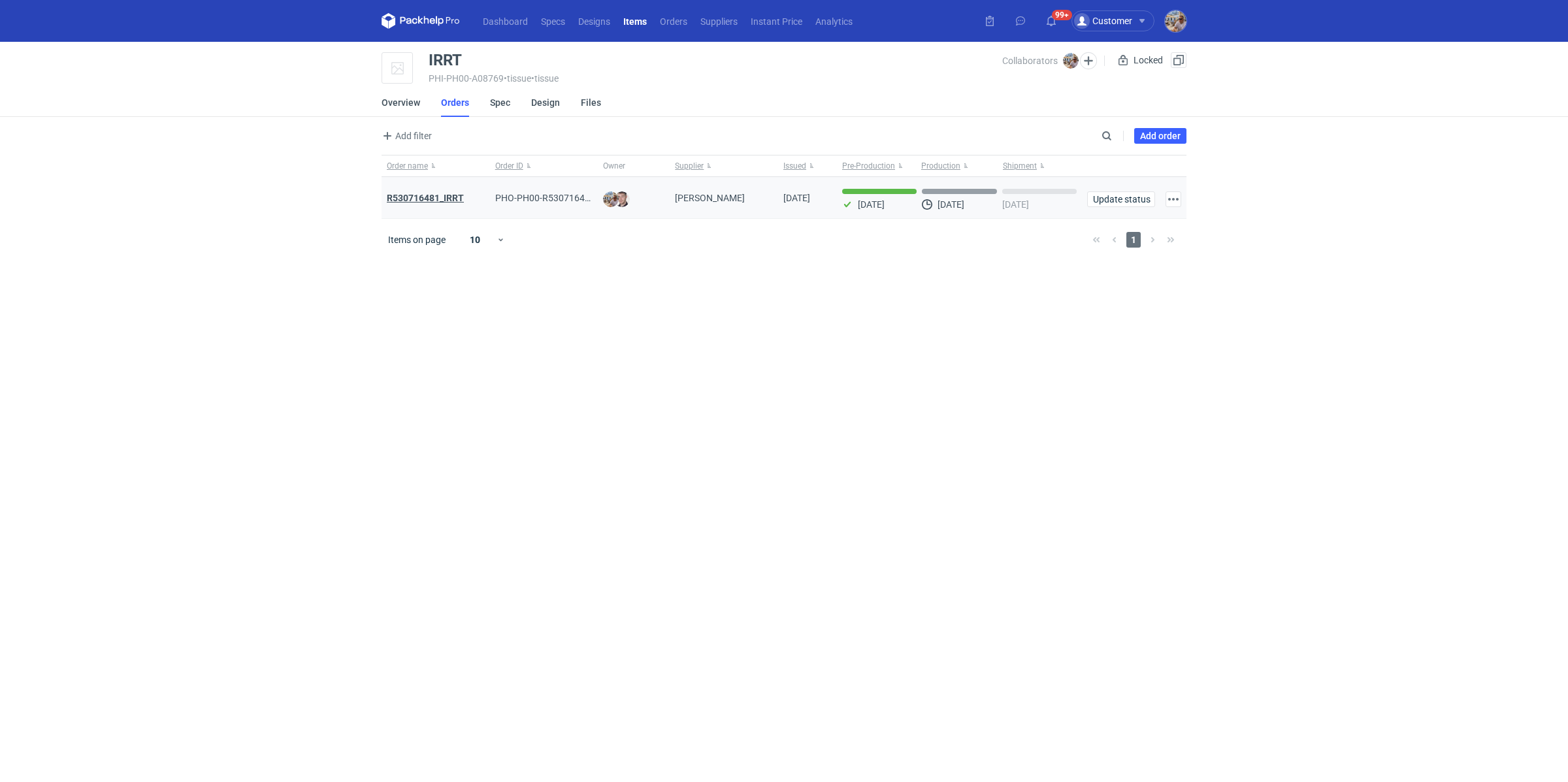
click at [449, 197] on strong "R530716481_IRRT" at bounding box center [425, 198] width 77 height 10
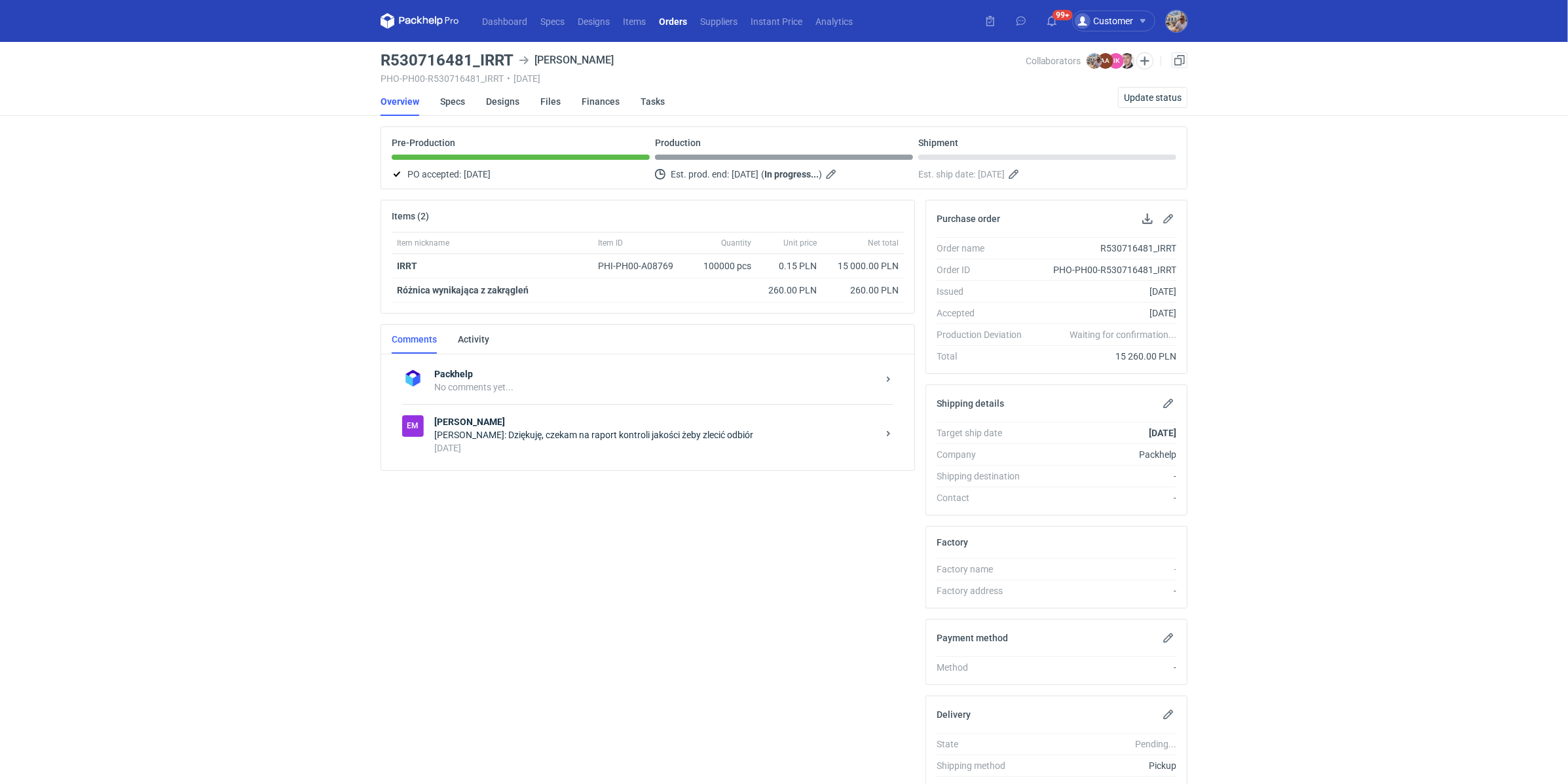
click at [513, 447] on div "[DATE]" at bounding box center [656, 447] width 444 height 13
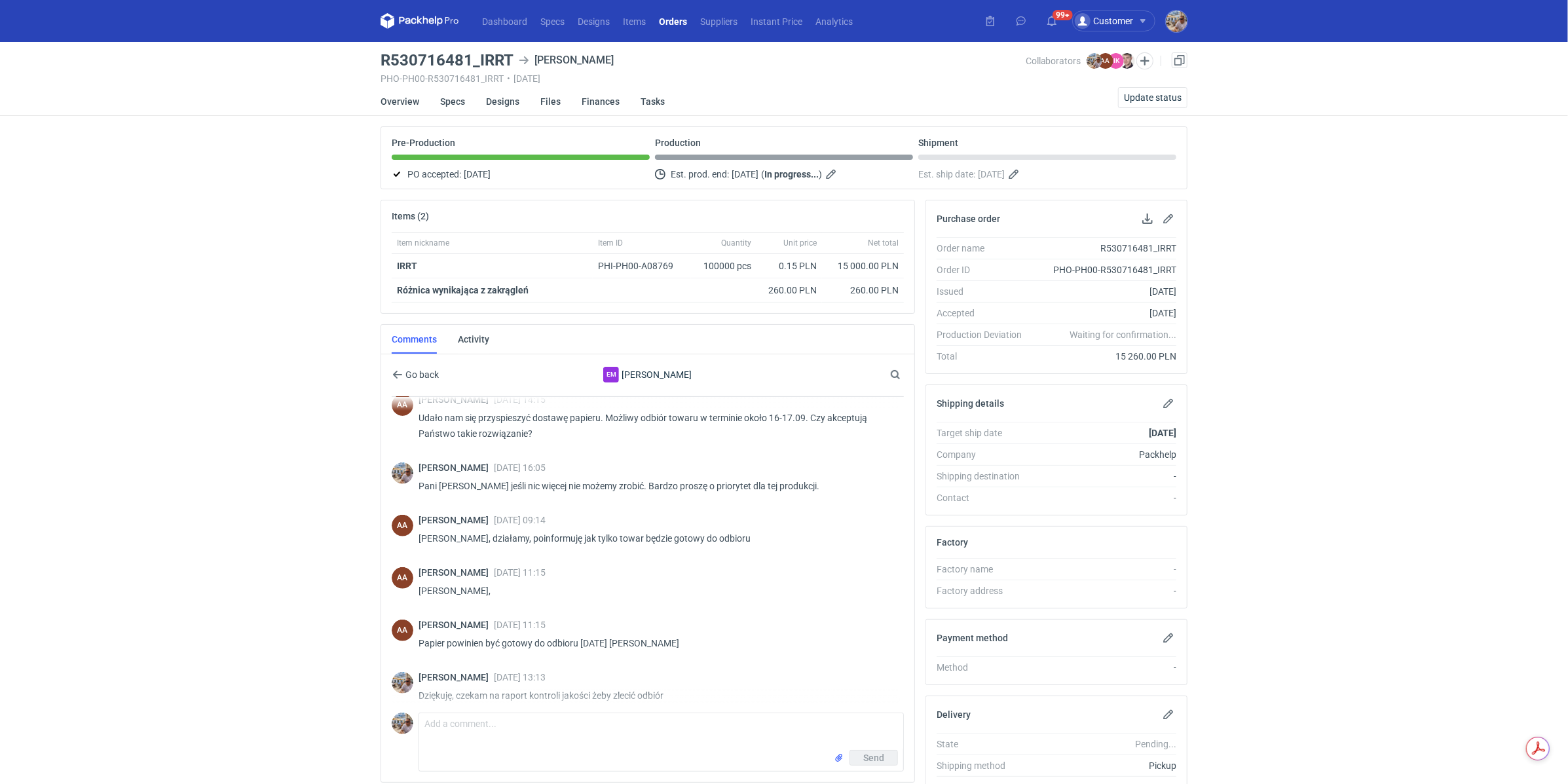
scroll to position [484, 0]
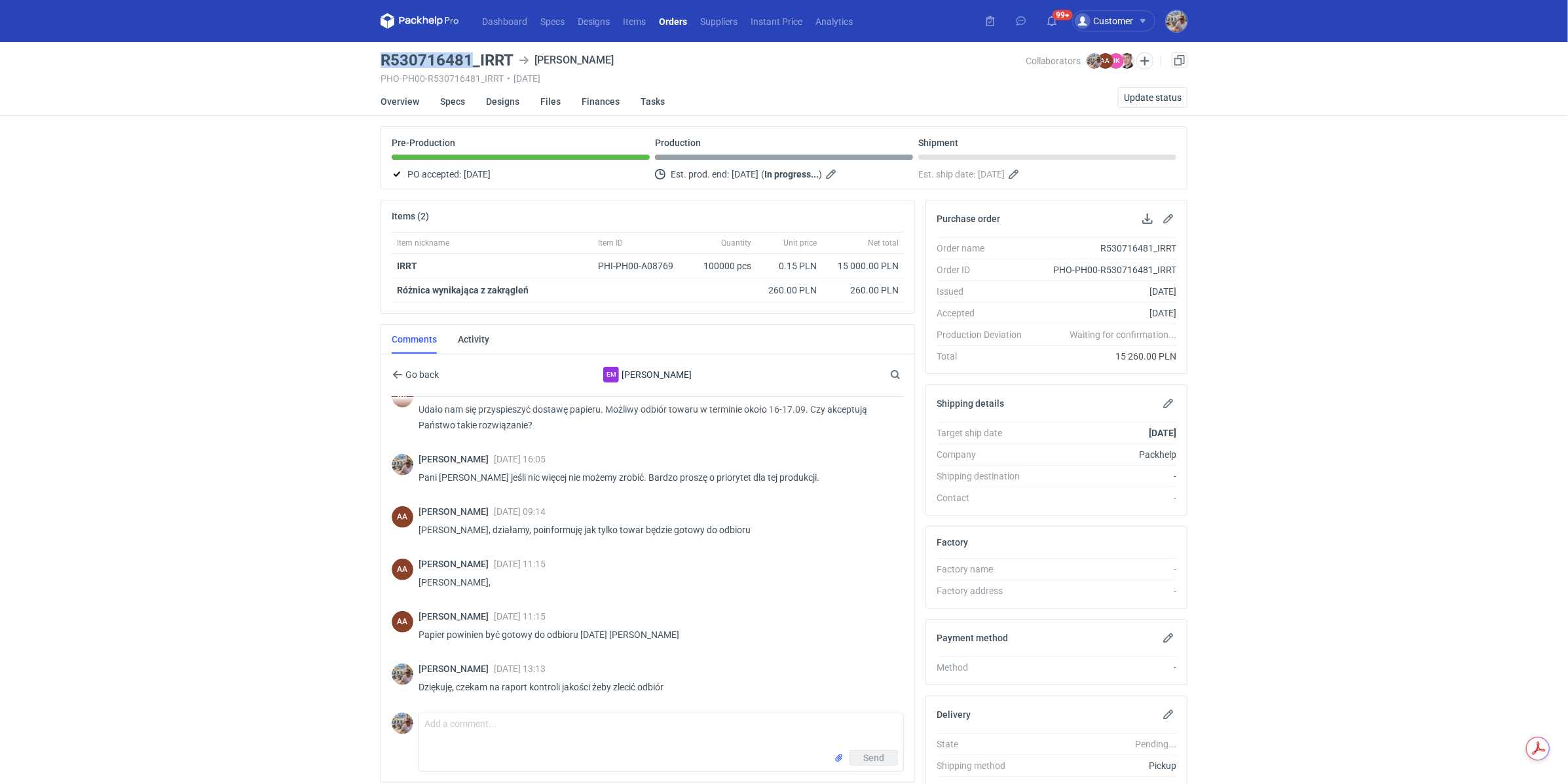
drag, startPoint x: 473, startPoint y: 58, endPoint x: 382, endPoint y: 53, distance: 91.1
click at [382, 53] on h3 "R530716481_IRRT" at bounding box center [447, 60] width 133 height 16
copy h3 "R530716481"
drag, startPoint x: 514, startPoint y: 59, endPoint x: 480, endPoint y: 61, distance: 34.1
click at [480, 61] on div "R530716481_IRRT Emerson" at bounding box center [703, 60] width 645 height 16
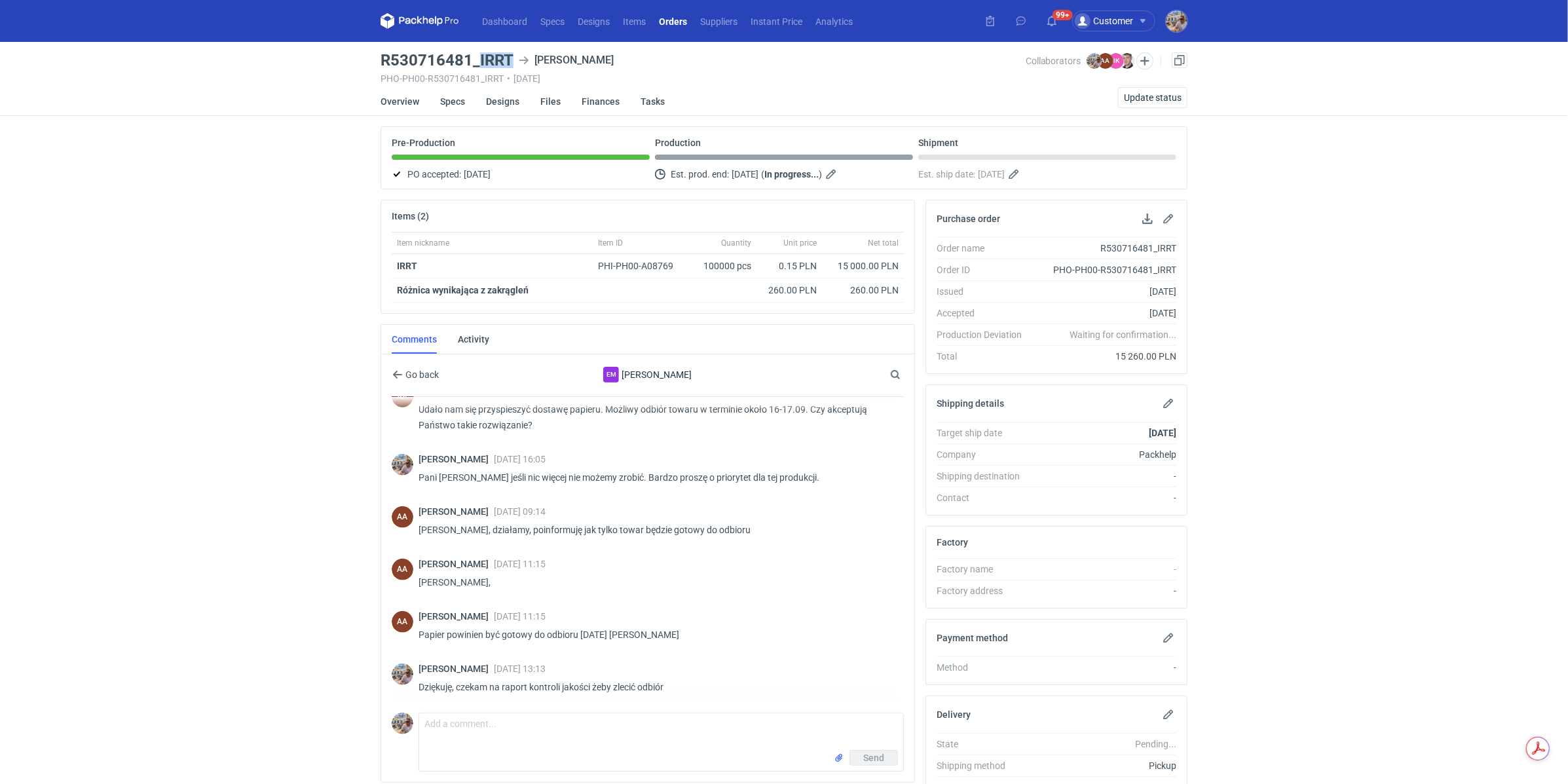
copy h3 "IRRT"
click at [564, 722] on textarea "Comment message" at bounding box center [662, 731] width 484 height 37
type textarea "Dzień dobry. Pani Agnieszko ile sztuk produkcji było zapakowane w każdy karton?"
click at [869, 753] on span "Send" at bounding box center [874, 757] width 21 height 9
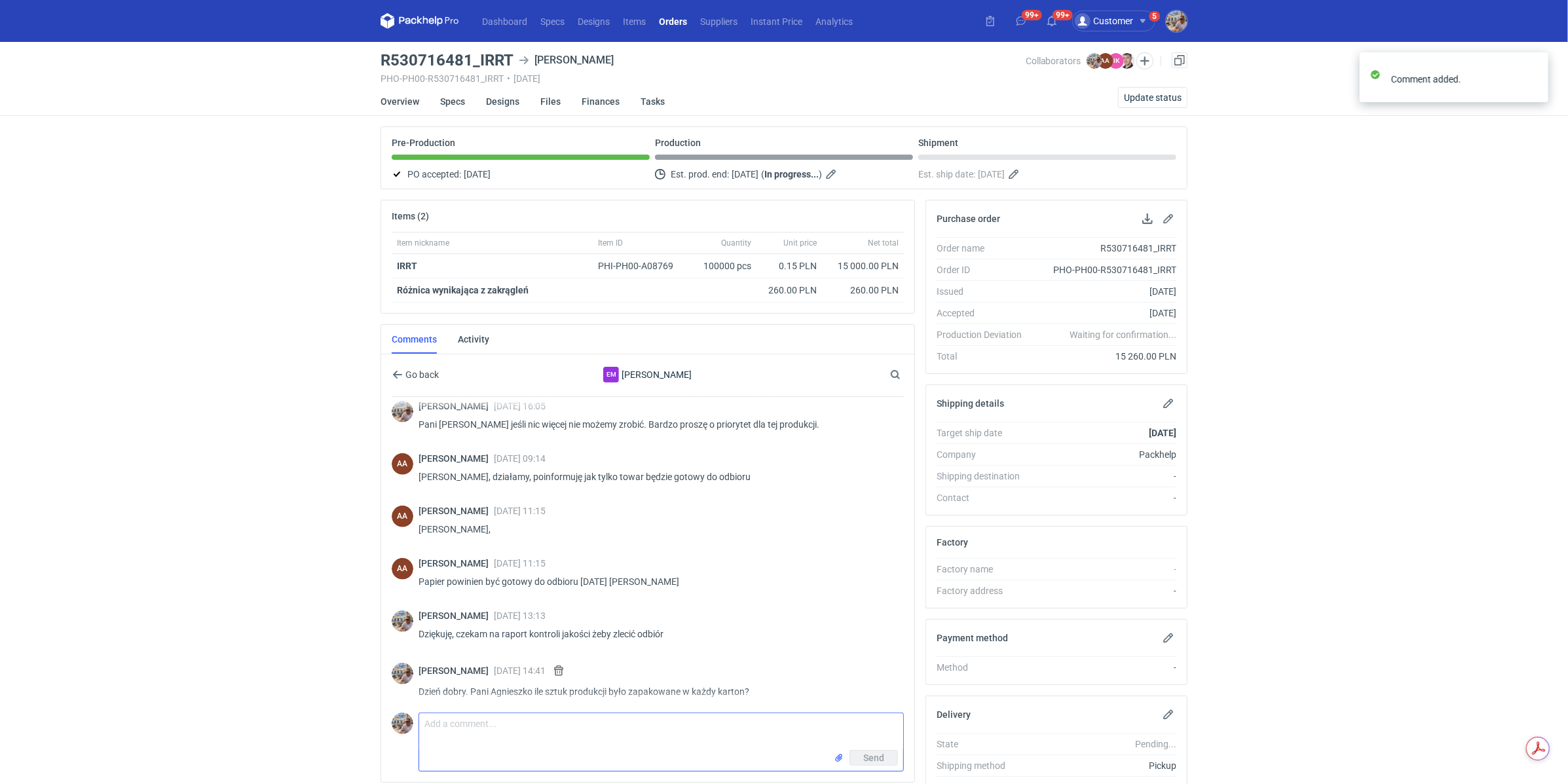
scroll to position [542, 0]
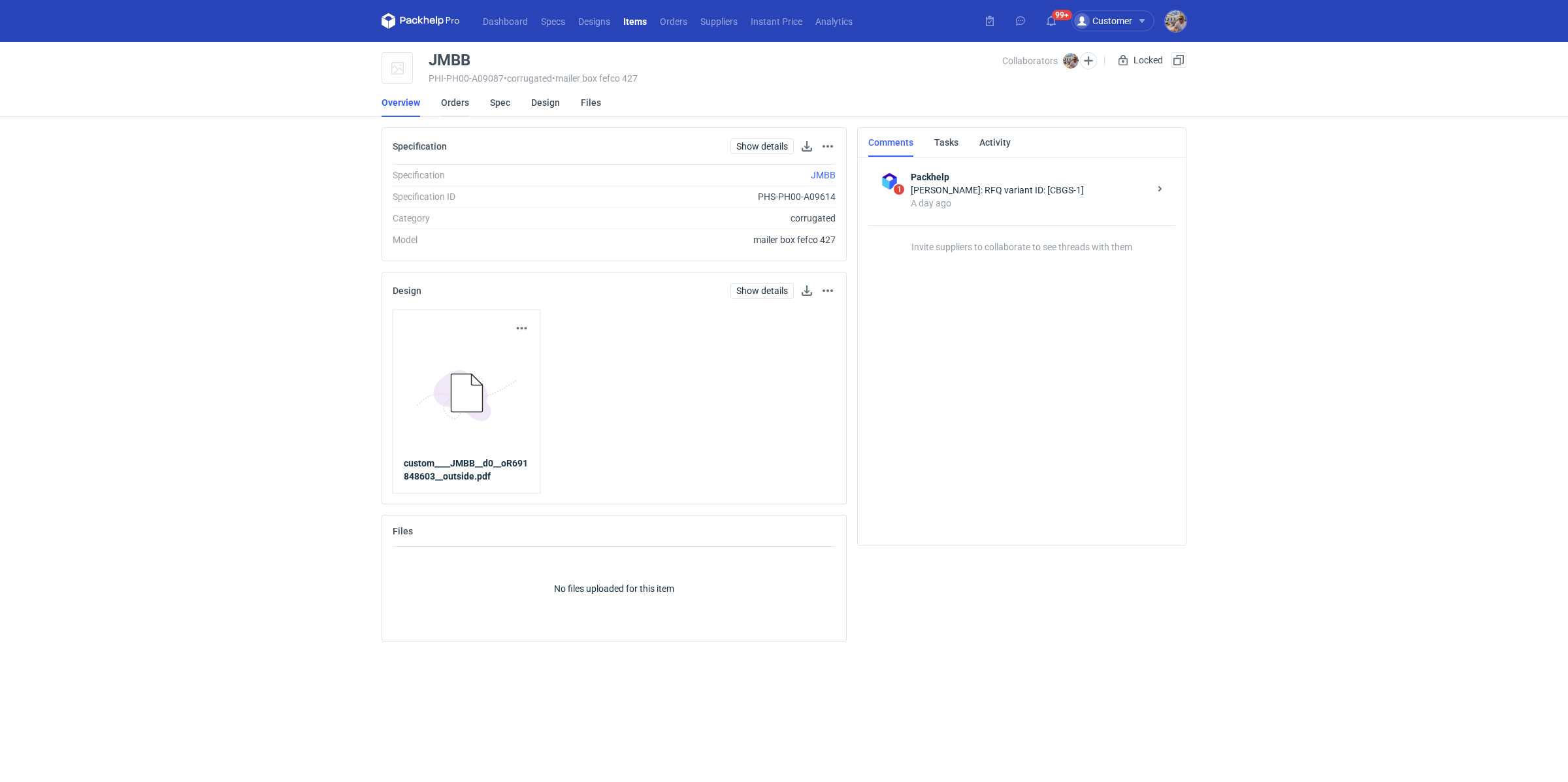
click at [448, 108] on link "Orders" at bounding box center [455, 102] width 28 height 28
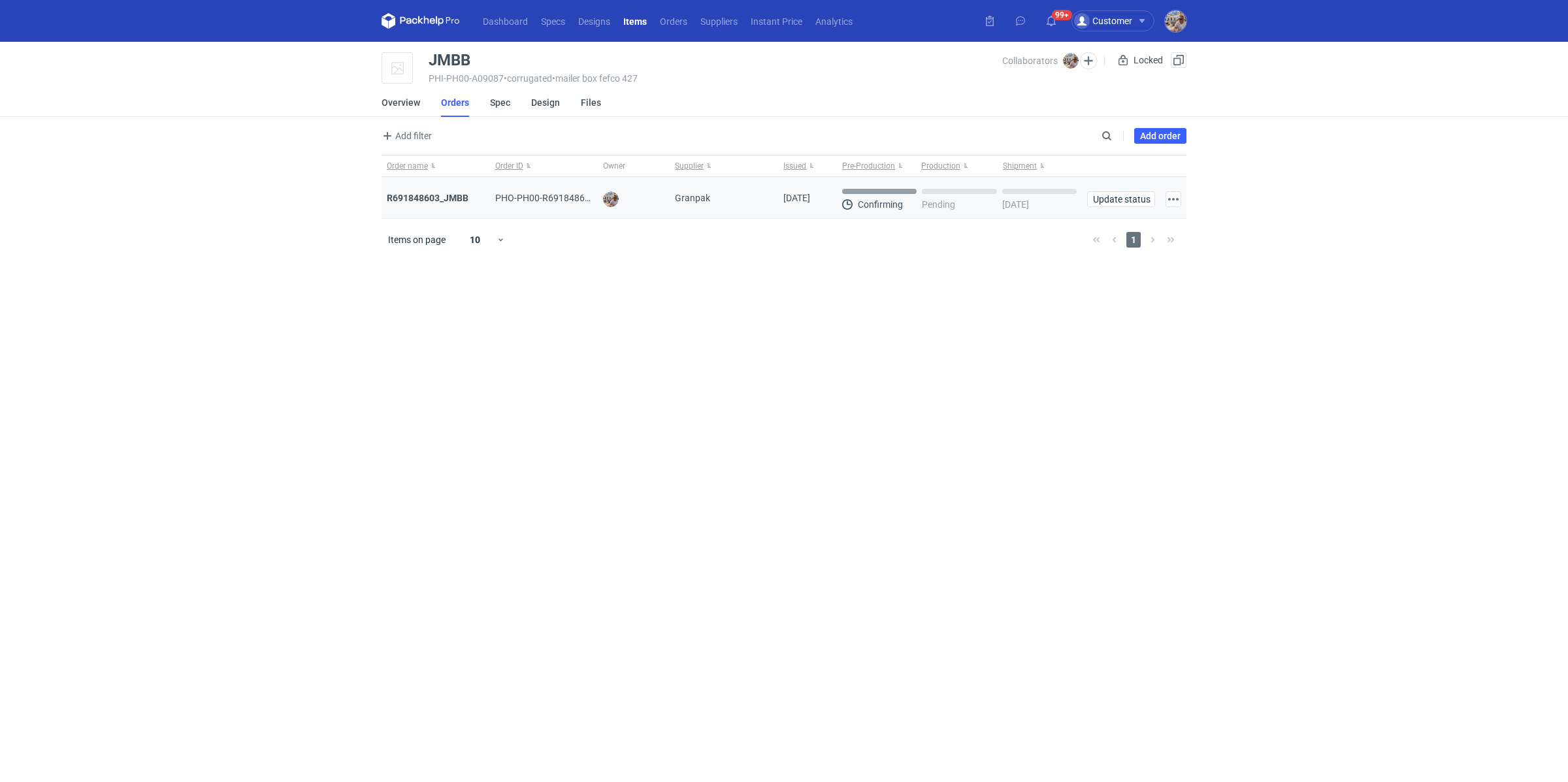
click at [432, 192] on div "R691848603_JMBB" at bounding box center [436, 198] width 98 height 13
click at [431, 197] on strong "R691848603_JMBB" at bounding box center [427, 198] width 82 height 10
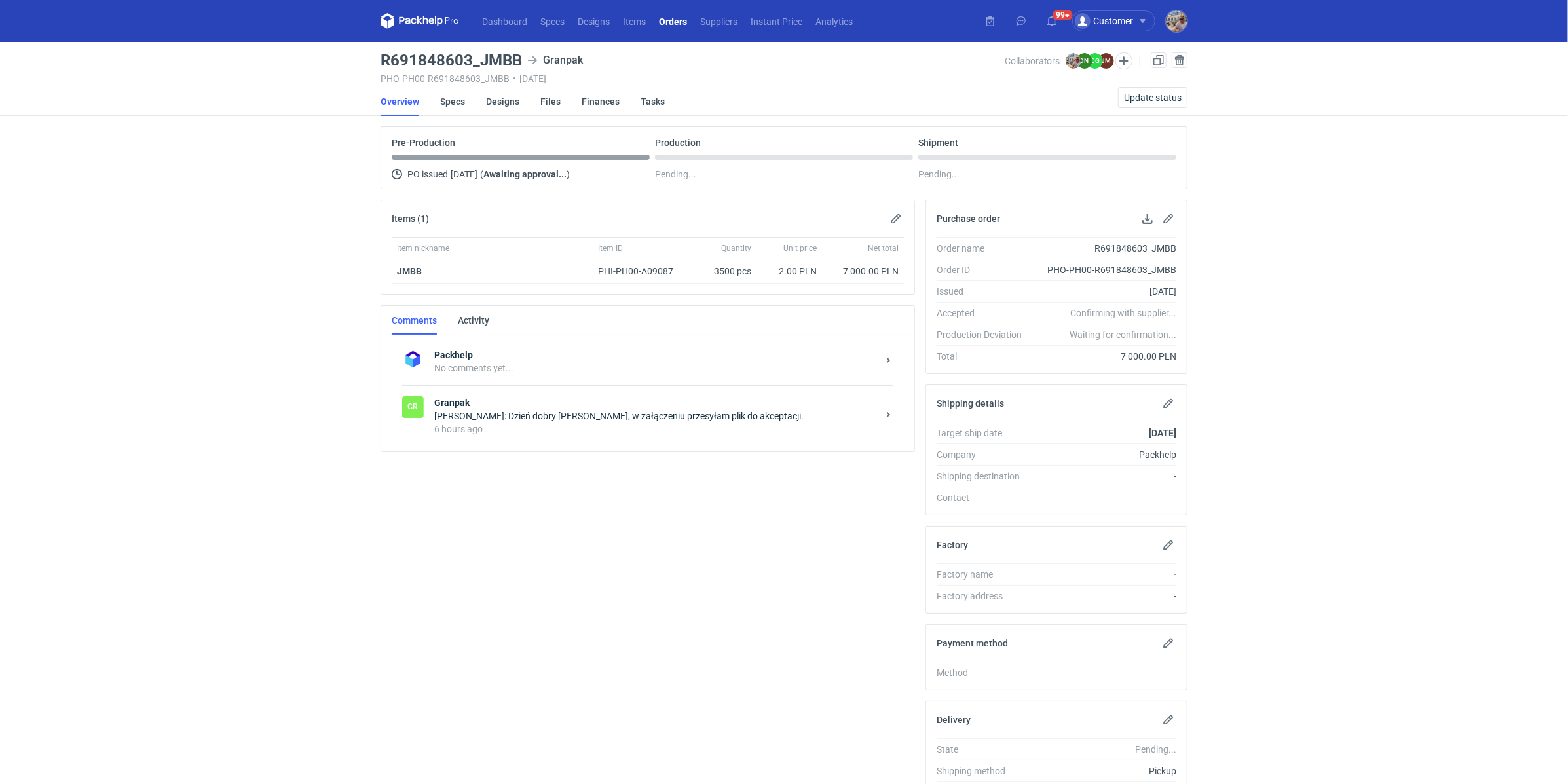
click at [500, 436] on div "Gr Granpak [PERSON_NAME]: Dzień dobry [PERSON_NAME], w załączeniu przesyłam pli…" at bounding box center [648, 415] width 491 height 61
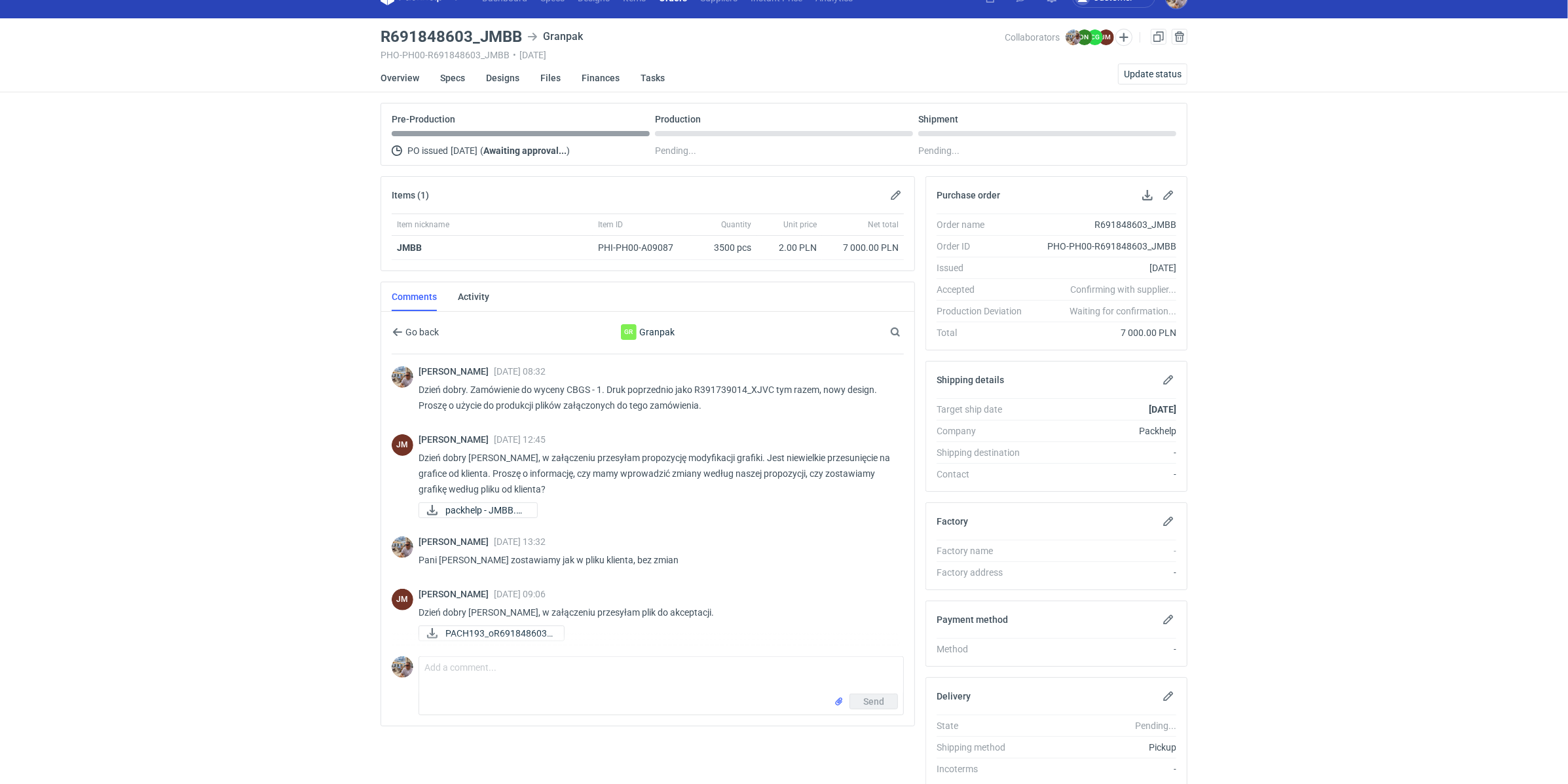
scroll to position [71, 0]
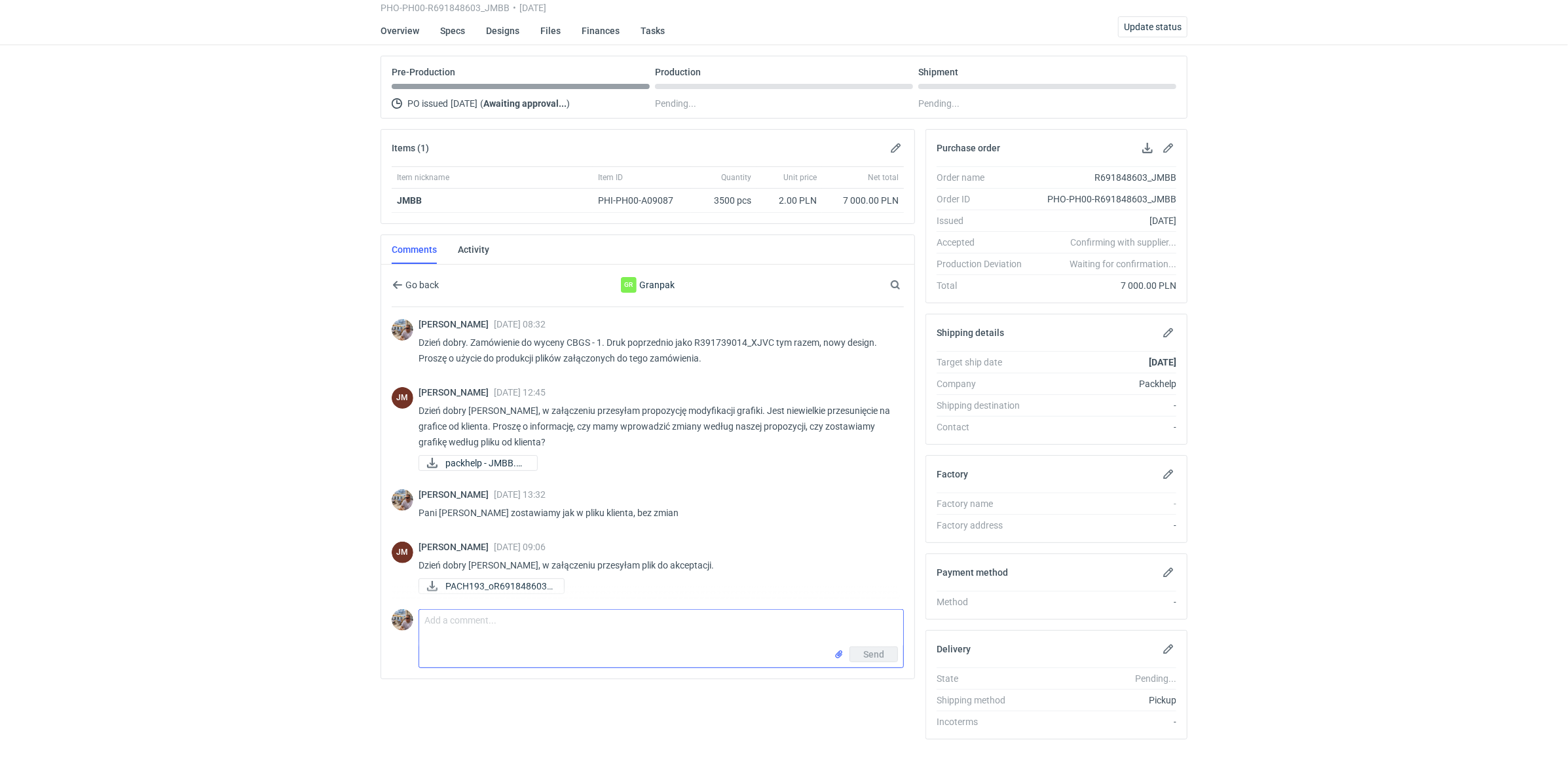
click at [484, 630] on textarea "Comment message" at bounding box center [662, 628] width 484 height 37
type textarea "P"
paste textarea "zamiast 300 ma 150dpi"
type textarea "Dzień dobry. Pani [PERSON_NAME] wszystko się zgadza. Zakładam, że to tylko plik…"
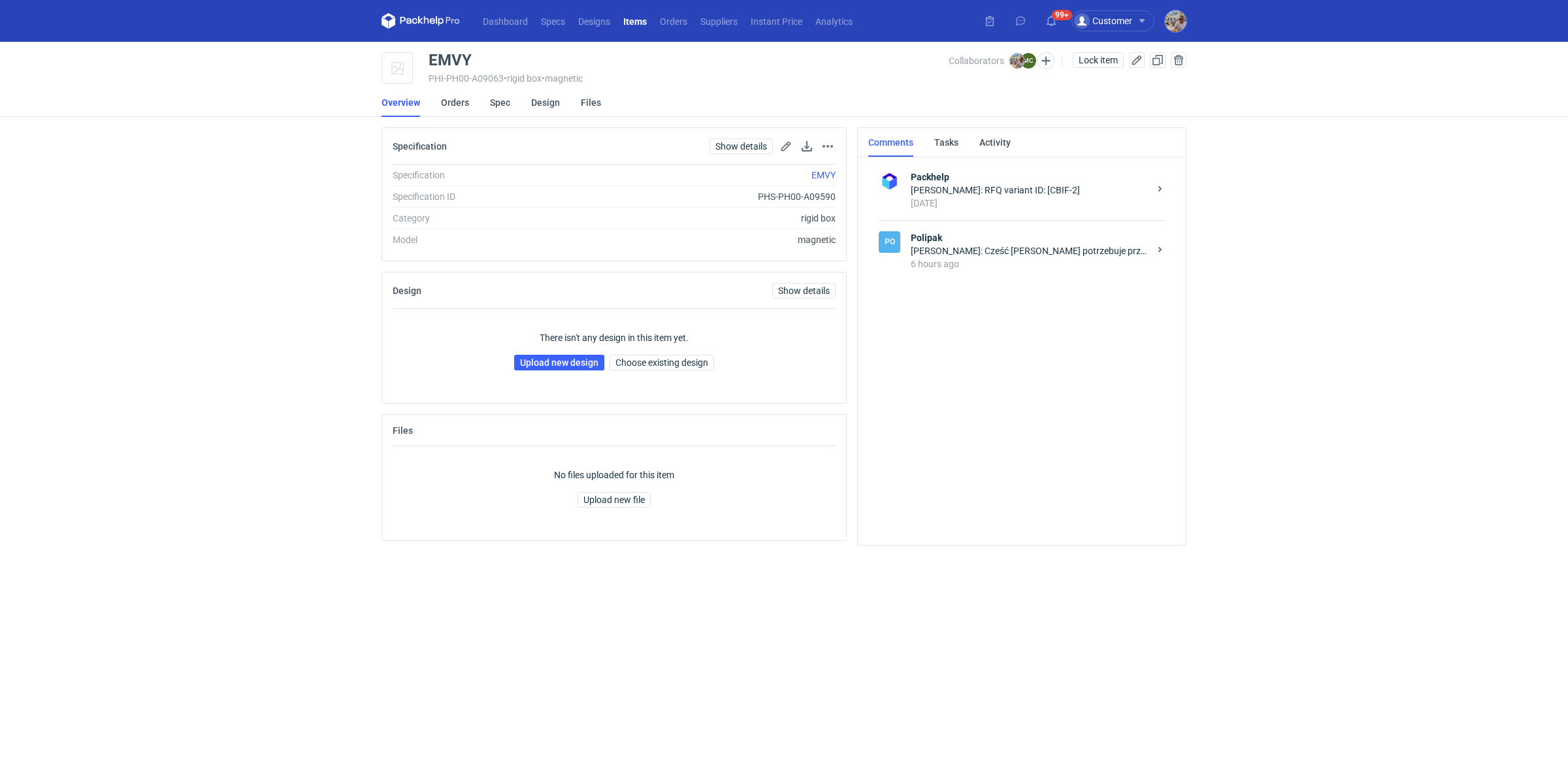
click at [992, 255] on div "[PERSON_NAME]: Cześć [PERSON_NAME] potrzebuje przeliczenia na nowe rozmiary dla…" at bounding box center [1030, 250] width 239 height 13
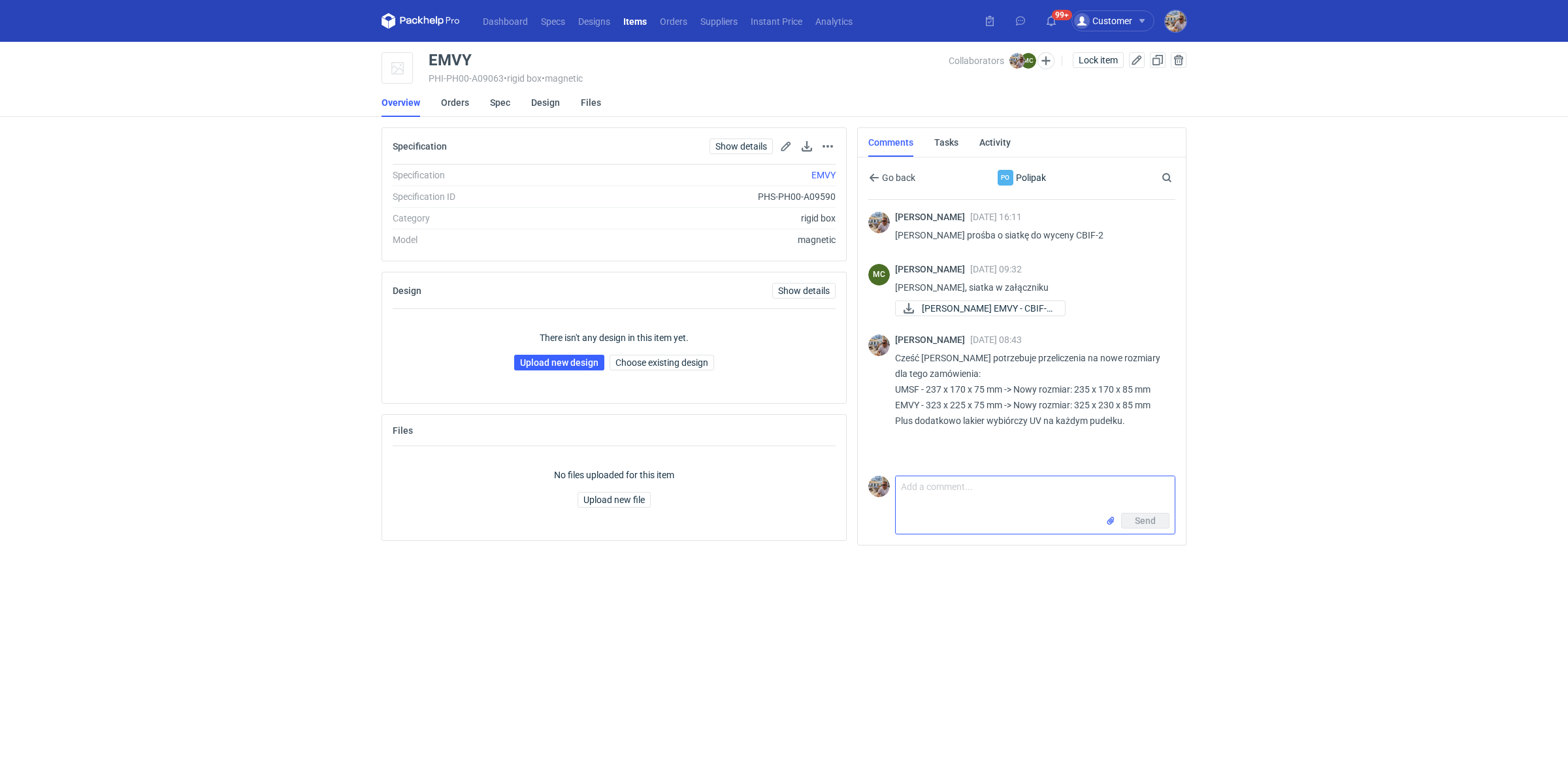
click at [957, 501] on textarea "Comment message" at bounding box center [1034, 494] width 279 height 37
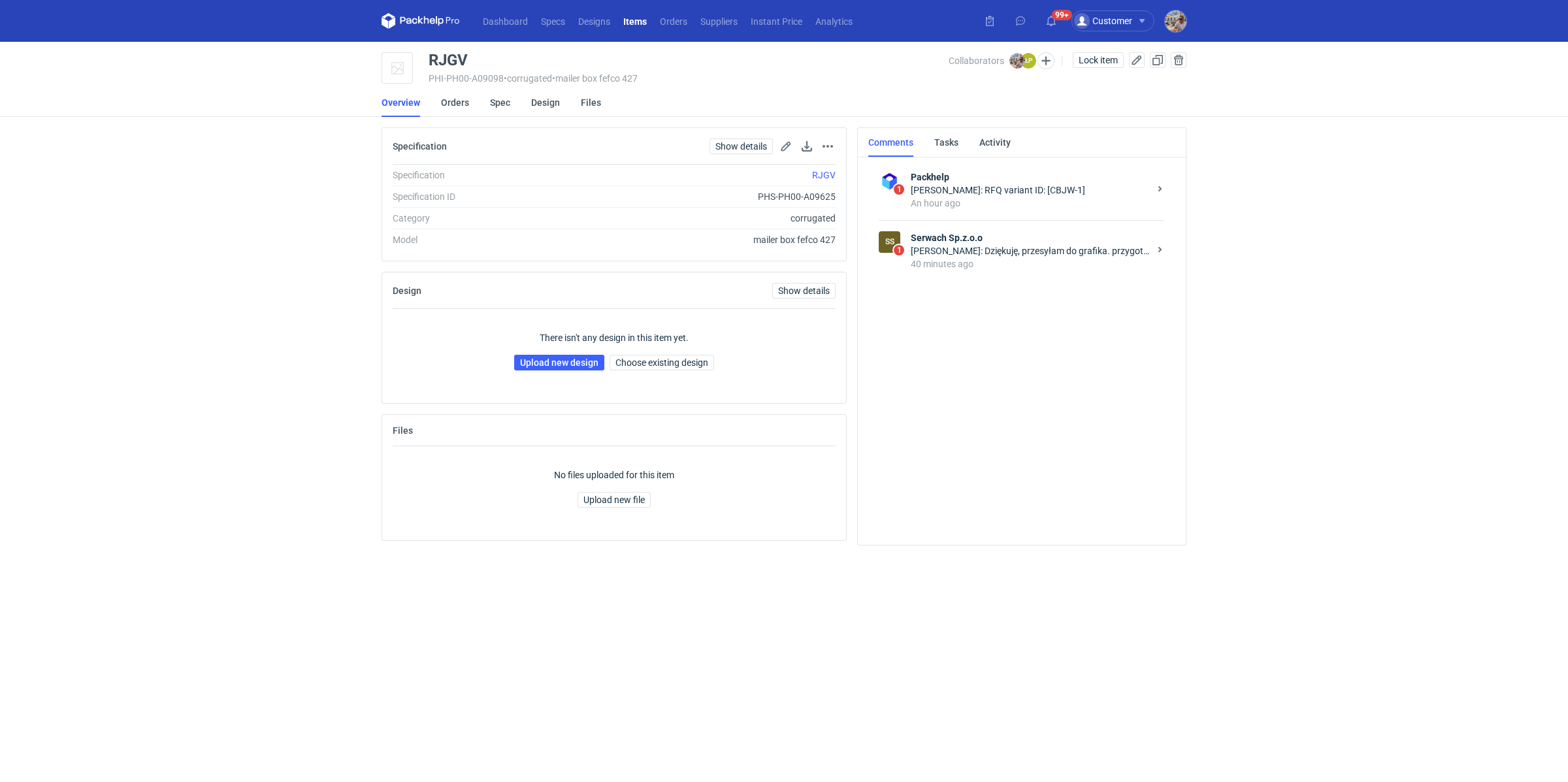
click at [943, 267] on div "40 minutes ago" at bounding box center [1030, 264] width 239 height 13
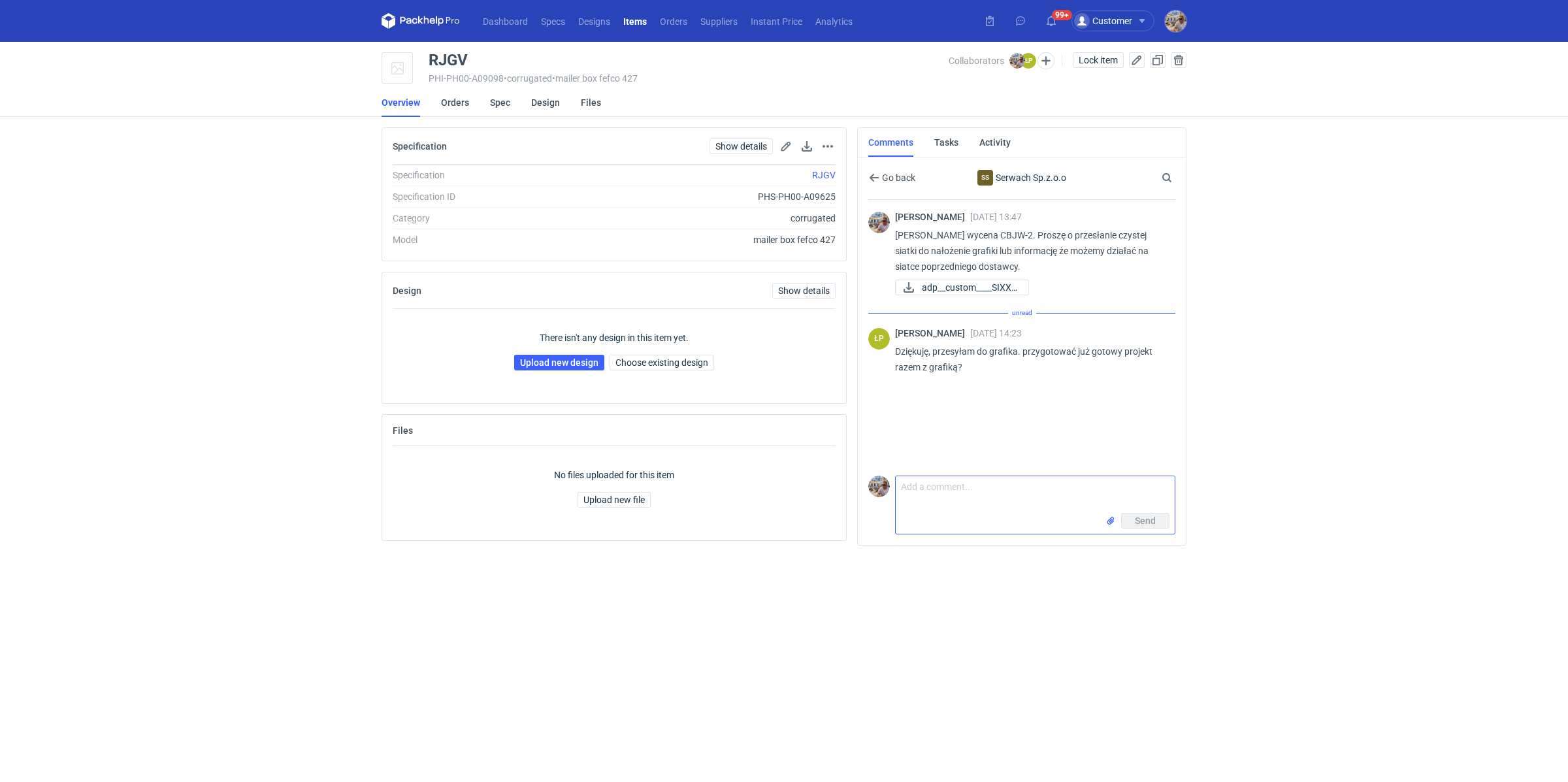
click at [943, 491] on textarea "Comment message" at bounding box center [1034, 494] width 279 height 37
type textarea "Tak proszę"
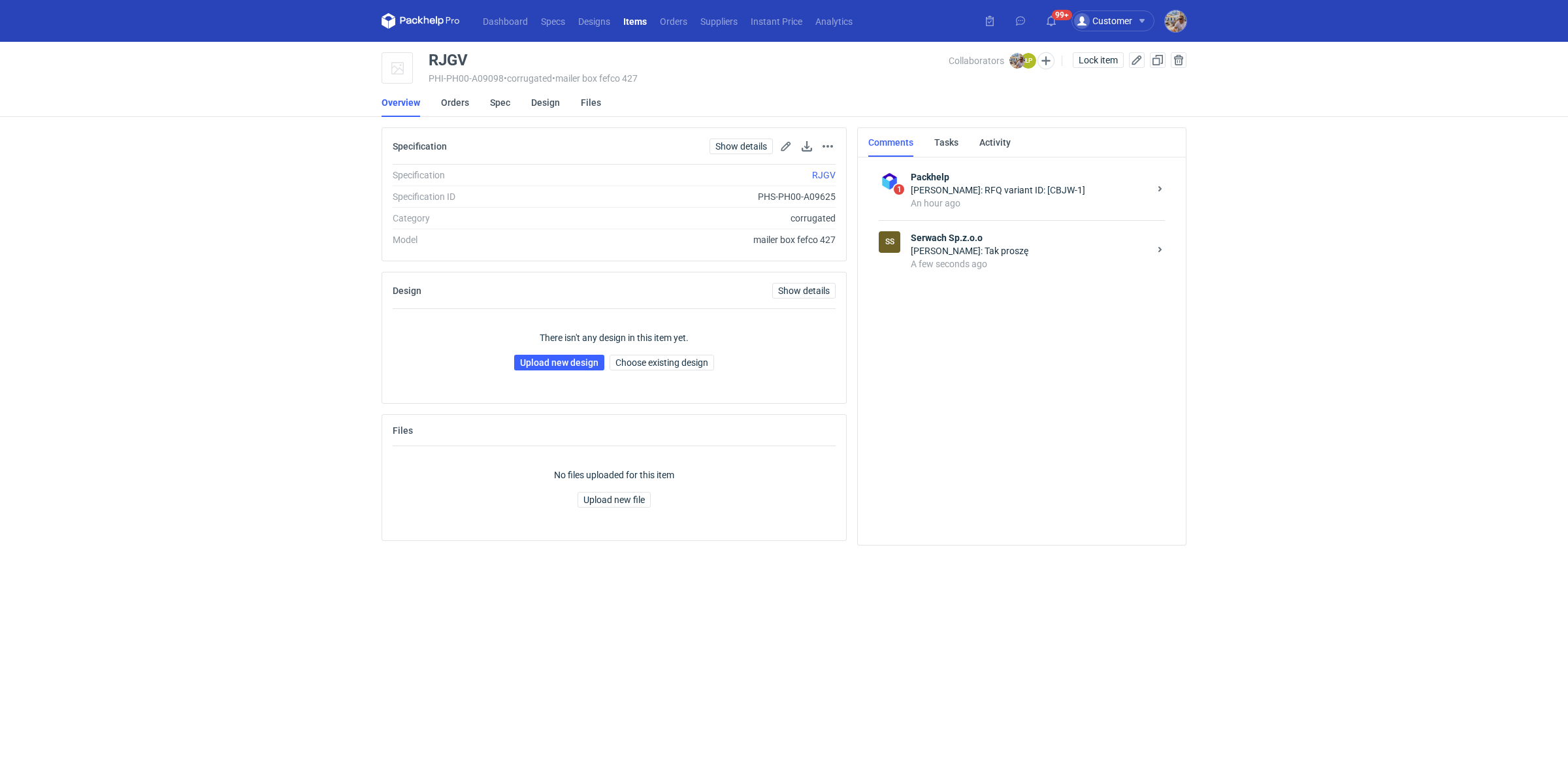
click at [963, 251] on div "Michał Palasek: Tak proszę" at bounding box center [1030, 250] width 239 height 13
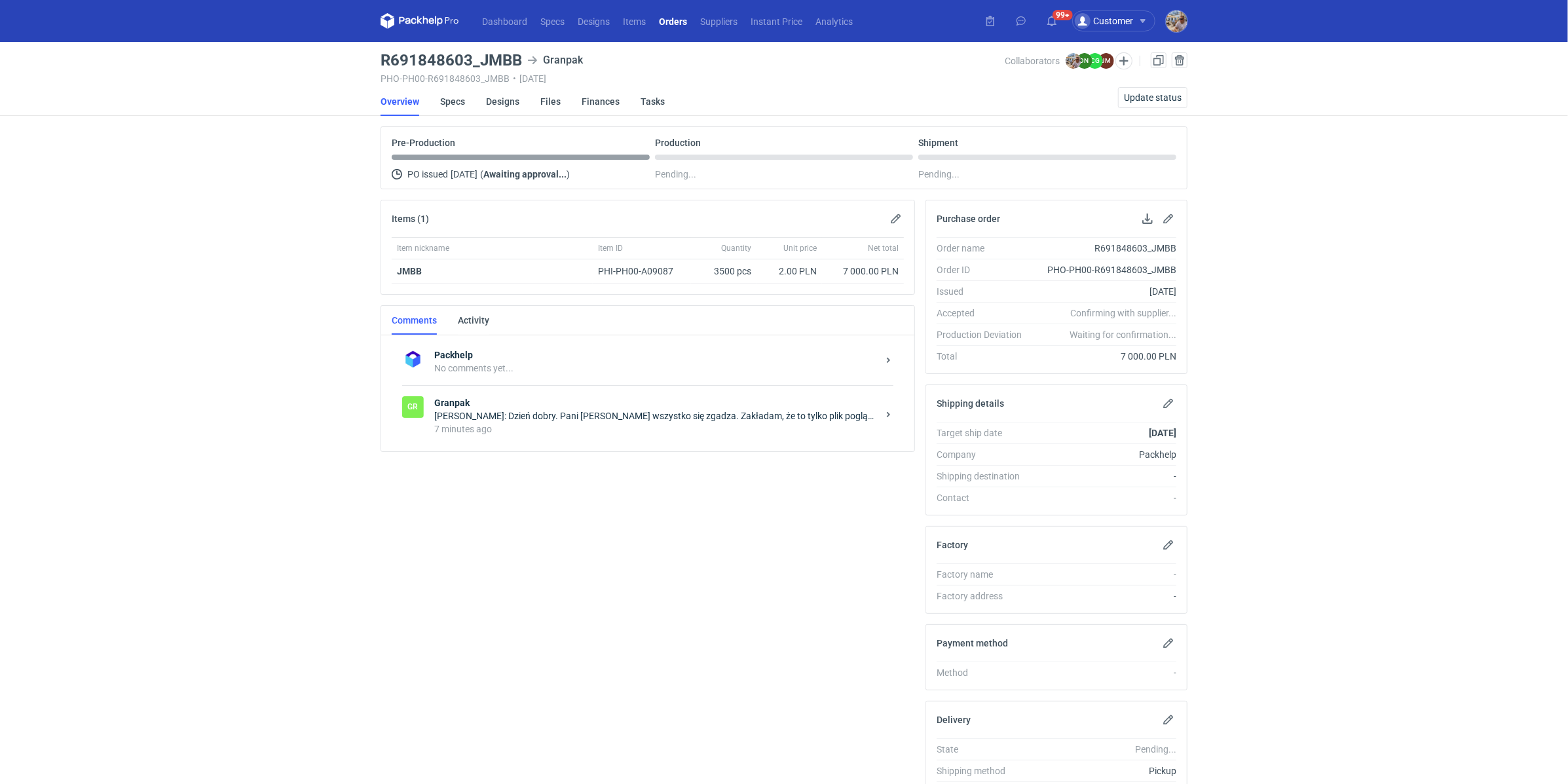
click at [539, 427] on div "7 minutes ago" at bounding box center [656, 428] width 444 height 13
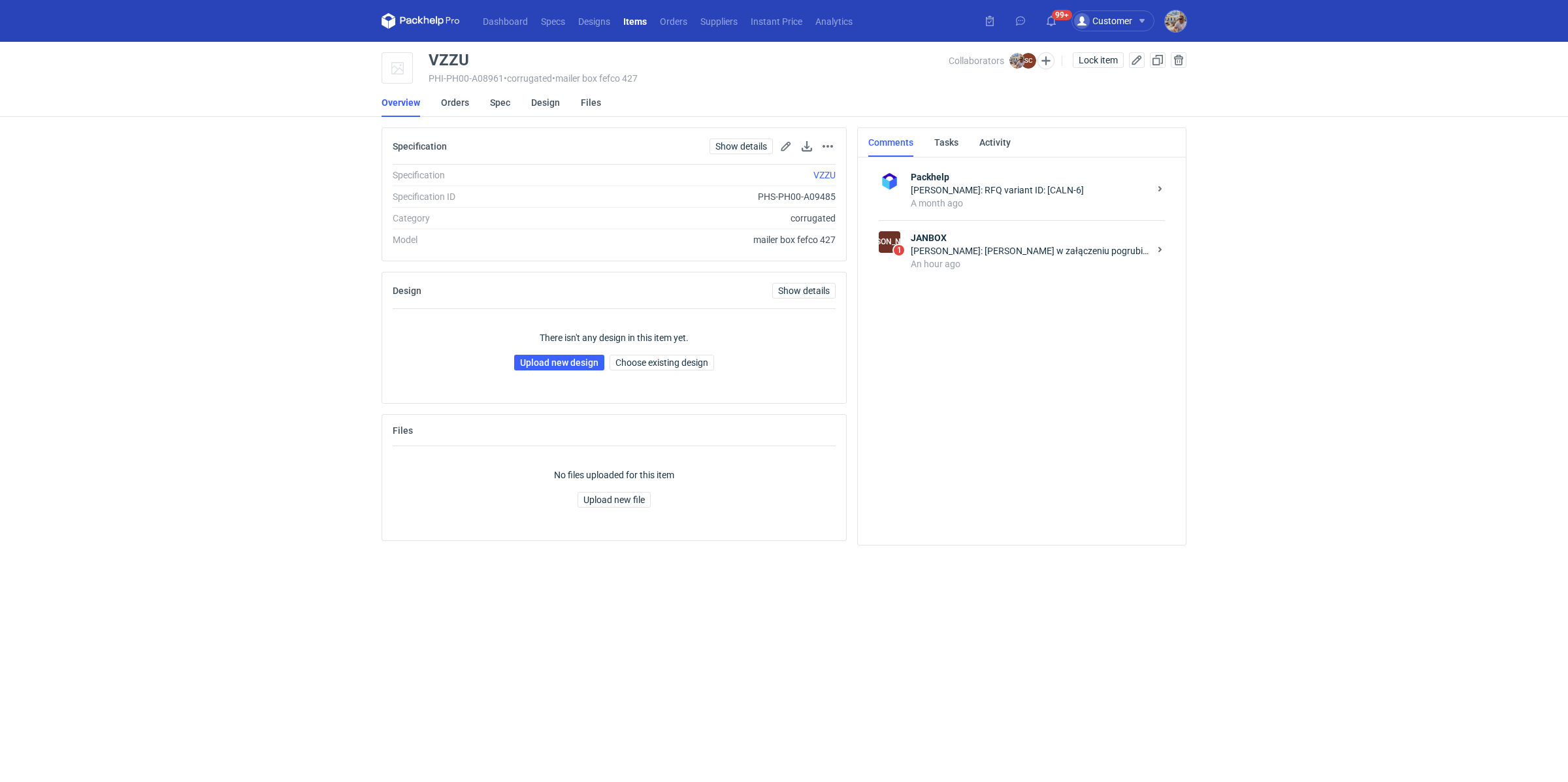
click at [986, 258] on div "An hour ago" at bounding box center [1030, 264] width 239 height 13
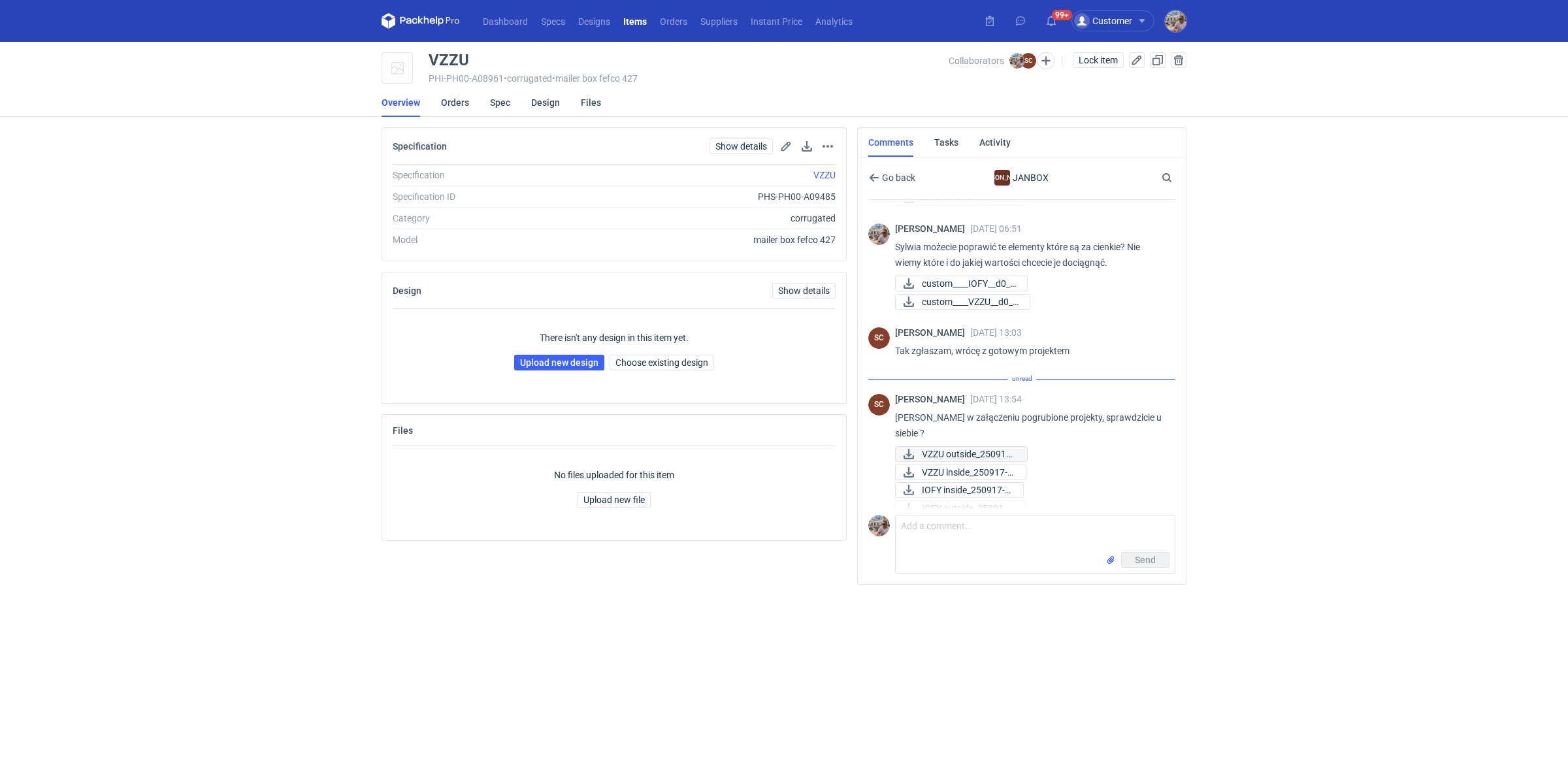
scroll to position [609, 0]
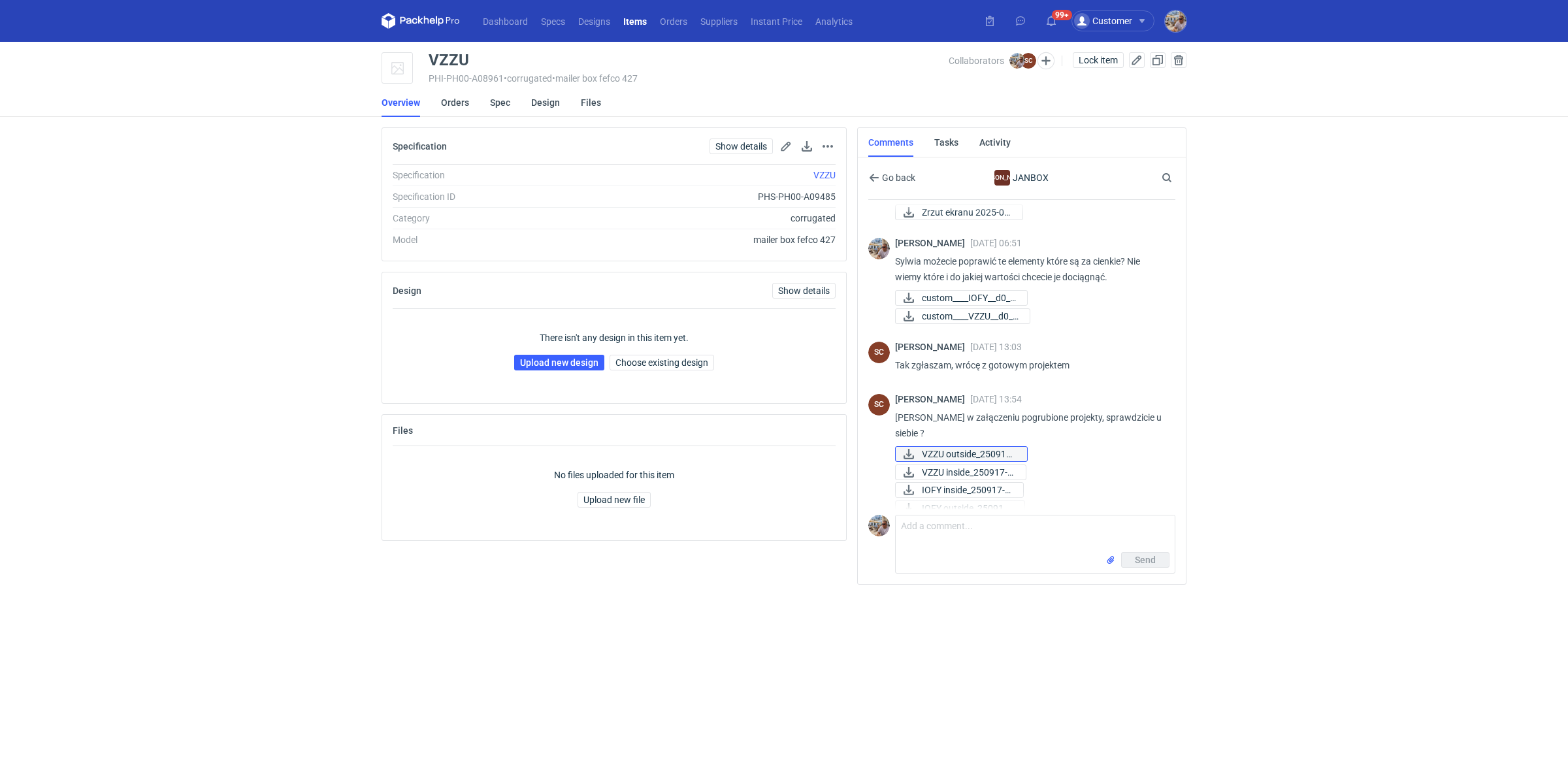
click at [976, 447] on span "VZZU outside_250918-..." at bounding box center [969, 454] width 95 height 15
click at [974, 465] on span "VZZU inside_250917-1..." at bounding box center [968, 472] width 94 height 15
click at [966, 483] on span "IOFY inside_250917-1..." at bounding box center [967, 490] width 91 height 15
click at [969, 501] on span "IOFY outside_250918-..." at bounding box center [967, 508] width 92 height 15
drag, startPoint x: 505, startPoint y: 50, endPoint x: 467, endPoint y: 65, distance: 40.9
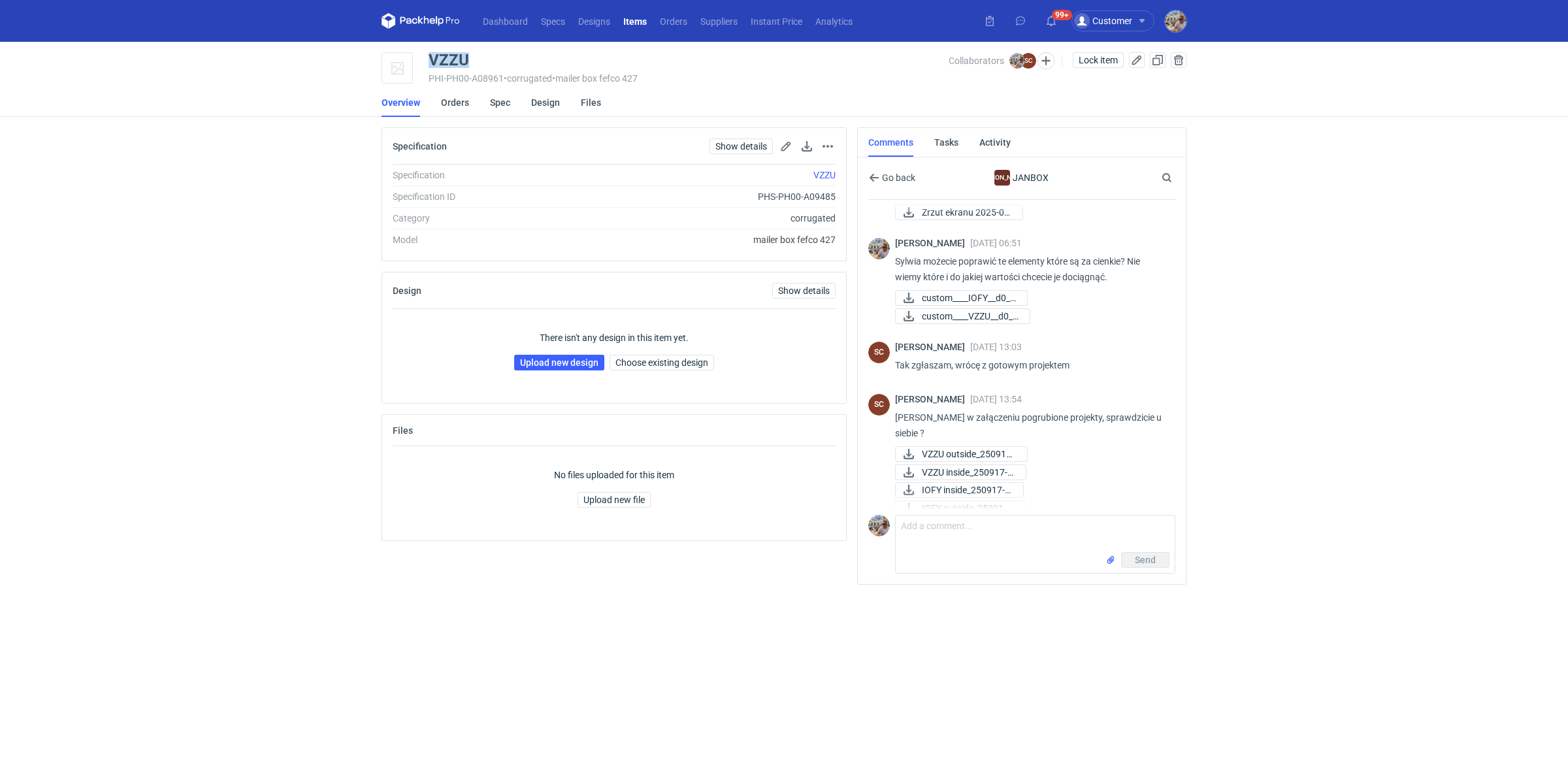
click at [467, 65] on main "VZZU PHI-PH00-A08961 • corrugated • mailer box fefco 427 Collaborators [PERSON_…" at bounding box center [784, 412] width 815 height 740
copy div "VZZU"
